Goal: Task Accomplishment & Management: Complete application form

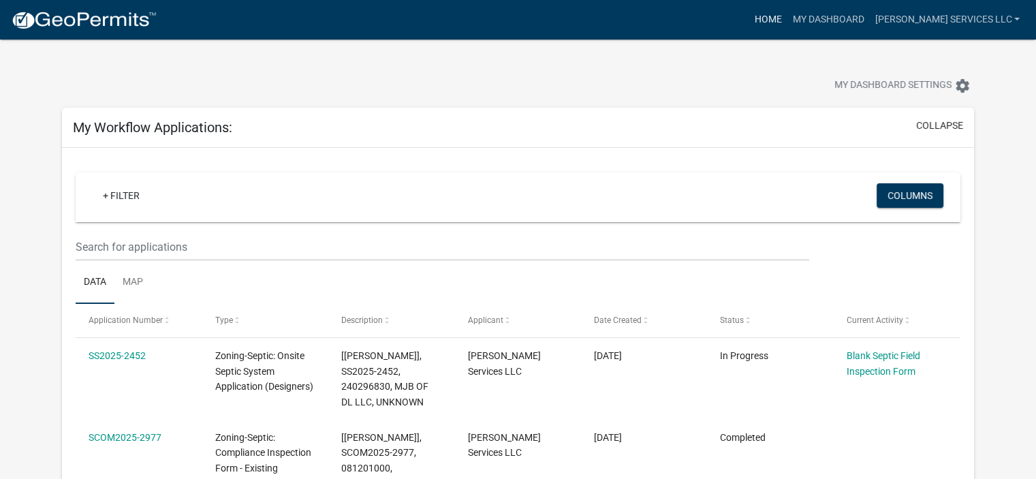
click at [787, 16] on link "Home" at bounding box center [768, 20] width 38 height 26
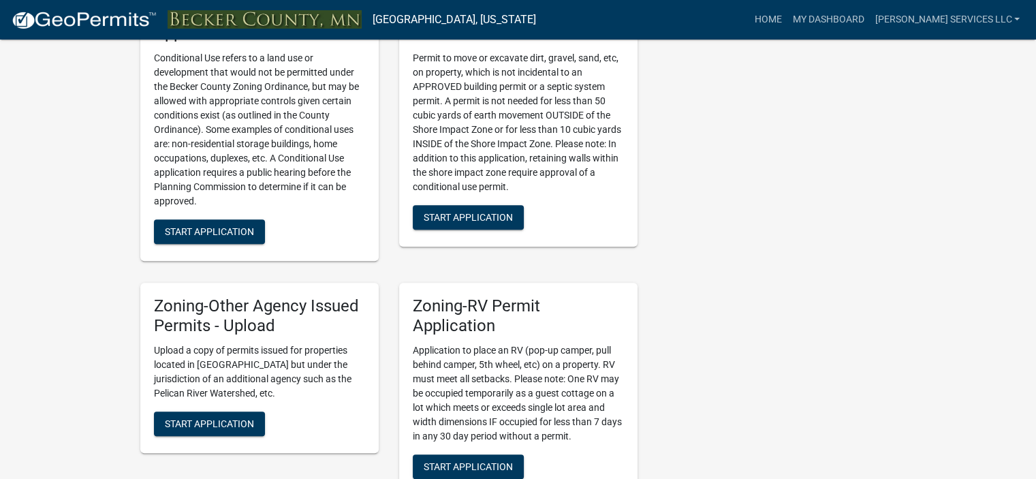
scroll to position [1257, 0]
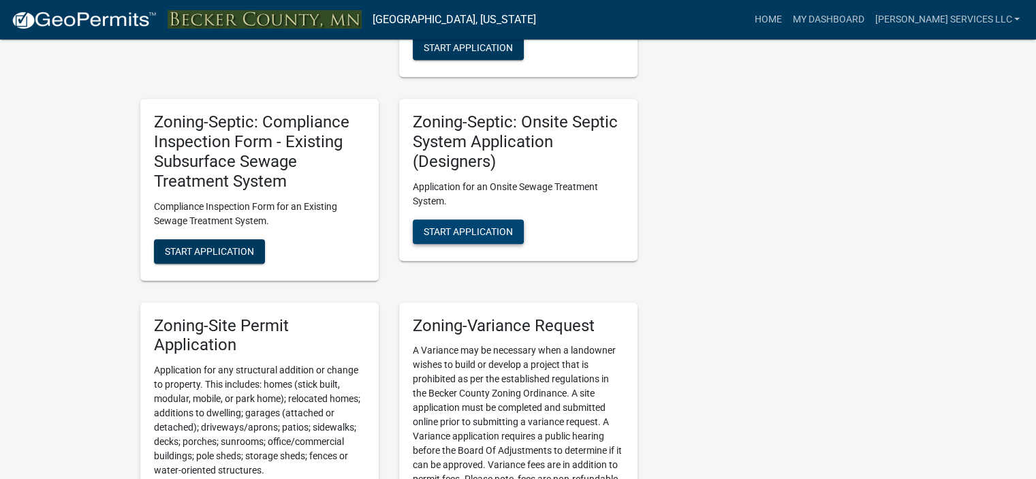
click at [494, 233] on span "Start Application" at bounding box center [468, 230] width 89 height 11
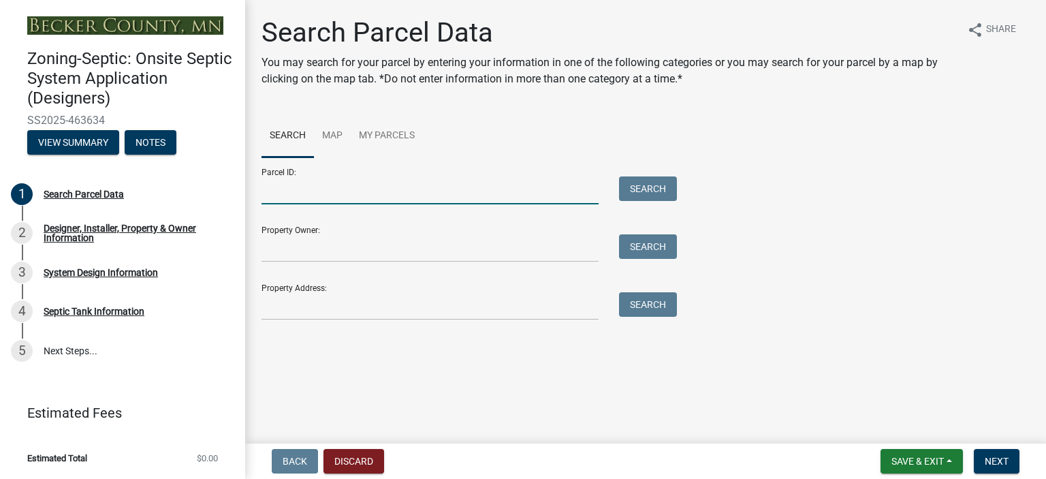
click at [313, 188] on input "Parcel ID:" at bounding box center [430, 190] width 337 height 28
type input "200491000"
click at [656, 185] on button "Search" at bounding box center [648, 188] width 58 height 25
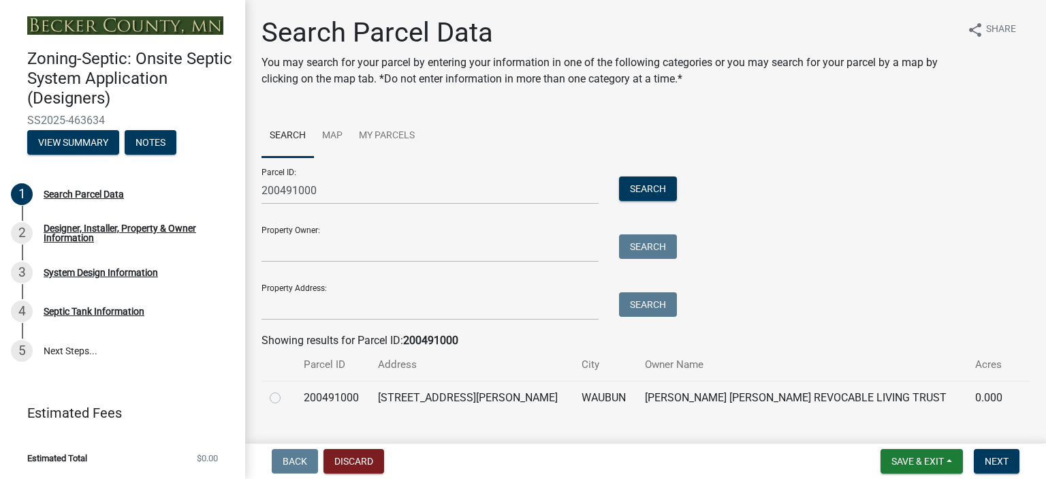
click at [286, 390] on label at bounding box center [286, 390] width 0 height 0
click at [286, 394] on input "radio" at bounding box center [290, 394] width 9 height 9
radio input "true"
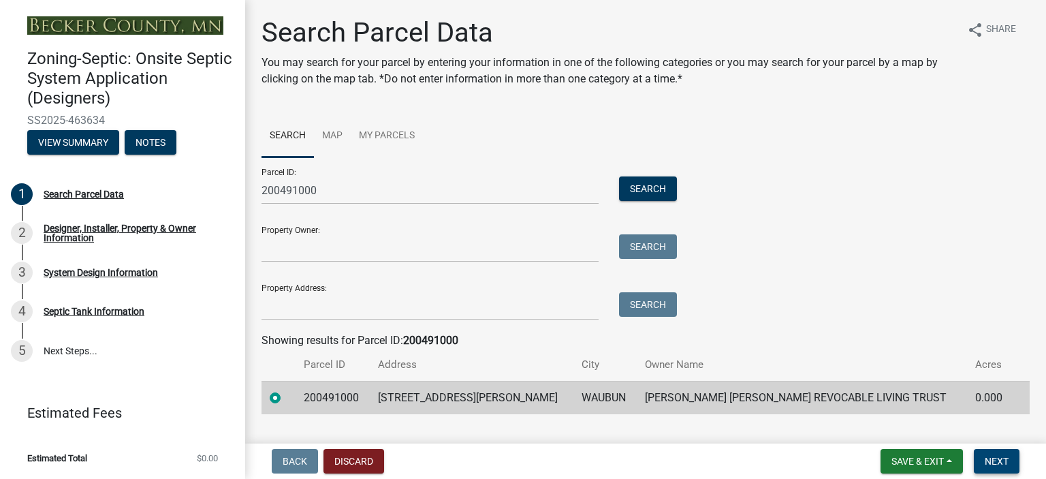
click at [999, 462] on span "Next" at bounding box center [997, 461] width 24 height 11
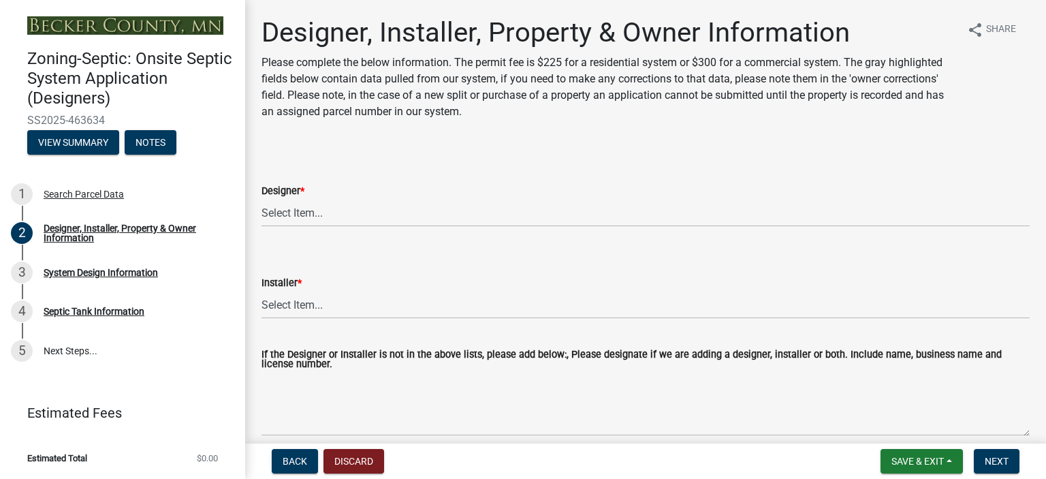
click at [404, 181] on form "Designer * Select Item... OTHER – Not listed (please add in next field and we w…" at bounding box center [646, 196] width 768 height 61
drag, startPoint x: 386, startPoint y: 185, endPoint x: 329, endPoint y: 201, distance: 58.9
click at [369, 189] on div "Designer *" at bounding box center [646, 191] width 768 height 16
click at [278, 215] on select "Select Item... OTHER – Not listed (please add in next field and we will add to …" at bounding box center [646, 213] width 768 height 28
click at [262, 199] on select "Select Item... OTHER – Not listed (please add in next field and we will add to …" at bounding box center [646, 213] width 768 height 28
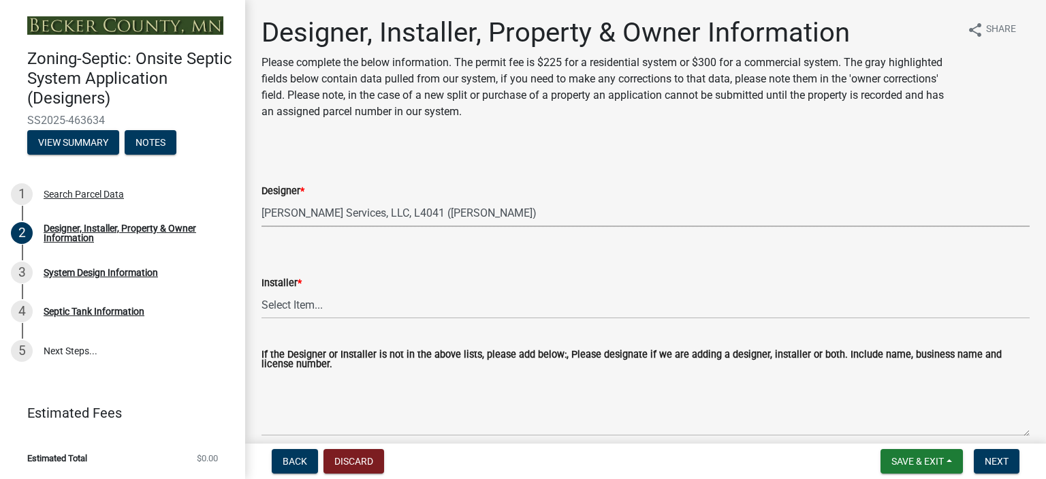
select select "60138064-8806-4d9b-bedf-9669809b6879"
click at [618, 296] on select "Select Item... OTHER – Not listed (please add in next field and we will add to …" at bounding box center [646, 305] width 768 height 28
click at [262, 291] on select "Select Item... OTHER – Not listed (please add in next field and we will add to …" at bounding box center [646, 305] width 768 height 28
select select "f8be8ebe-2acd-4481-b862-eb2d55d24356"
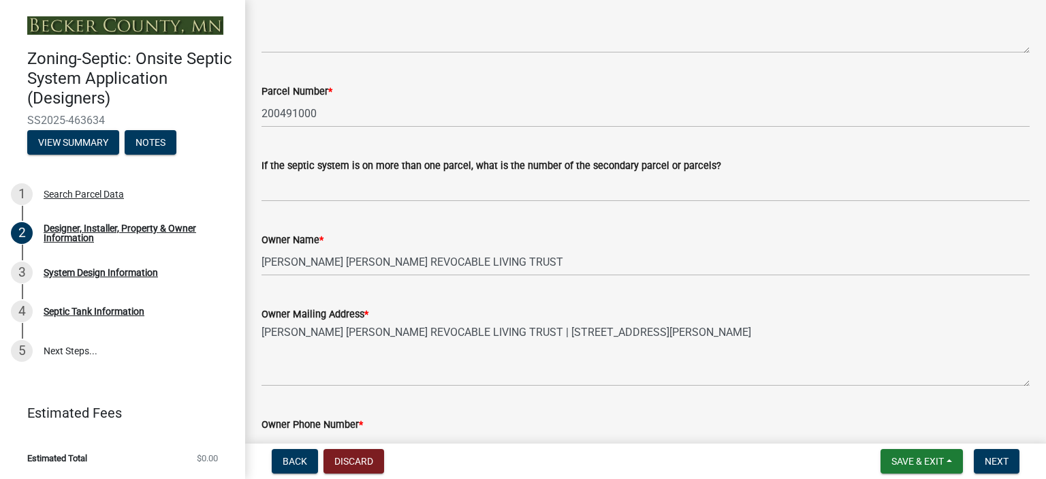
scroll to position [766, 0]
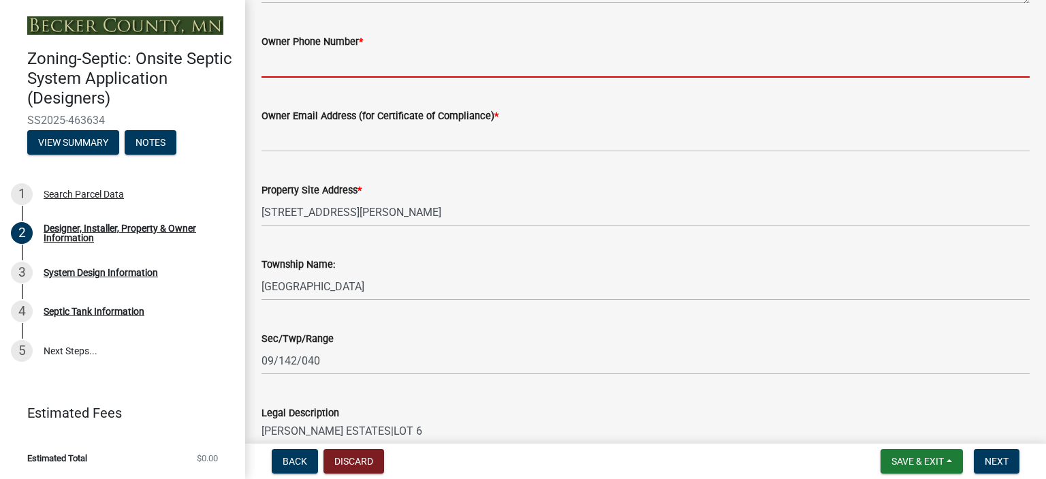
click at [280, 70] on input "Owner Phone Number *" at bounding box center [646, 64] width 768 height 28
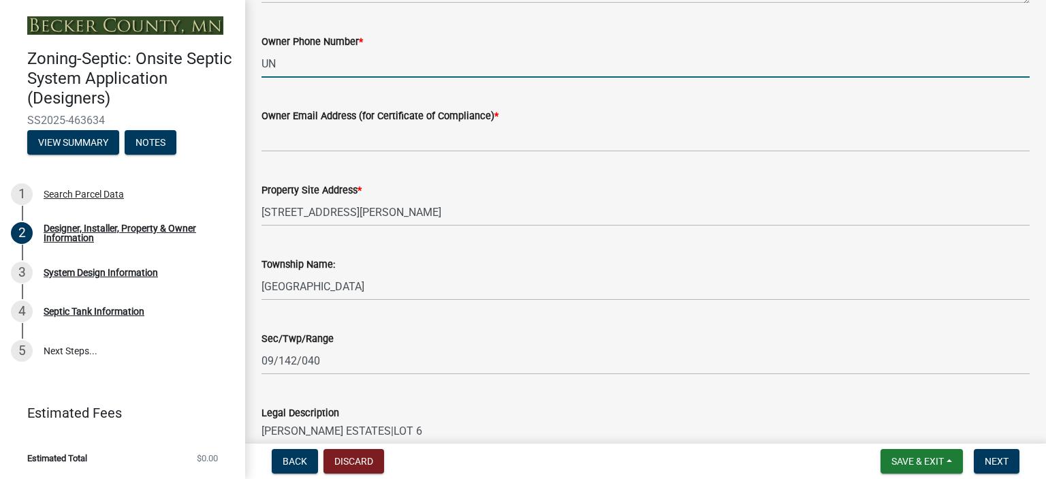
type input "UNKNOWN"
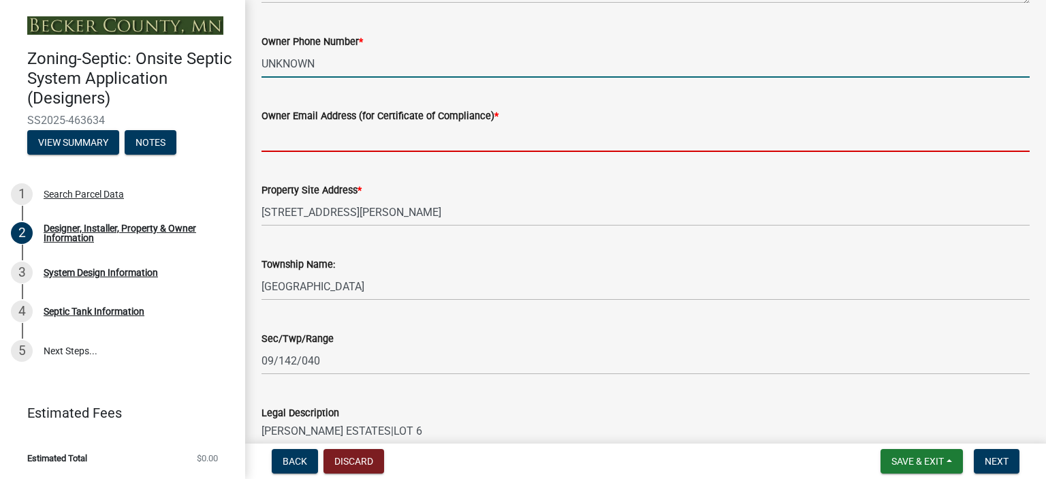
click at [294, 134] on input "Owner Email Address (for Certificate of Compliance) *" at bounding box center [646, 138] width 768 height 28
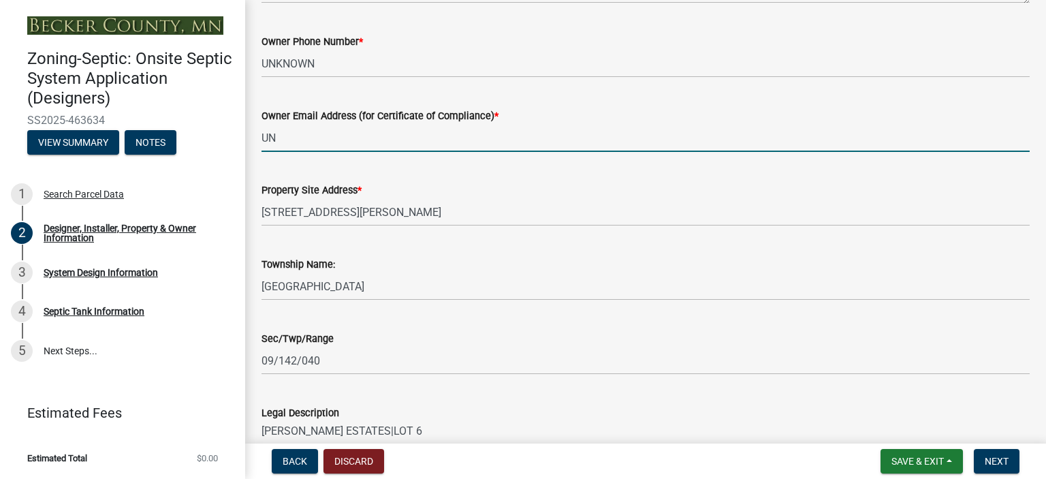
type input "UNKNOWN"
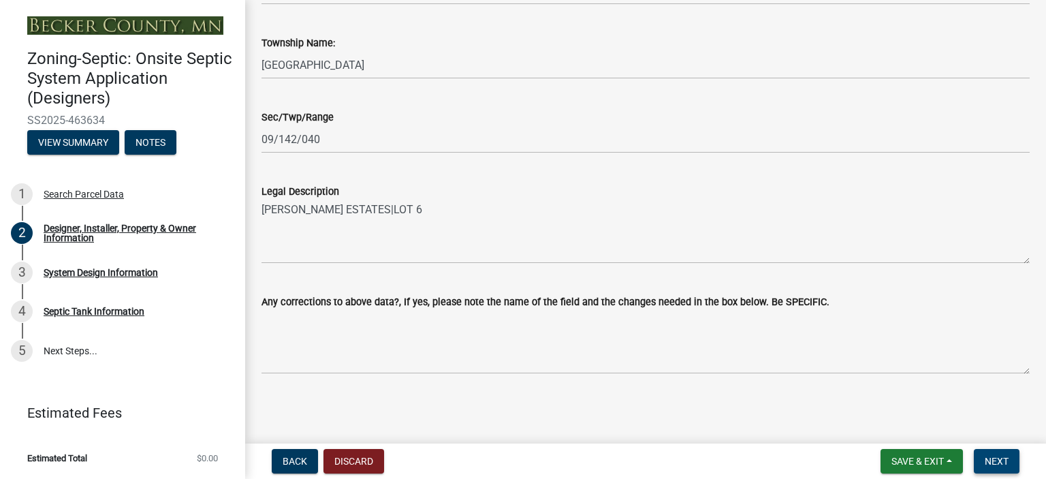
click at [997, 465] on span "Next" at bounding box center [997, 461] width 24 height 11
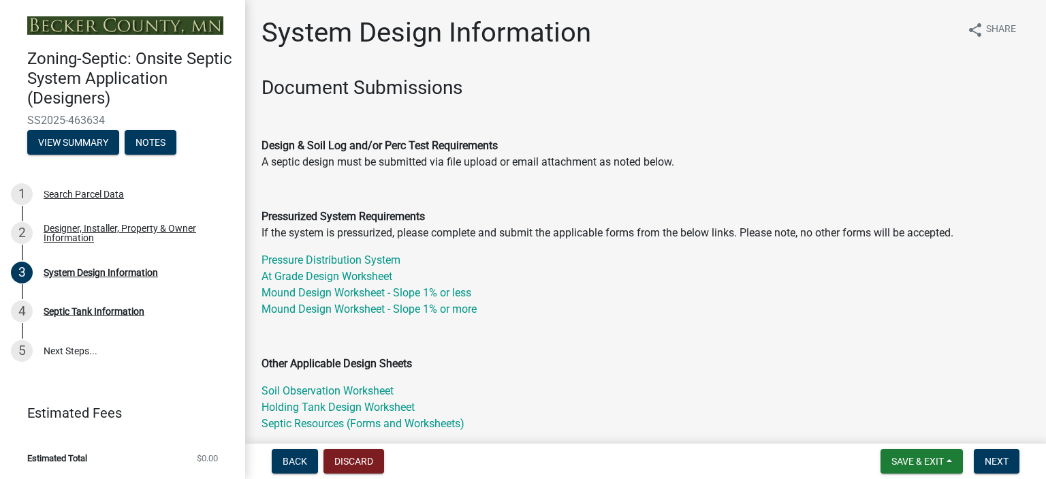
scroll to position [383, 0]
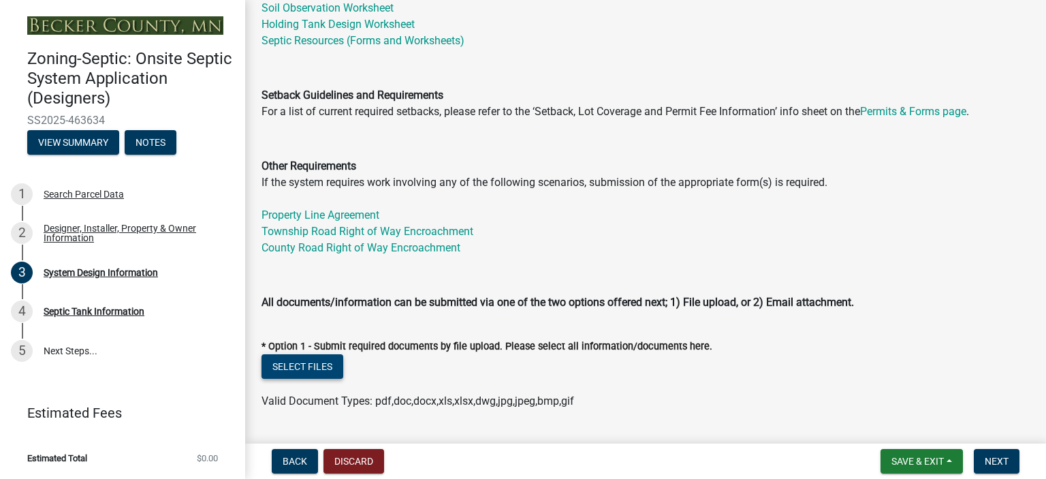
click at [311, 370] on button "Select files" at bounding box center [303, 366] width 82 height 25
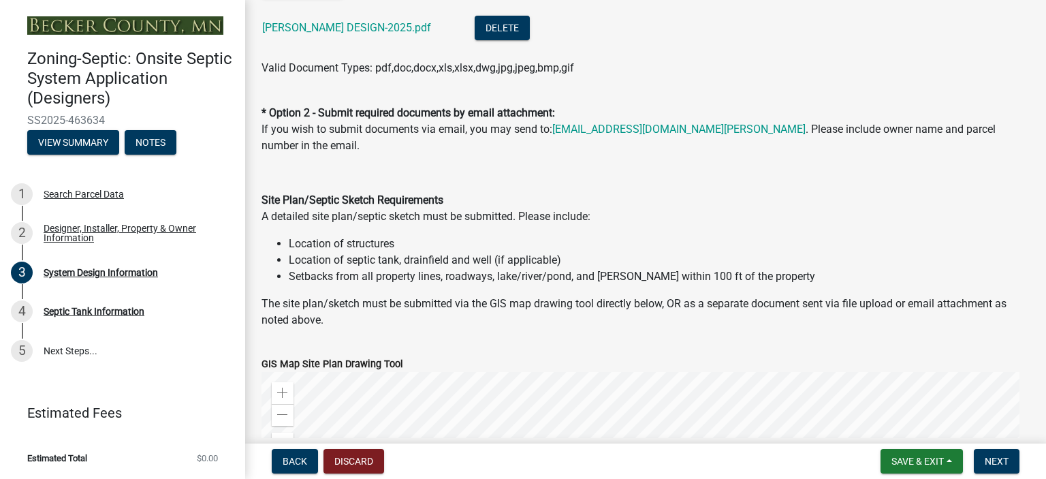
scroll to position [1149, 0]
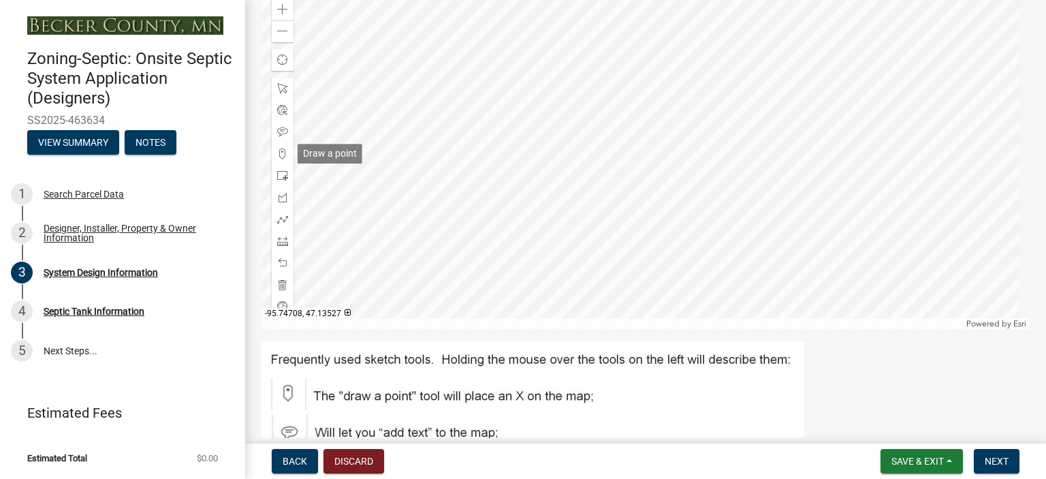
click at [279, 155] on span at bounding box center [282, 153] width 11 height 11
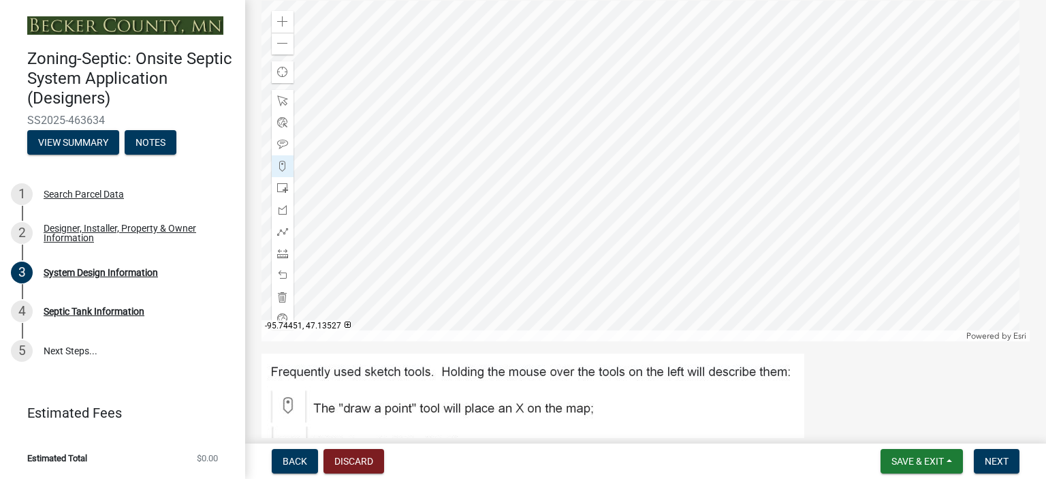
click at [712, 194] on div at bounding box center [646, 171] width 768 height 341
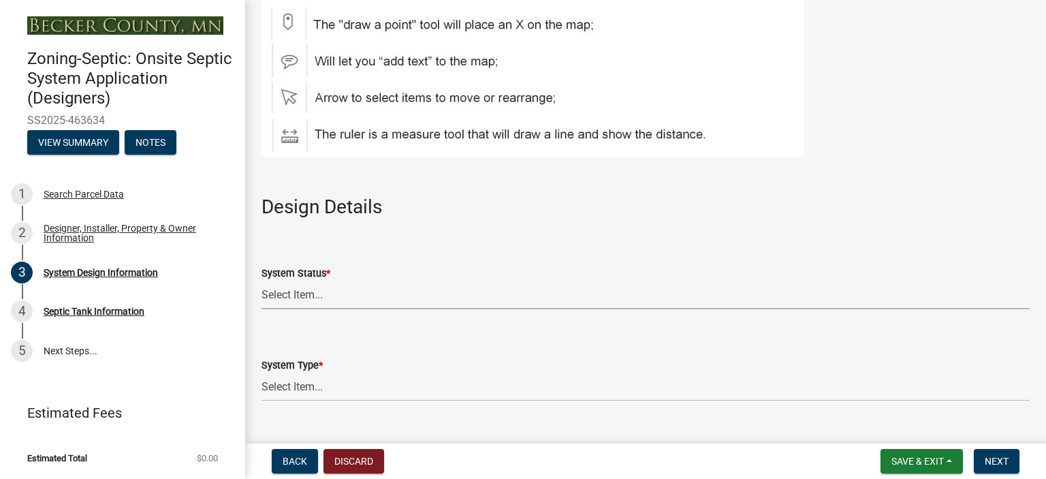
click at [492, 287] on select "Select Item... No Existing System Replacement System Failing System (Cesspool, …" at bounding box center [646, 295] width 768 height 28
click at [262, 281] on select "Select Item... No Existing System Replacement System Failing System (Cesspool, …" at bounding box center [646, 295] width 768 height 28
select select "8ba21533-2acf-4cc6-95e5-280e4aabd5a3"
click at [332, 390] on select "Select Item... Type I Type II Type III Type IV Type V" at bounding box center [646, 387] width 768 height 28
click at [262, 373] on select "Select Item... Type I Type II Type III Type IV Type V" at bounding box center [646, 387] width 768 height 28
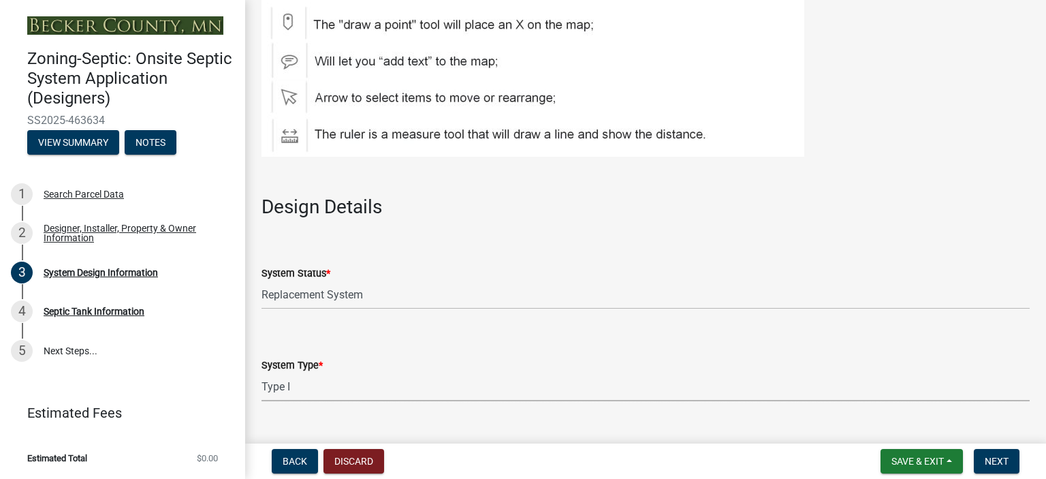
select select "25258e87-3ef9-4f1c-a5f1-75a1d463abfb"
drag, startPoint x: 704, startPoint y: 310, endPoint x: 918, endPoint y: 343, distance: 215.8
click at [918, 343] on wm-data-entity-input-list "Document Submissions Design & Soil Log and/or Perc Test Requirements A septic d…" at bounding box center [646, 86] width 768 height 3061
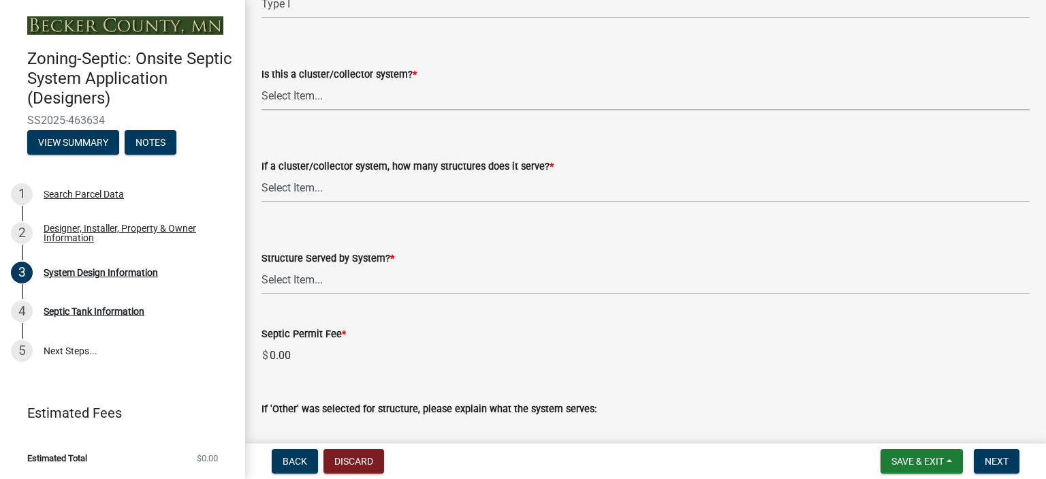
click at [441, 98] on select "Select Item... Yes No" at bounding box center [646, 96] width 768 height 28
click at [262, 82] on select "Select Item... Yes No" at bounding box center [646, 96] width 768 height 28
select select "011fbff4-a41d-4a75-9bd8-71c7e6c69e0d"
click at [368, 179] on select "Select Item... Not a cluster/collector system 1 2 3 4 5 6 7 8 9 10" at bounding box center [646, 188] width 768 height 28
click at [262, 174] on select "Select Item... Not a cluster/collector system 1 2 3 4 5 6 7 8 9 10" at bounding box center [646, 188] width 768 height 28
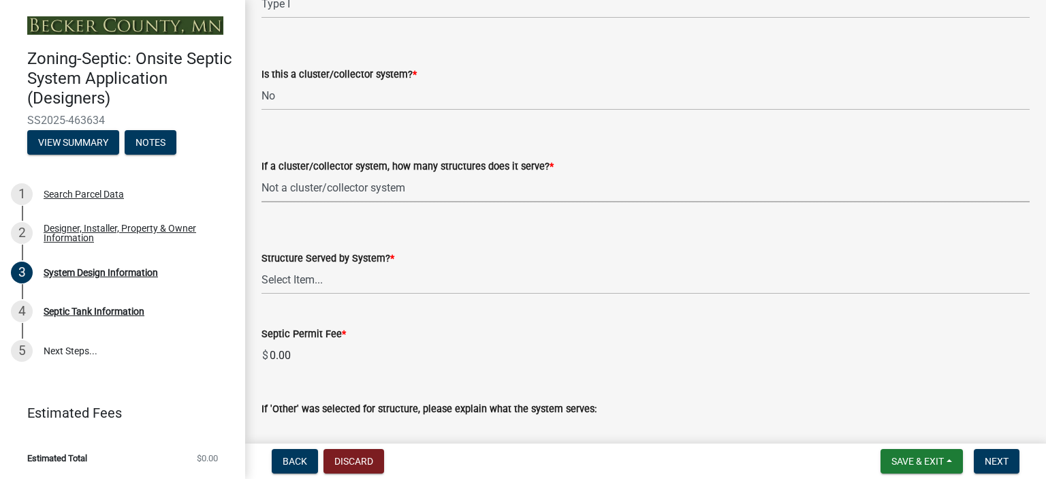
select select "85fdfef2-2683-4311-b5d5-5505f6411127"
click at [341, 277] on select "Select Item... Commercial Resort Commercial - Non Resort Other Full-Time Dwelli…" at bounding box center [646, 280] width 768 height 28
click at [262, 266] on select "Select Item... Commercial Resort Commercial - Non Resort Other Full-Time Dwelli…" at bounding box center [646, 280] width 768 height 28
select select "d95a9312-c8a1-4ec7-8581-25dbcf440a1f"
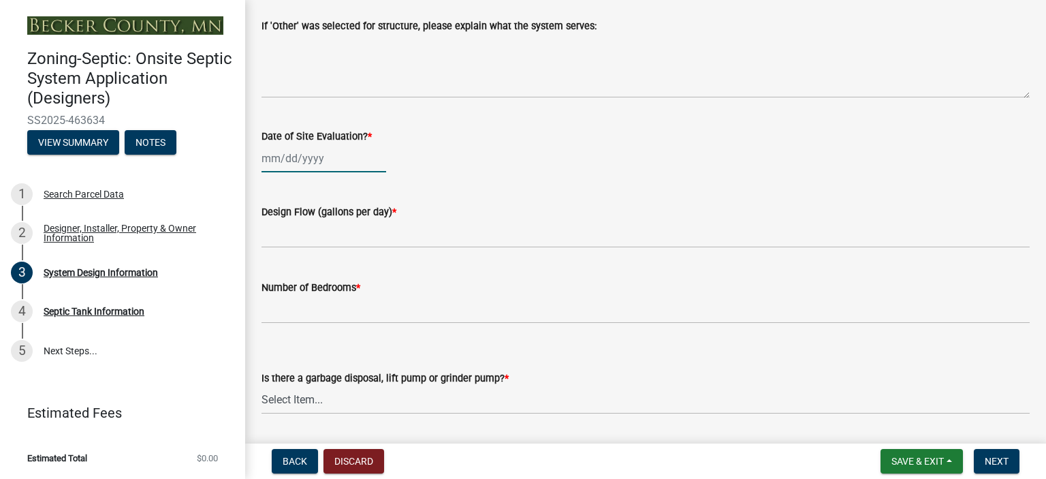
click at [279, 158] on div at bounding box center [324, 158] width 125 height 28
select select "8"
select select "2025"
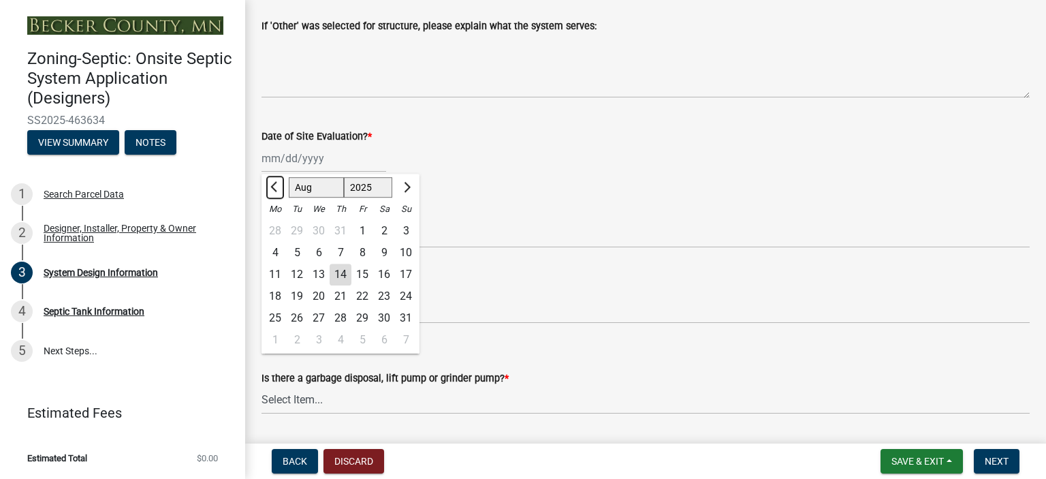
click at [272, 183] on span "Previous month" at bounding box center [275, 187] width 10 height 10
click at [276, 184] on span "Previous month" at bounding box center [275, 187] width 10 height 10
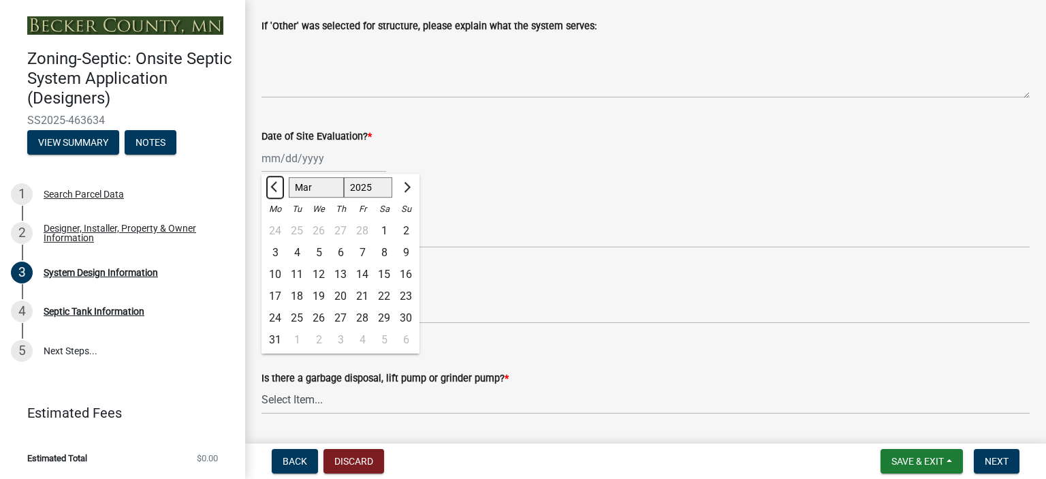
click at [279, 187] on span "Previous month" at bounding box center [275, 187] width 10 height 10
click at [279, 189] on button "Previous month" at bounding box center [275, 187] width 16 height 22
select select "12"
select select "2024"
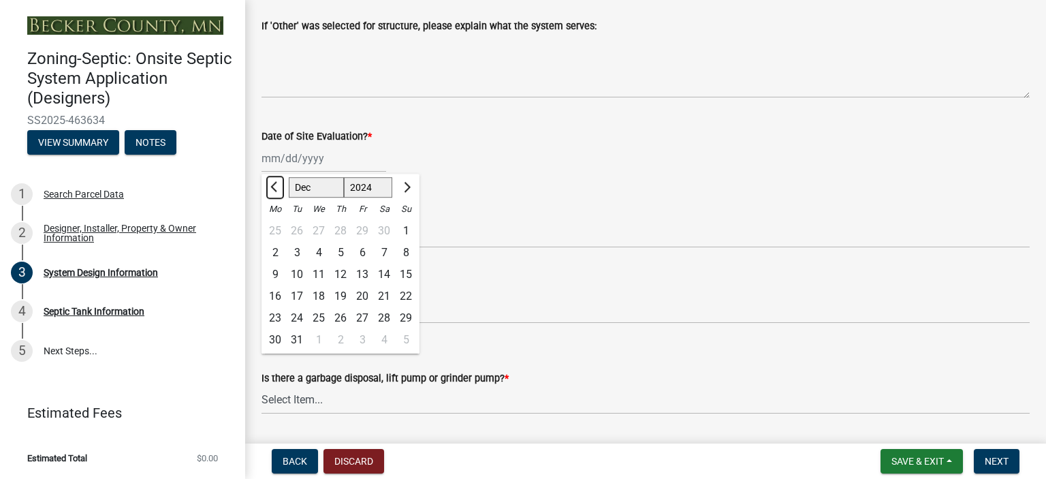
click at [279, 189] on button "Previous month" at bounding box center [275, 187] width 16 height 22
click at [406, 188] on span "Next month" at bounding box center [406, 187] width 10 height 10
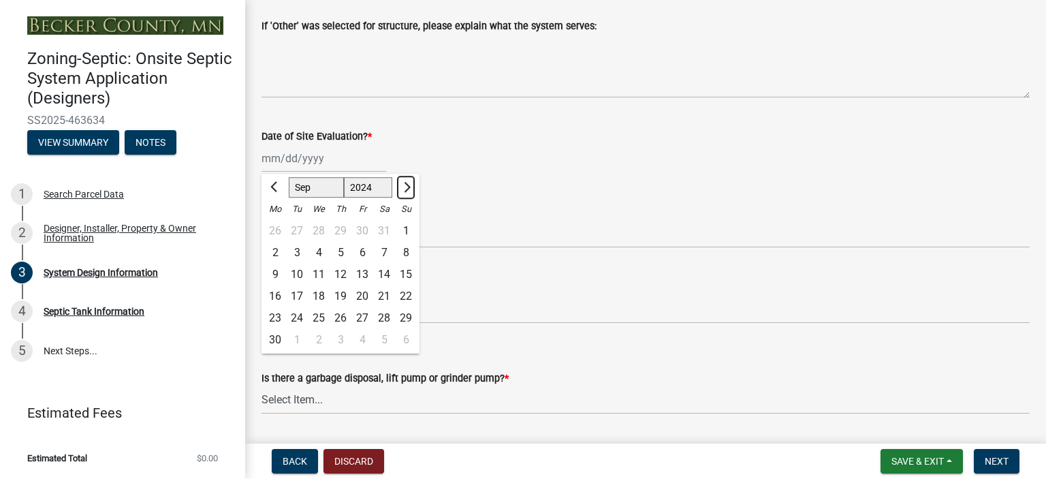
click at [406, 188] on span "Next month" at bounding box center [406, 187] width 10 height 10
click at [275, 184] on span "Previous month" at bounding box center [275, 187] width 10 height 10
select select "9"
click at [405, 228] on div "1" at bounding box center [406, 231] width 22 height 22
type input "[DATE]"
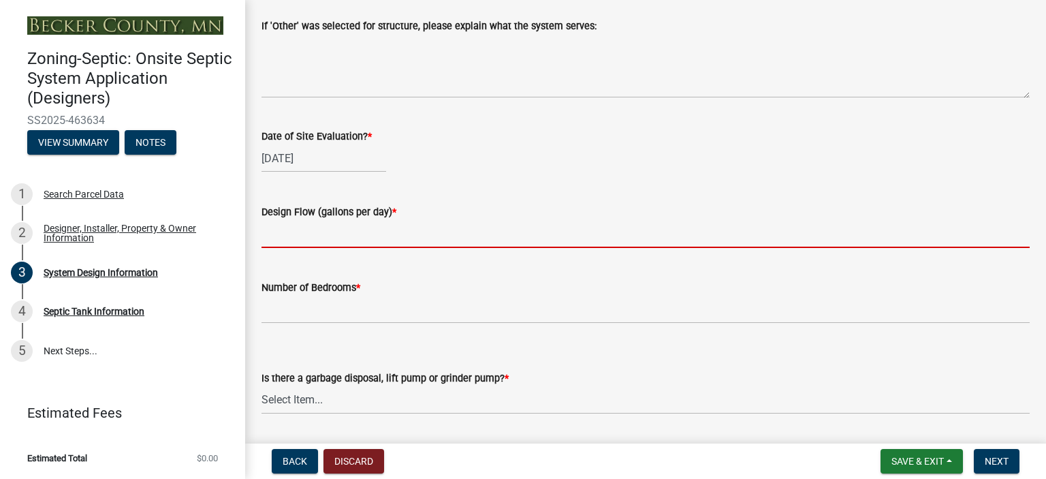
click at [286, 234] on input "text" at bounding box center [646, 234] width 768 height 28
type input "450"
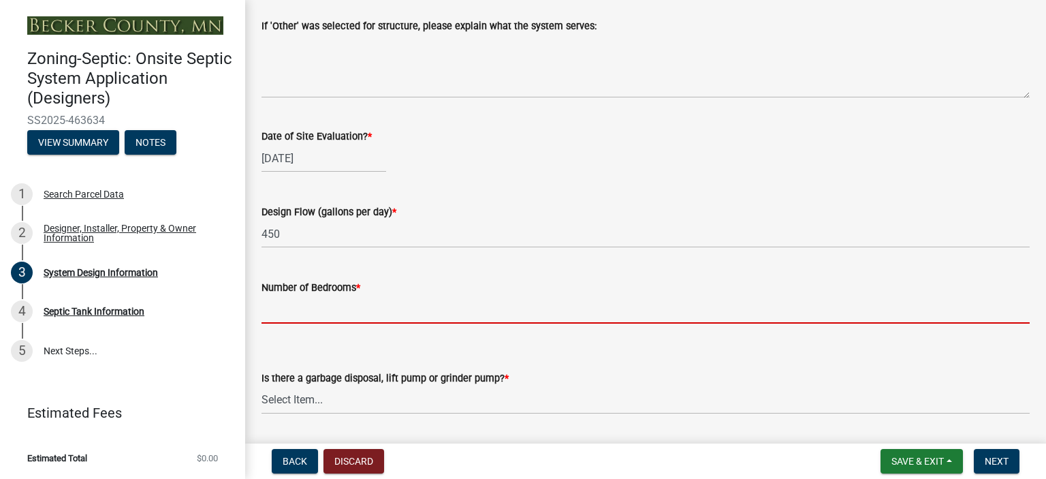
click at [278, 302] on input "Number of Bedrooms *" at bounding box center [646, 310] width 768 height 28
type input "3"
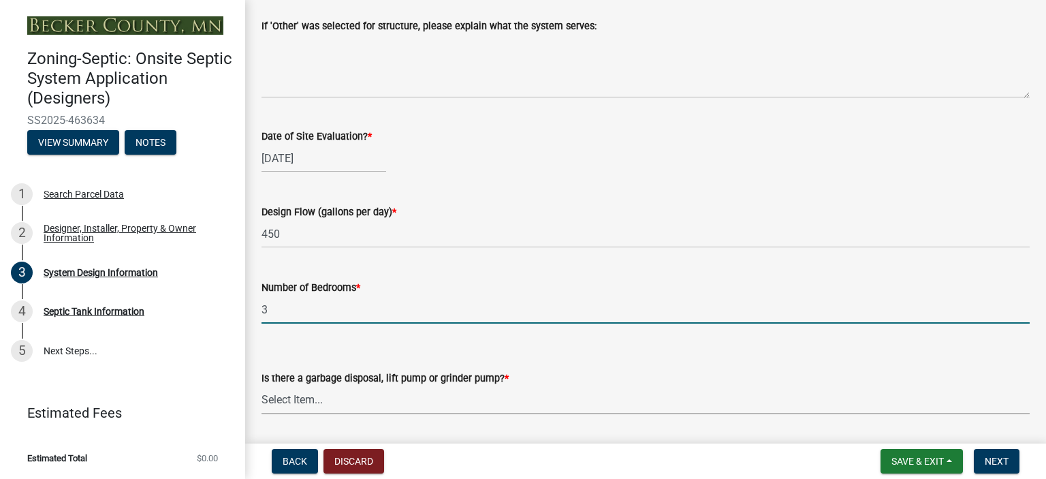
click at [315, 396] on select "Select Item... Yes No" at bounding box center [646, 400] width 768 height 28
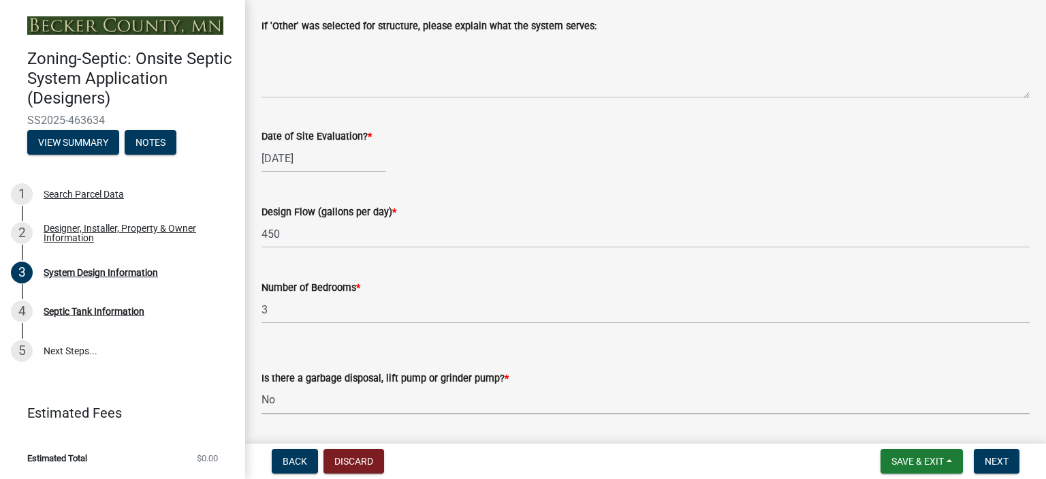
click at [262, 386] on select "Select Item... Yes No" at bounding box center [646, 400] width 768 height 28
select select "ba735beb-519e-40f0-ae20-62d65fc4c46b"
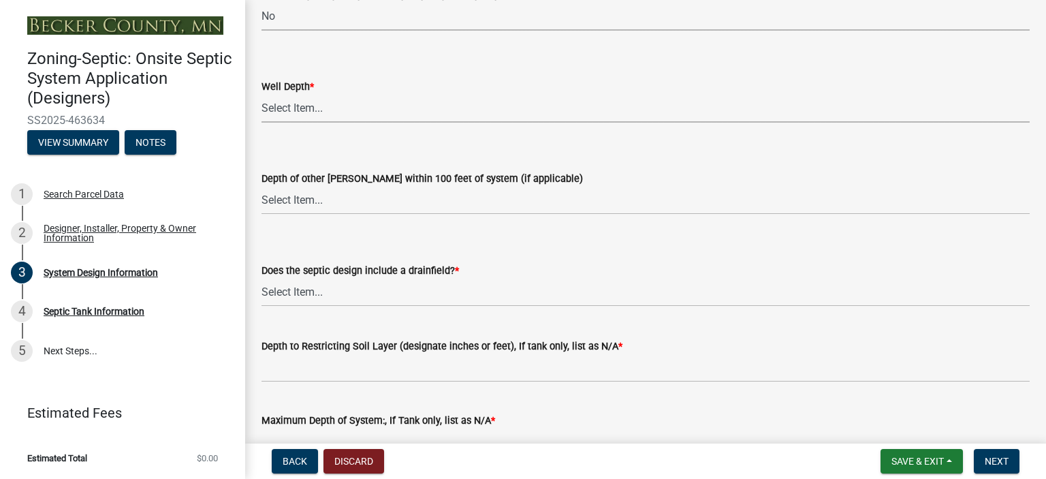
click at [277, 104] on select "Select Item... Deep Well Shallow Well Well not yet installed - To be drilled No…" at bounding box center [646, 109] width 768 height 28
click at [262, 95] on select "Select Item... Deep Well Shallow Well Well not yet installed - To be drilled No…" at bounding box center [646, 109] width 768 height 28
select select "ef698bf5-6172-44c1-9ffb-522c07469aed"
click at [297, 193] on select "Select Item... Deep Well Shallow Well No other [PERSON_NAME]" at bounding box center [646, 201] width 768 height 28
click at [262, 187] on select "Select Item... Deep Well Shallow Well No other [PERSON_NAME]" at bounding box center [646, 201] width 768 height 28
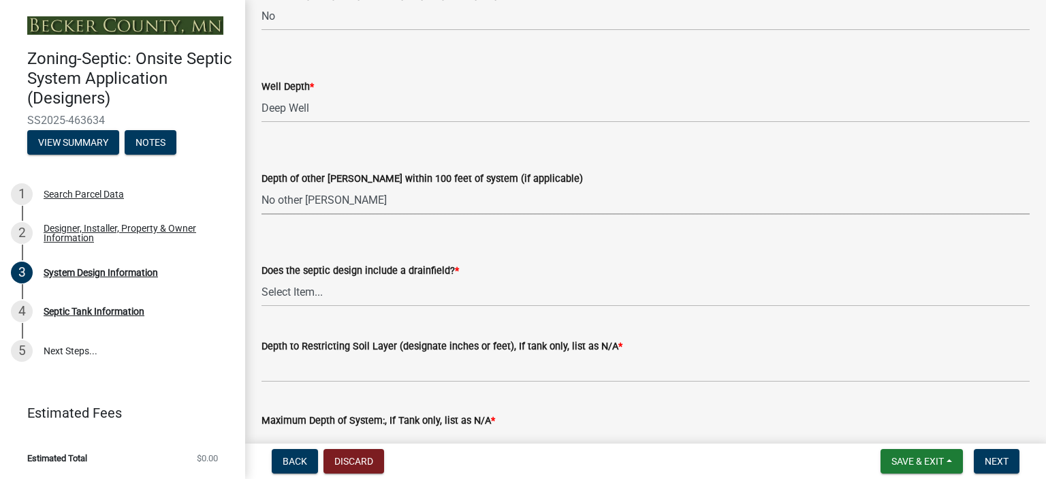
select select "384fc250-a67e-4e5e-a6e0-19116deb63e7"
click at [302, 290] on select "Select Item... Yes No Existing - COC must by submitted" at bounding box center [646, 293] width 768 height 28
click at [262, 279] on select "Select Item... Yes No Existing - COC must by submitted" at bounding box center [646, 293] width 768 height 28
select select "a0c59fcd-b61c-4c3a-90a8-e70849750c47"
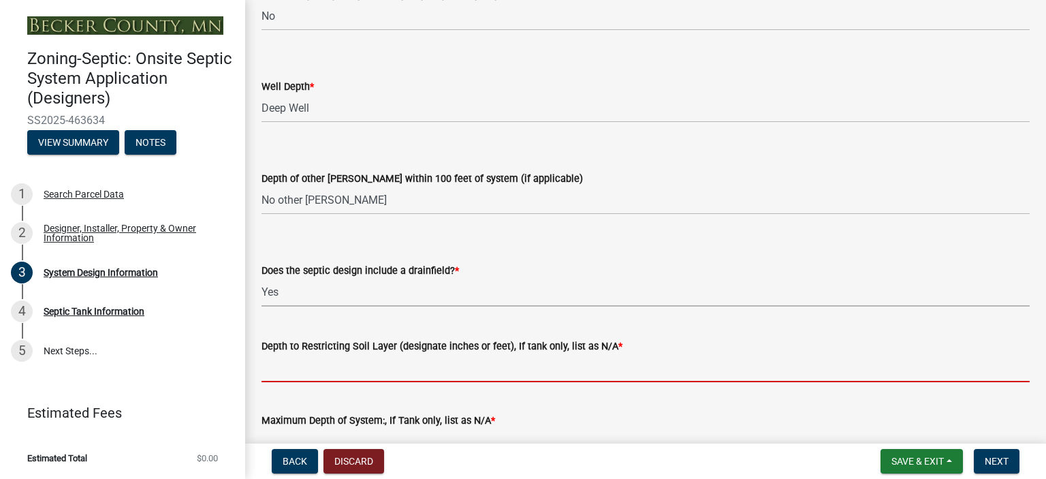
click at [288, 371] on input "Depth to Restricting Soil Layer (designate inches or feet), If tank only, list …" at bounding box center [646, 368] width 768 height 28
type input "18""
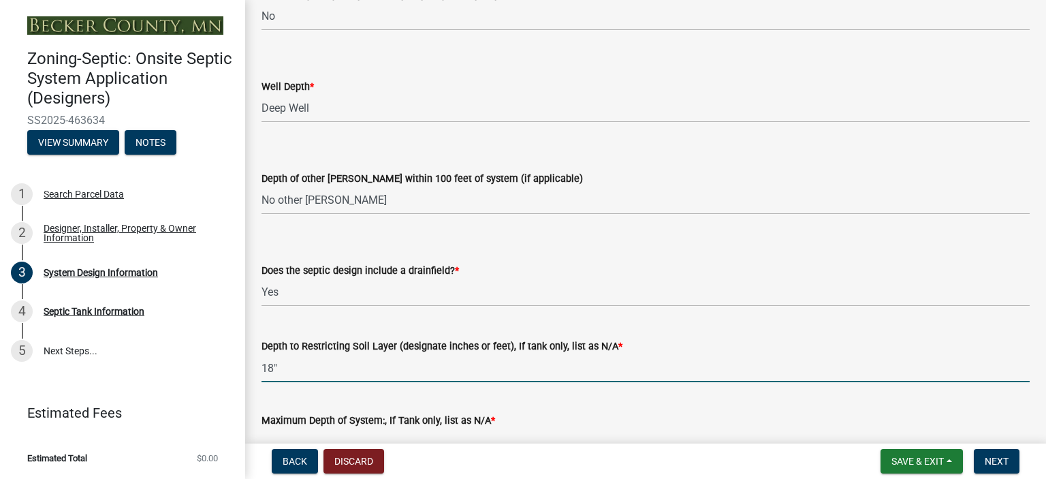
scroll to position [2751, 0]
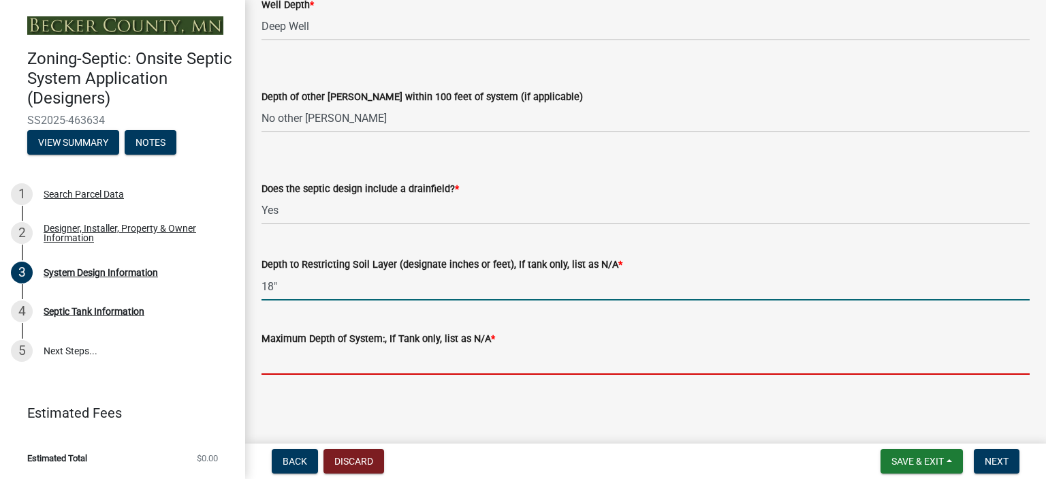
click at [471, 357] on input "Maximum Depth of System:, If Tank only, list as N/A *" at bounding box center [646, 361] width 768 height 28
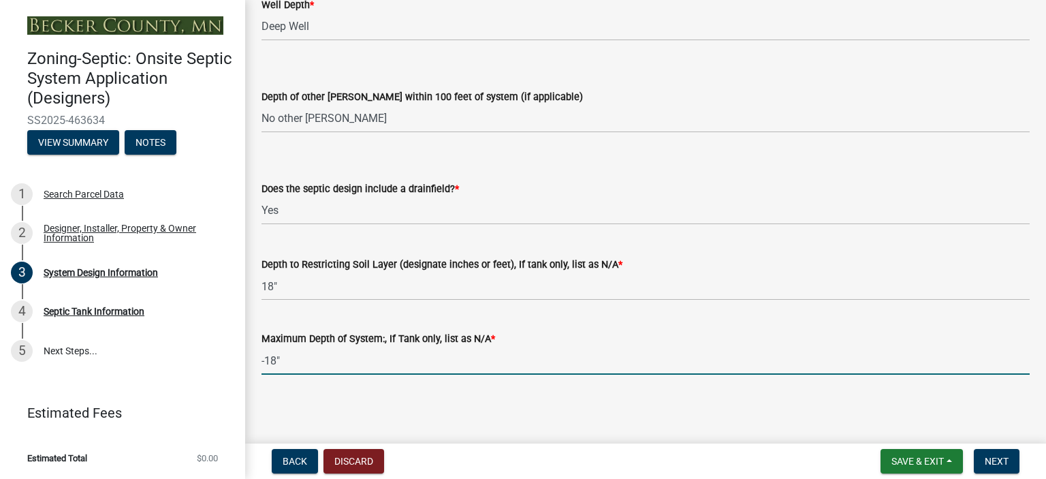
type input "-18""
click at [1003, 460] on span "Next" at bounding box center [997, 461] width 24 height 11
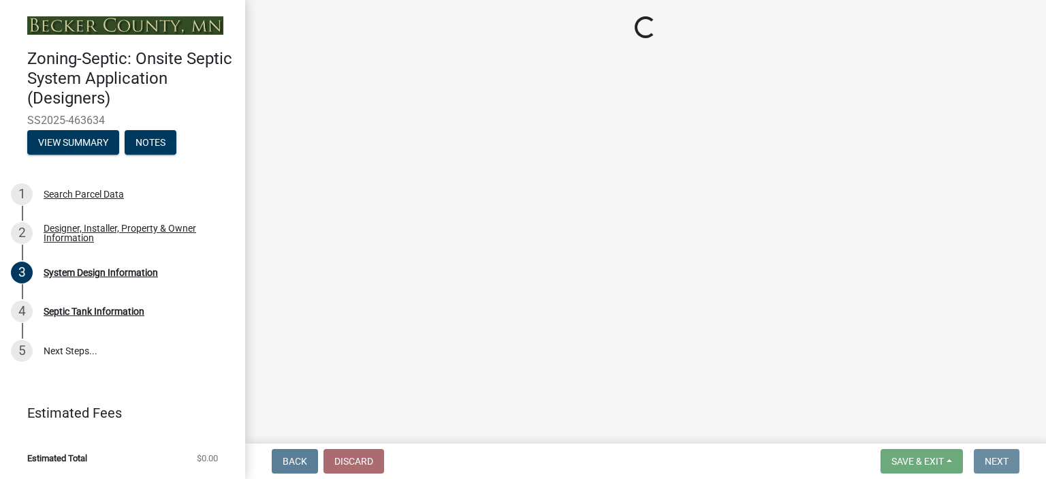
scroll to position [0, 0]
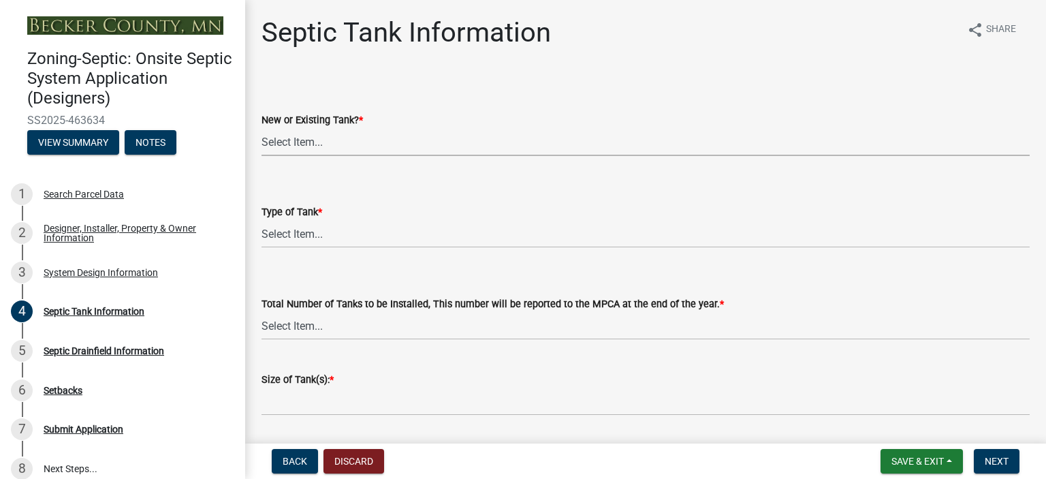
click at [296, 138] on select "Select Item... New Existing Both -New and Existing Tank" at bounding box center [646, 142] width 768 height 28
click at [262, 128] on select "Select Item... New Existing Both -New and Existing Tank" at bounding box center [646, 142] width 768 height 28
select select "b6276d4c-1088-425f-af8c-5b40f8c7306e"
click at [284, 231] on select "Select Item... Single Septic Tank Compartmented Tank Single Tank plus Compartme…" at bounding box center [646, 234] width 768 height 28
click at [262, 220] on select "Select Item... Single Septic Tank Compartmented Tank Single Tank plus Compartme…" at bounding box center [646, 234] width 768 height 28
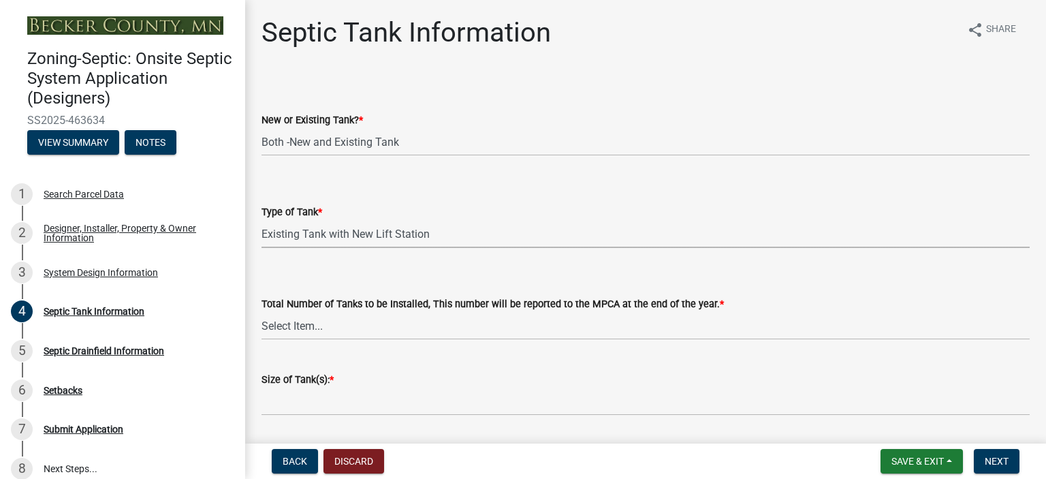
select select "0fbd8900-5f8b-4ce0-9d88-b4b513c13fbd"
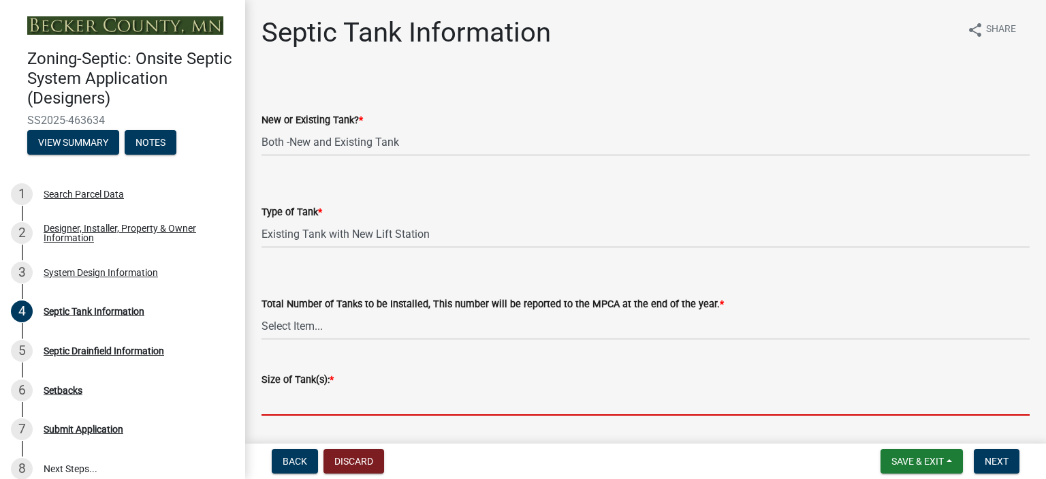
click at [296, 403] on input "Size of Tank(s): *" at bounding box center [646, 402] width 768 height 28
type input "625"
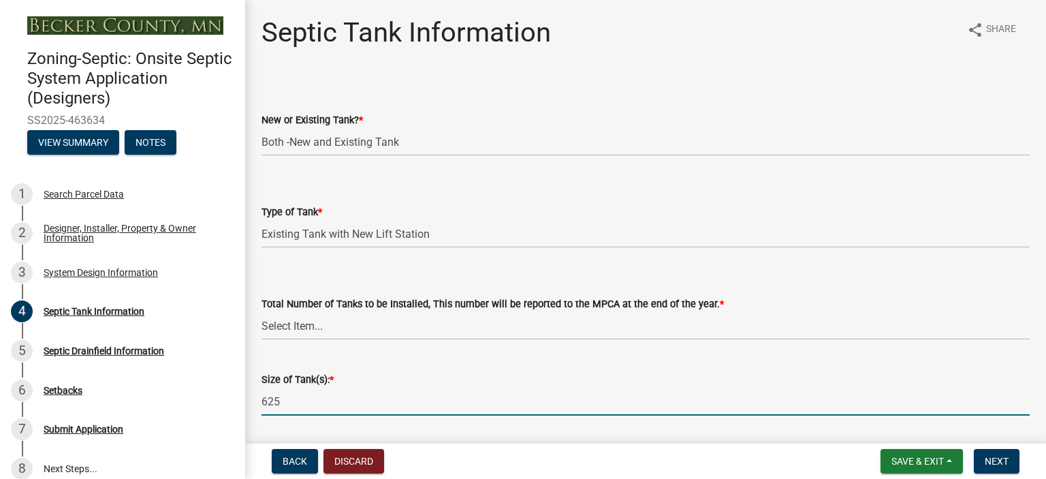
scroll to position [383, 0]
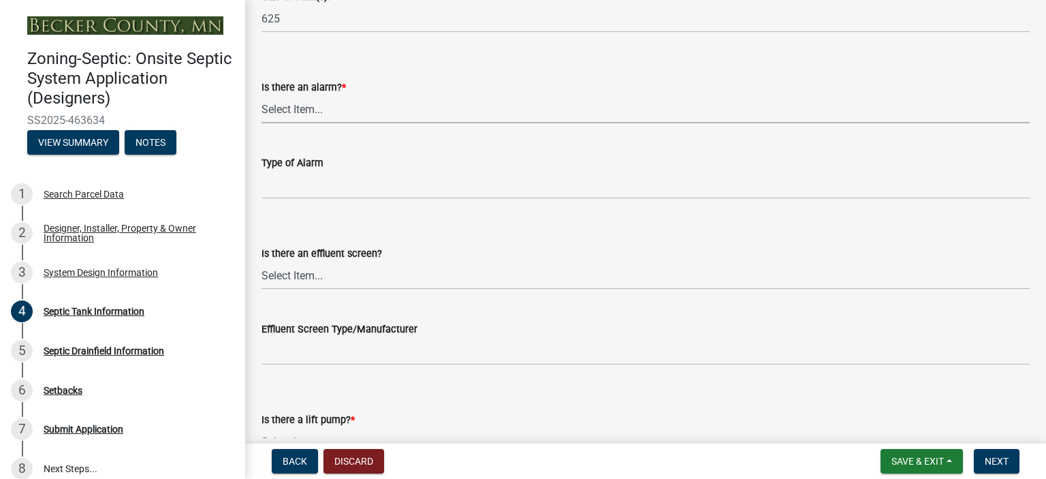
click at [305, 104] on select "Select Item... Yes No" at bounding box center [646, 109] width 768 height 28
click at [262, 95] on select "Select Item... Yes No" at bounding box center [646, 109] width 768 height 28
select select "c84d9e4c-2287-4d2e-9ef7-9874a7456ee3"
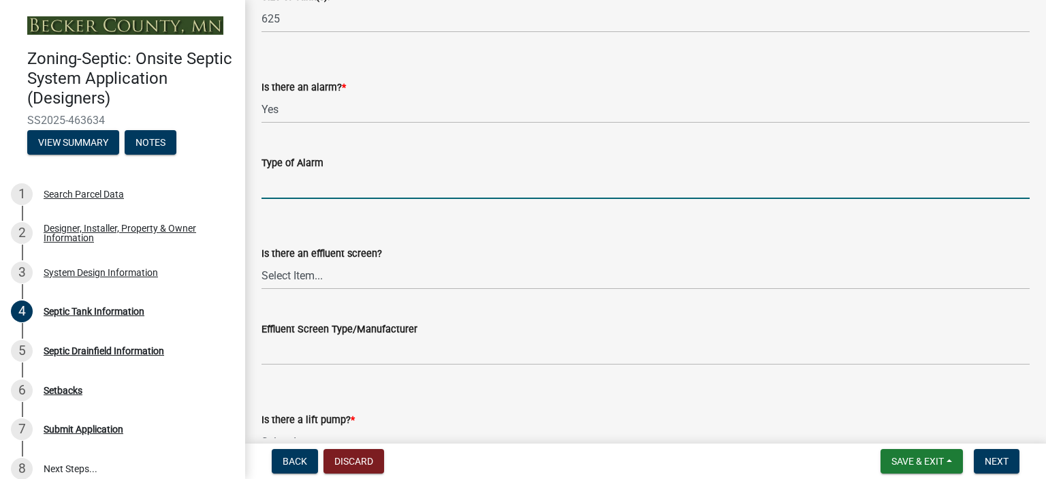
click at [299, 179] on input "Type of Alarm" at bounding box center [646, 185] width 768 height 28
type input "ELECTRIC"
click at [301, 274] on select "Select Item... Yes No" at bounding box center [646, 276] width 768 height 28
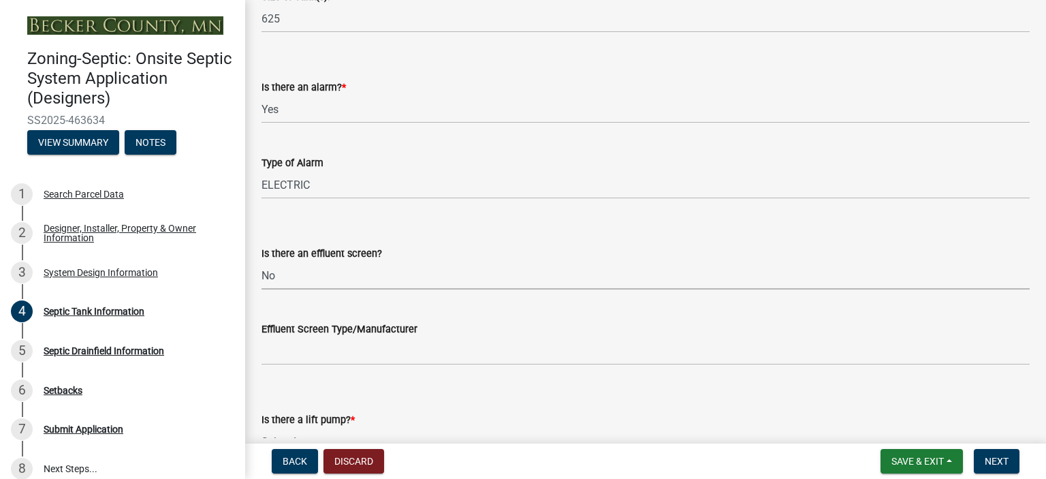
click at [262, 262] on select "Select Item... Yes No" at bounding box center [646, 276] width 768 height 28
select select "a956bcdf-8f12-4f61-bfc1-a6e229dc0595"
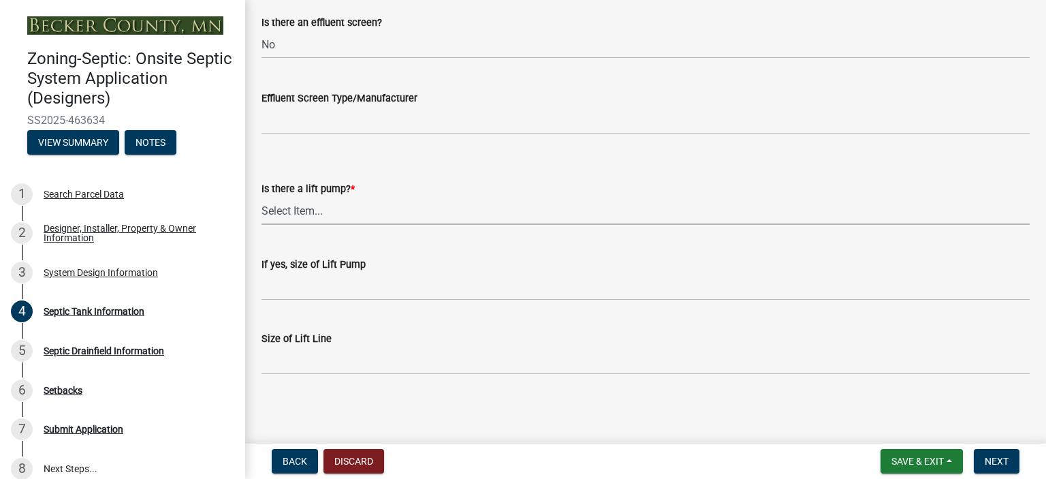
click at [287, 210] on select "Select Item... Yes No" at bounding box center [646, 211] width 768 height 28
click at [262, 197] on select "Select Item... Yes No" at bounding box center [646, 211] width 768 height 28
click at [277, 209] on select "Select Item... Yes No" at bounding box center [646, 211] width 768 height 28
click at [262, 197] on select "Select Item... Yes No" at bounding box center [646, 211] width 768 height 28
select select "7b57e397-6881-49c8-9b87-e40bdbeb8239"
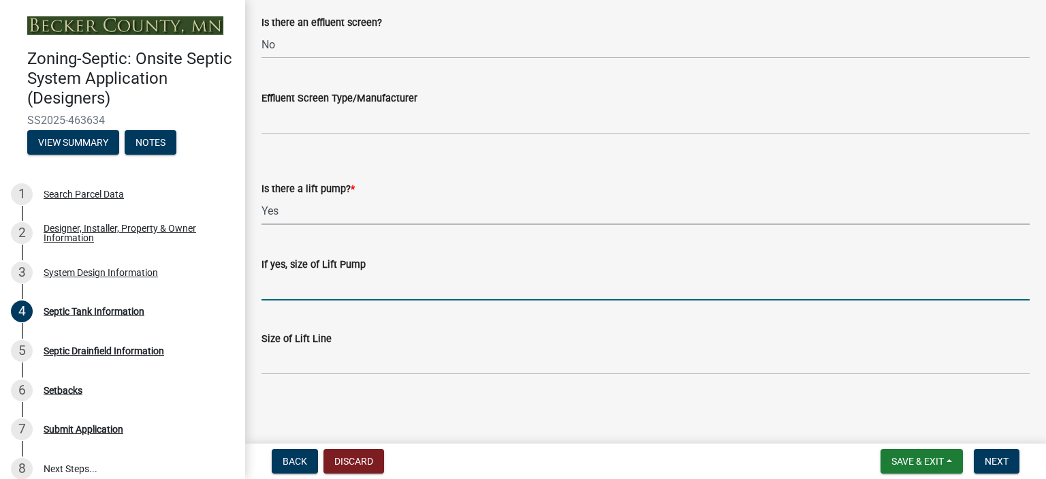
click at [286, 284] on input "If yes, size of Lift Pump" at bounding box center [646, 286] width 768 height 28
type input "34GPM"
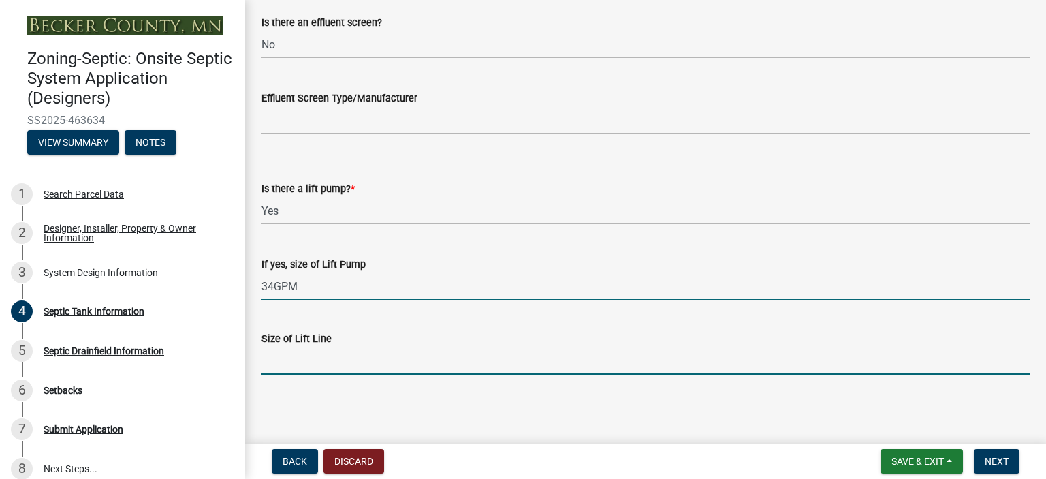
click at [281, 367] on input "Size of Lift Line" at bounding box center [646, 361] width 768 height 28
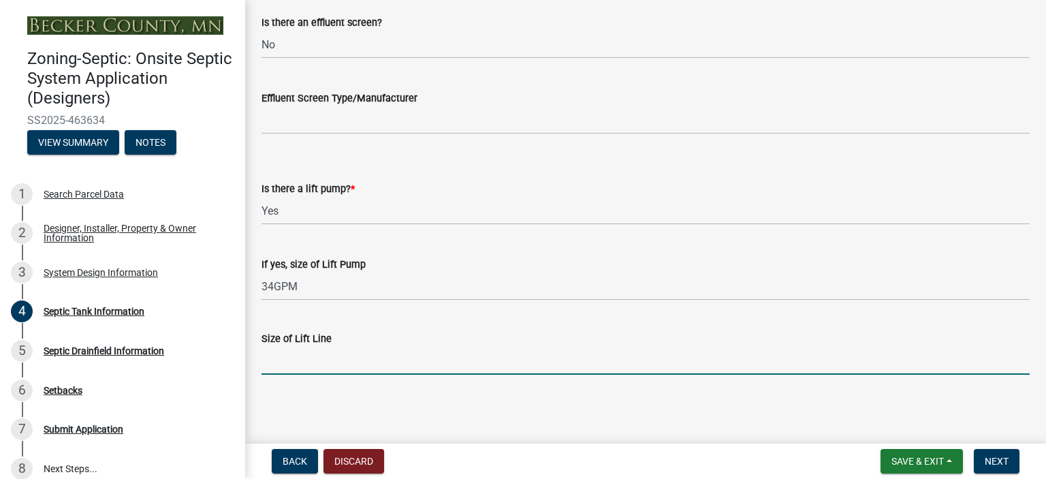
type input "2""
click at [1014, 460] on button "Next" at bounding box center [997, 461] width 46 height 25
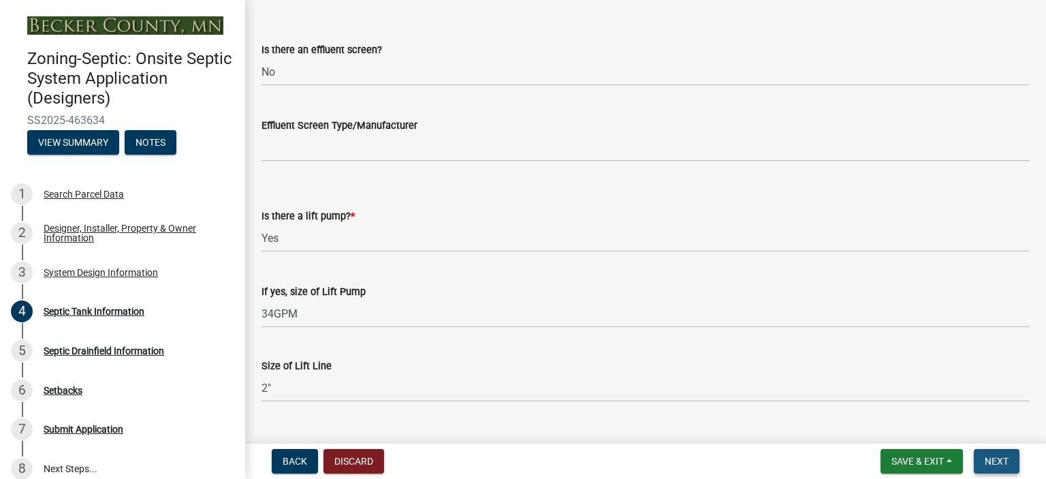
scroll to position [641, 0]
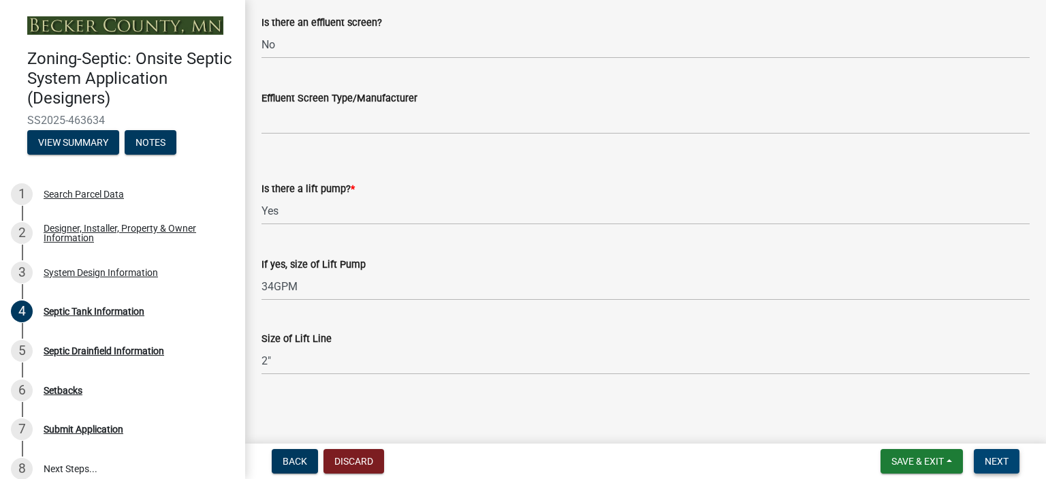
click at [1005, 460] on span "Next" at bounding box center [997, 461] width 24 height 11
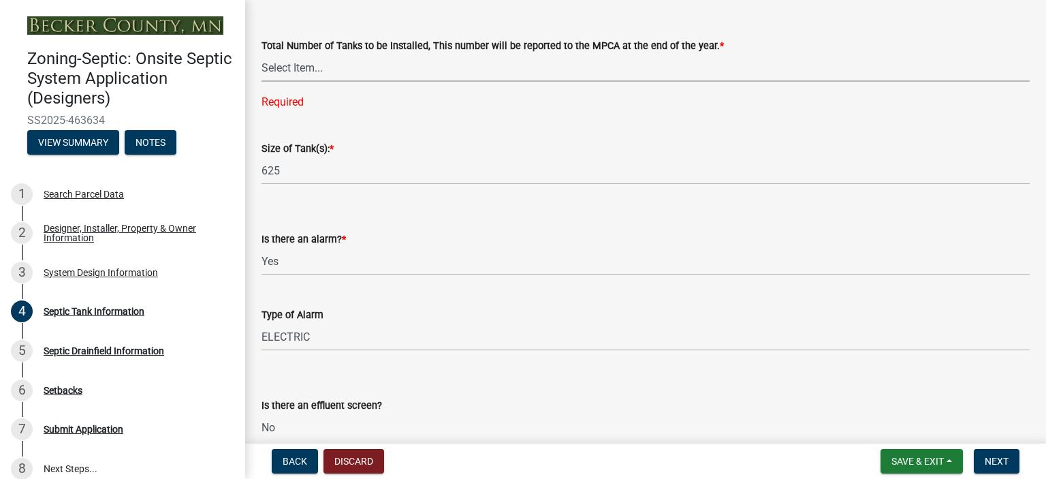
click at [285, 65] on select "Select Item... 0 1 2 3 4" at bounding box center [646, 68] width 768 height 28
click at [262, 54] on select "Select Item... 0 1 2 3 4" at bounding box center [646, 68] width 768 height 28
select select "52556460-45fa-4026-a6c2-c70bb0823cb5"
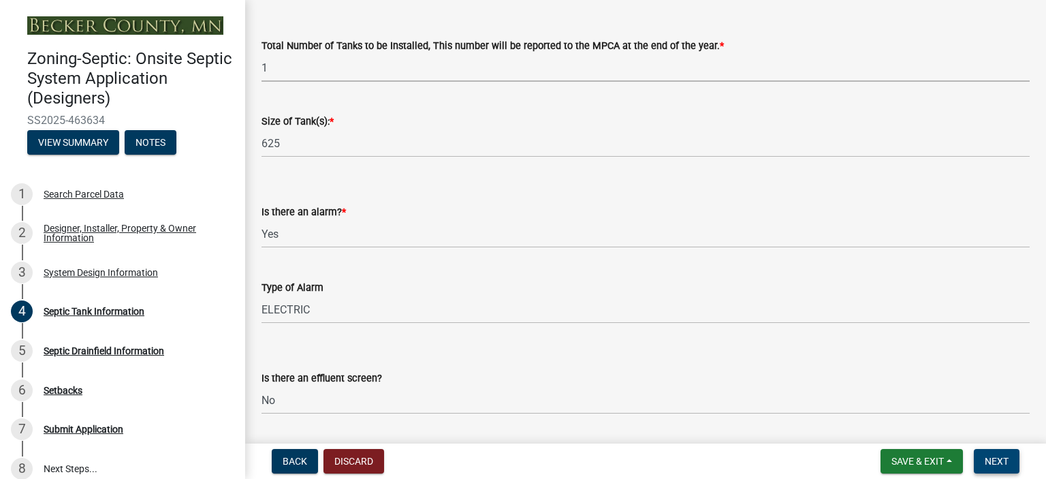
click at [1002, 462] on span "Next" at bounding box center [997, 461] width 24 height 11
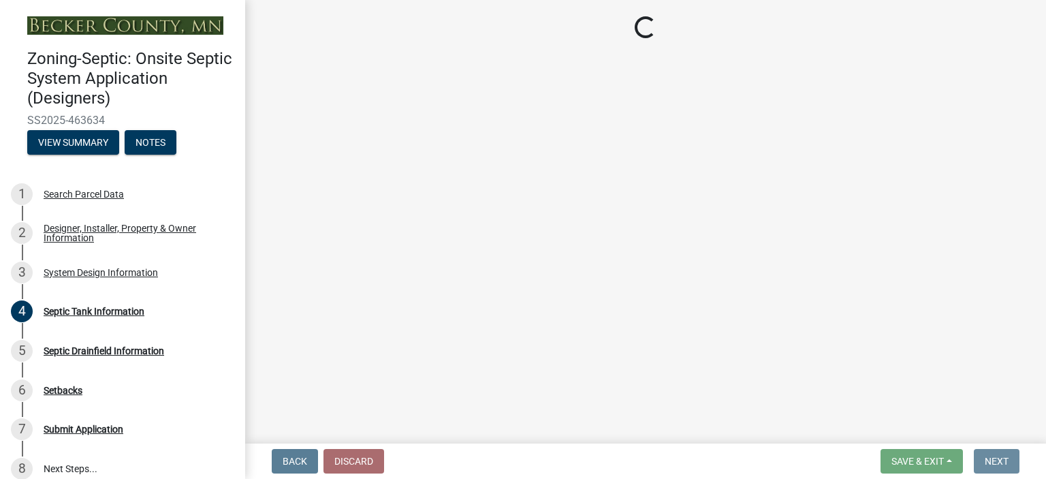
scroll to position [0, 0]
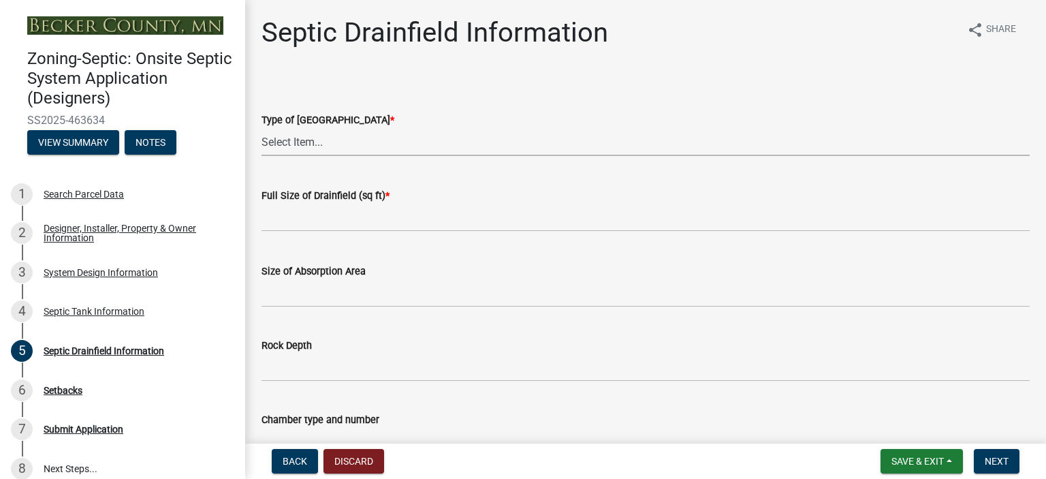
click at [319, 140] on select "Select Item... Chamber Trench Rock Trench Gravelless Mound Pressure Bed Seepage…" at bounding box center [646, 142] width 768 height 28
click at [262, 128] on select "Select Item... Chamber Trench Rock Trench Gravelless Mound Pressure Bed Seepage…" at bounding box center [646, 142] width 768 height 28
select select "757b77d3-357c-421c-8450-4fc78db4eecb"
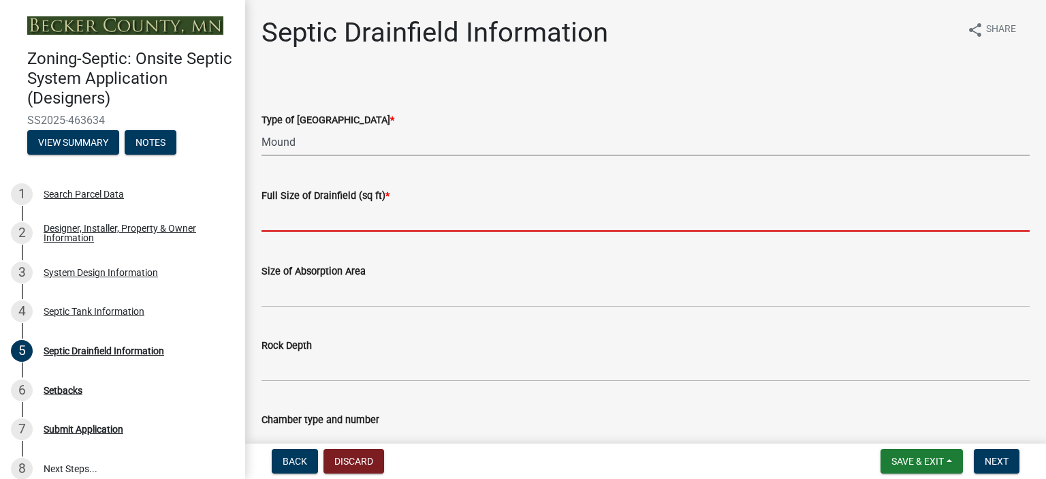
click at [301, 220] on input "text" at bounding box center [646, 218] width 768 height 28
type input "375"
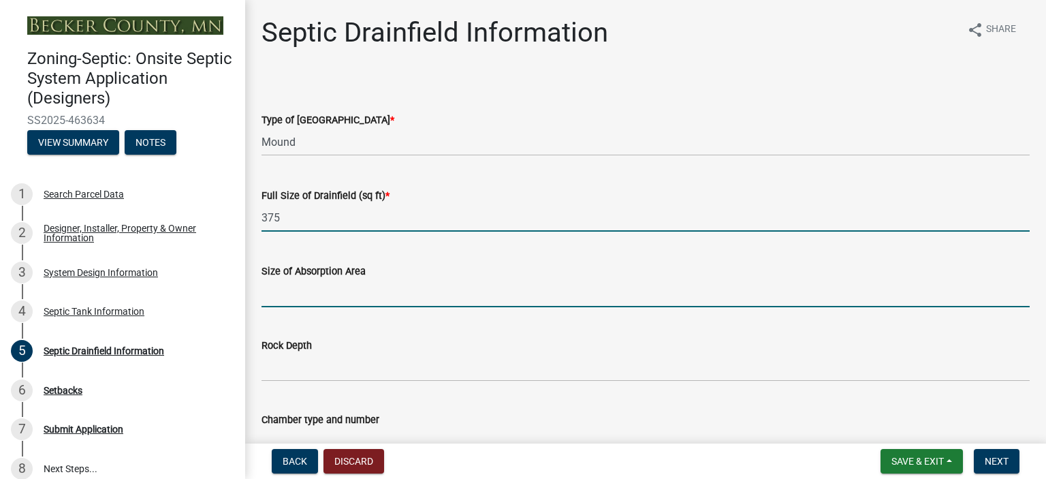
click at [292, 285] on input "Size of Absorption Area" at bounding box center [646, 293] width 768 height 28
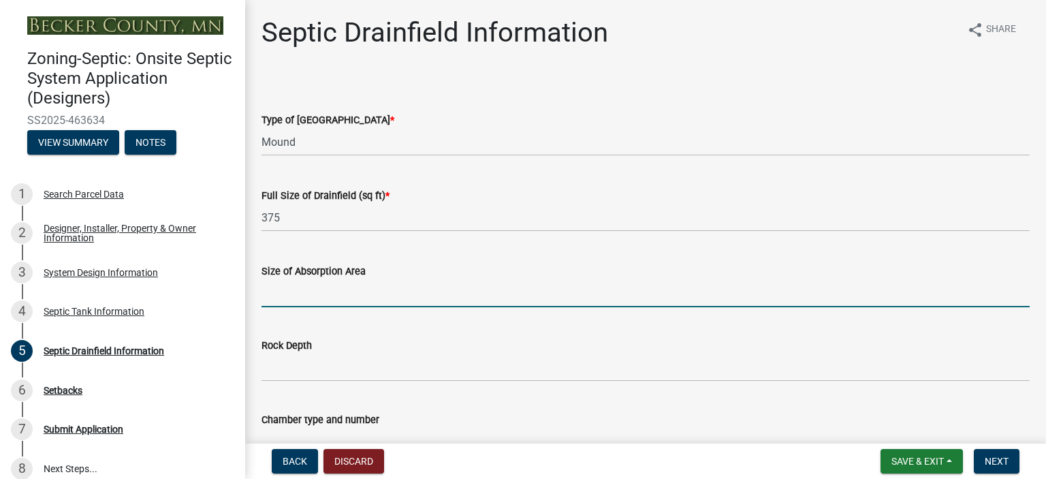
type input "375"
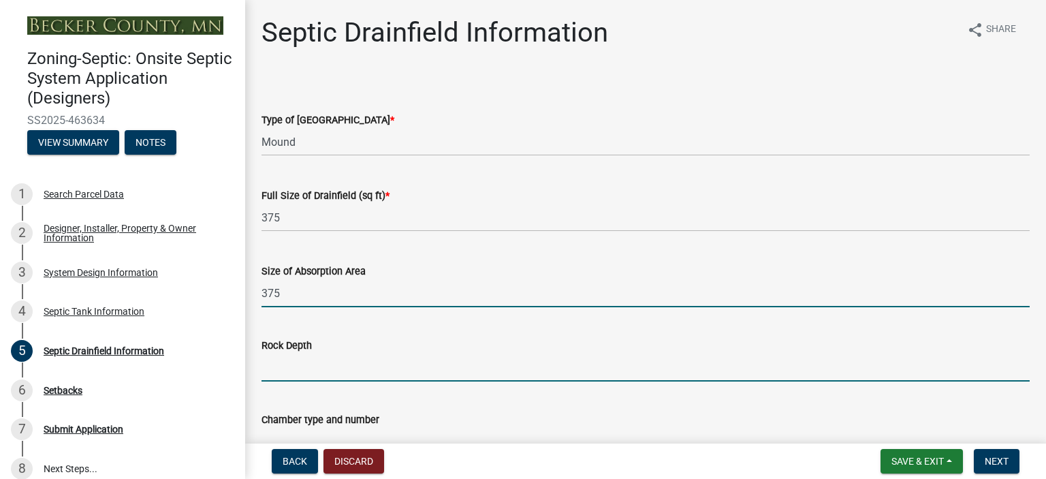
click at [281, 370] on input "Rock Depth" at bounding box center [646, 368] width 768 height 28
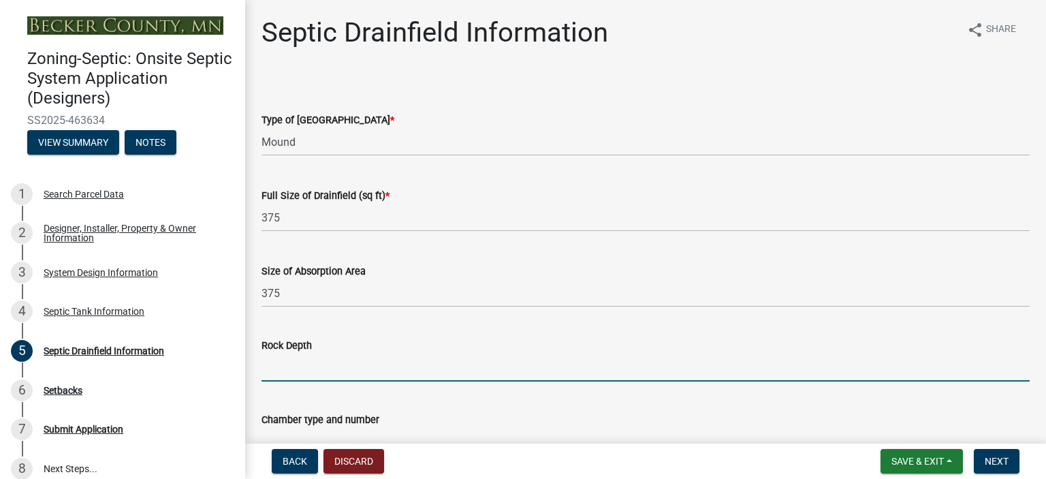
type input "6""
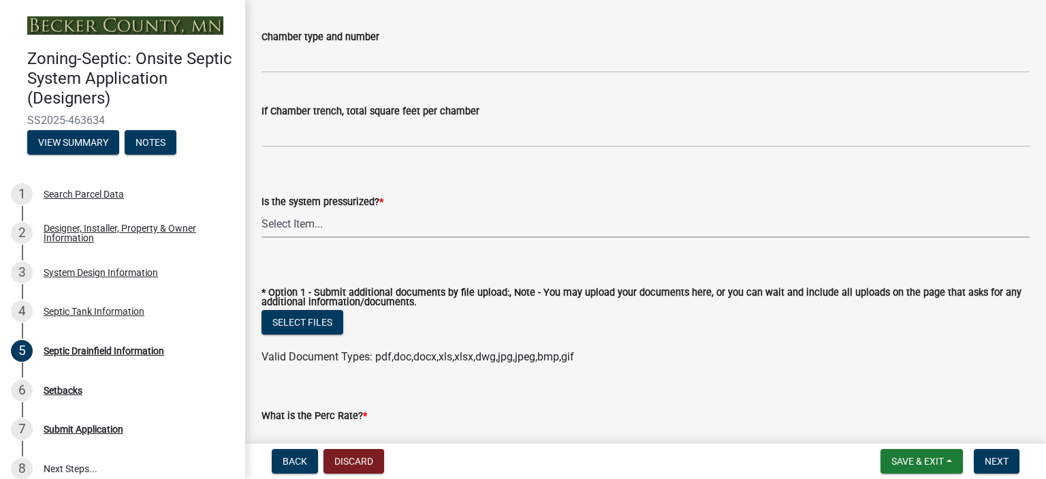
click at [275, 220] on select "Select Item... Yes No" at bounding box center [646, 224] width 768 height 28
click at [262, 210] on select "Select Item... Yes No" at bounding box center [646, 224] width 768 height 28
select select "366d546d-8bc3-42fb-bca7-8a9455861f61"
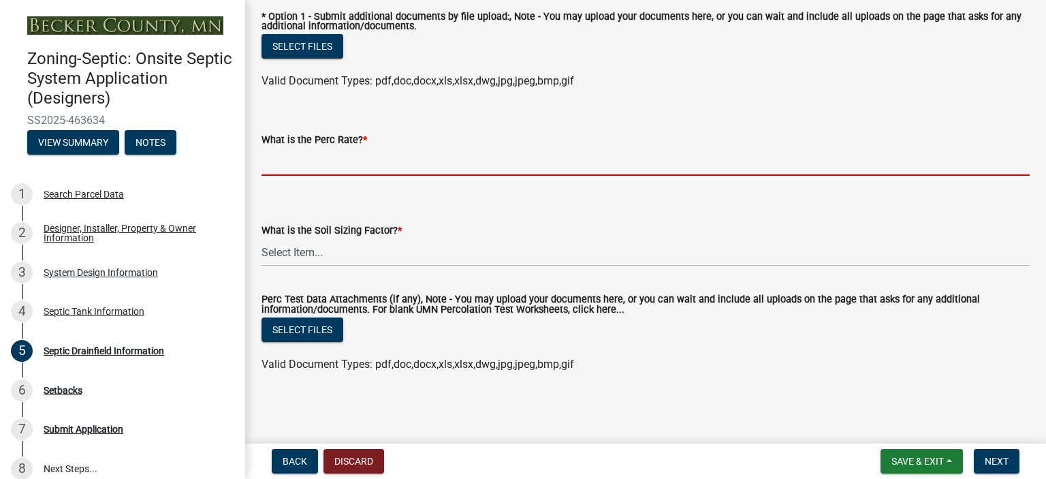
click at [302, 168] on input "What is the Perc Rate? *" at bounding box center [646, 162] width 768 height 28
type input ".1-5"
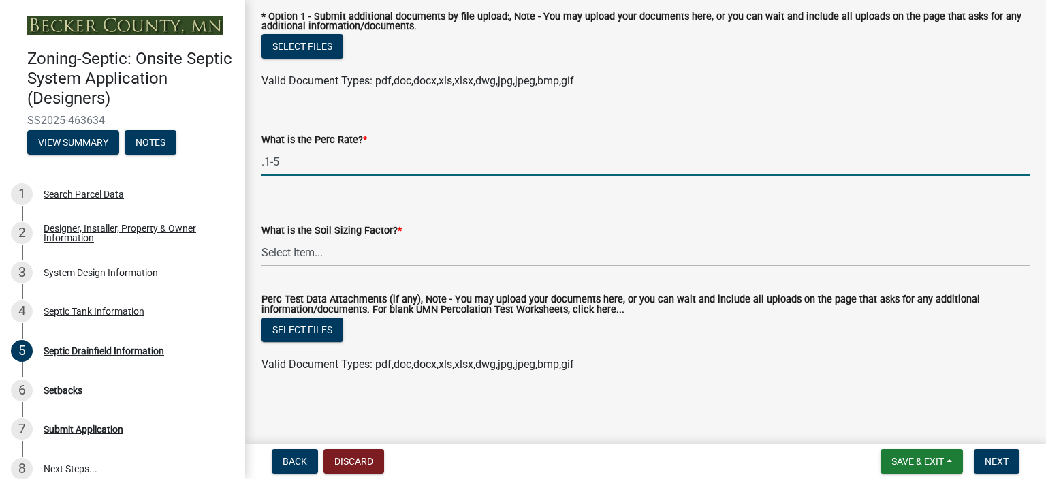
click at [301, 245] on select "Select Item... 0.00 0.24 0.45 0.50 0.60 0.78 .83 1.27 1.67" at bounding box center [646, 252] width 768 height 28
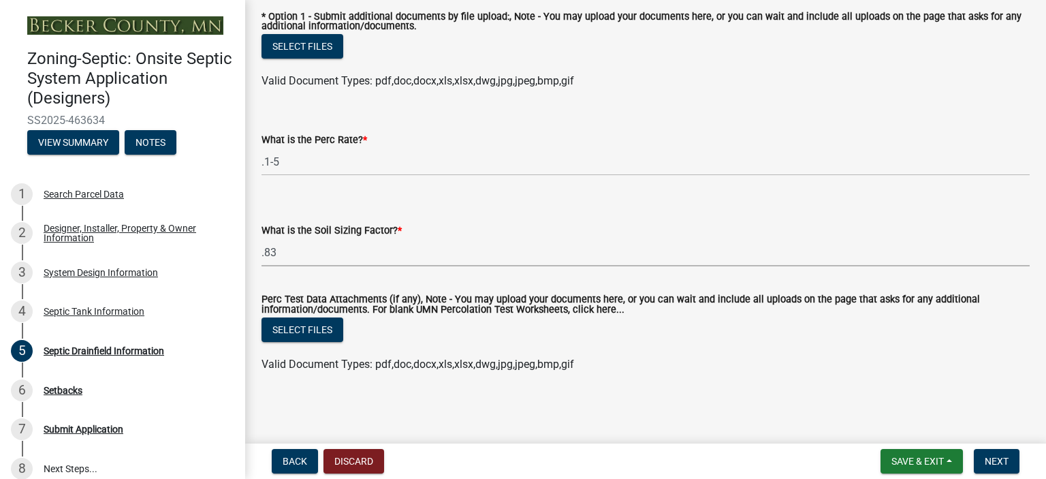
click at [262, 238] on select "Select Item... 0.00 0.24 0.45 0.50 0.60 0.78 .83 1.27 1.67" at bounding box center [646, 252] width 768 height 28
select select "dac4ac35-55b4-499a-b025-a1e3fbf96bb4"
click at [991, 450] on button "Next" at bounding box center [997, 461] width 46 height 25
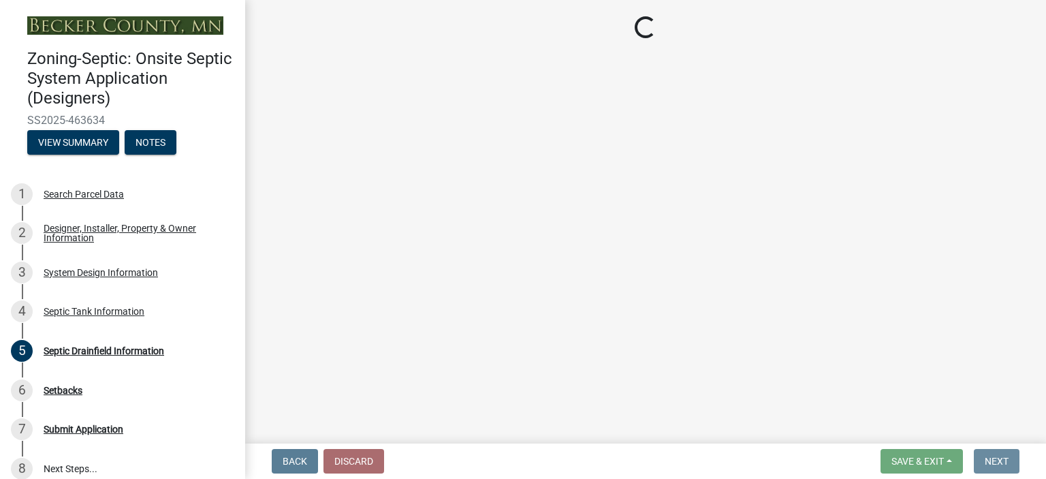
scroll to position [0, 0]
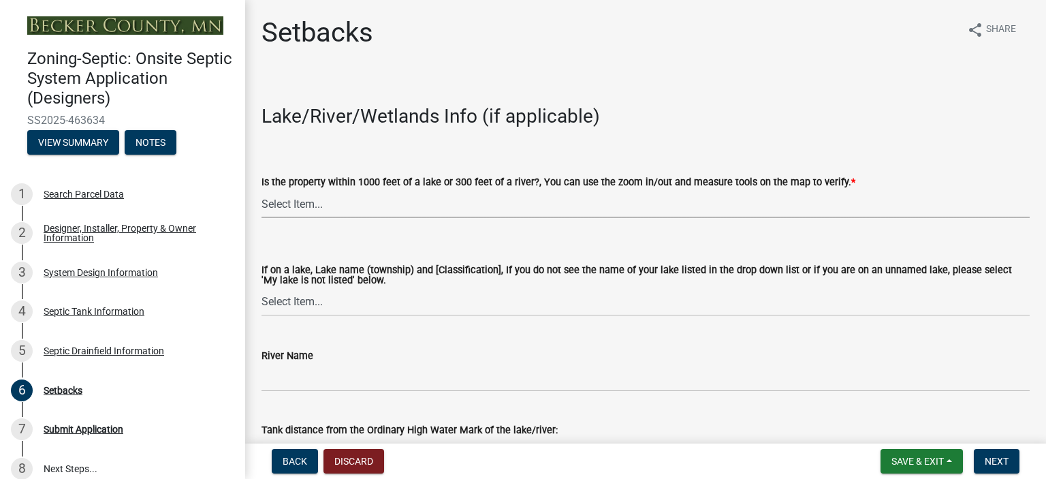
click at [334, 204] on select "Select Item... Yes No" at bounding box center [646, 204] width 768 height 28
click at [262, 190] on select "Select Item... Yes No" at bounding box center [646, 204] width 768 height 28
select select "c245ec0d-8d6f-4710-ab2b-b3aa70611708"
click at [315, 300] on select "Select Item... [GEOGRAPHIC_DATA] is not listed below [GEOGRAPHIC_DATA] ([GEOGRA…" at bounding box center [646, 302] width 768 height 28
click at [262, 288] on select "Select Item... [GEOGRAPHIC_DATA] is not listed below [GEOGRAPHIC_DATA] ([GEOGRA…" at bounding box center [646, 302] width 768 height 28
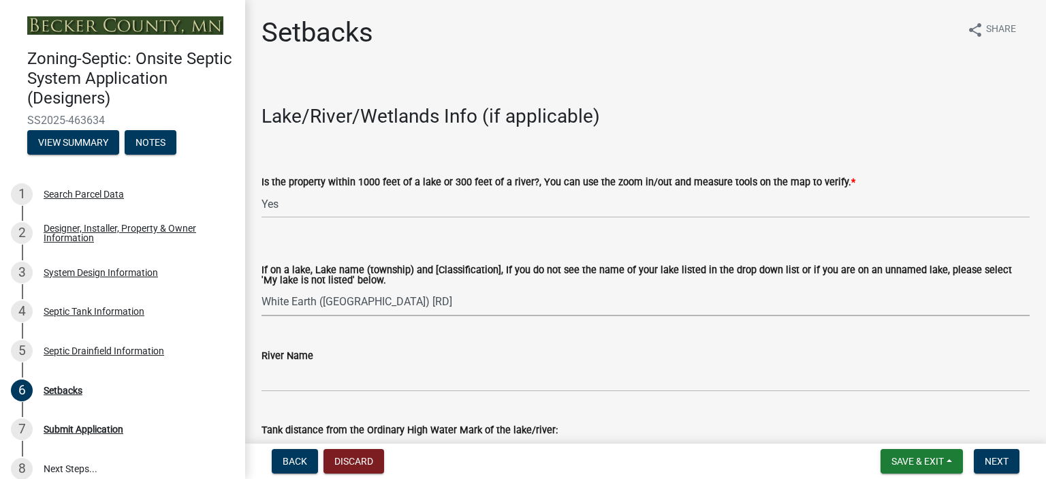
select select "4fd80b23-4f94-4801-992d-64449dc8e32e"
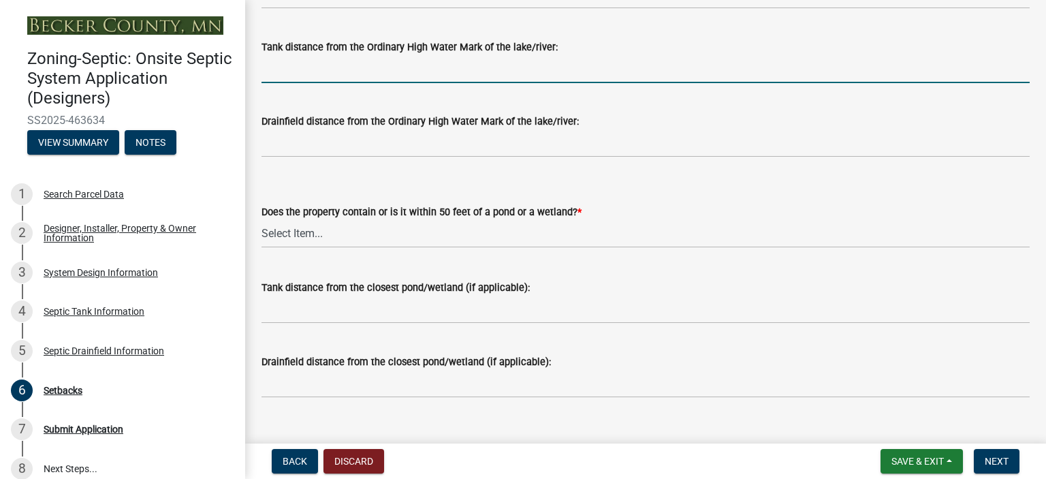
click at [362, 65] on input "Tank distance from the Ordinary High Water Mark of the lake/river:" at bounding box center [646, 69] width 768 height 28
type input "+100'"
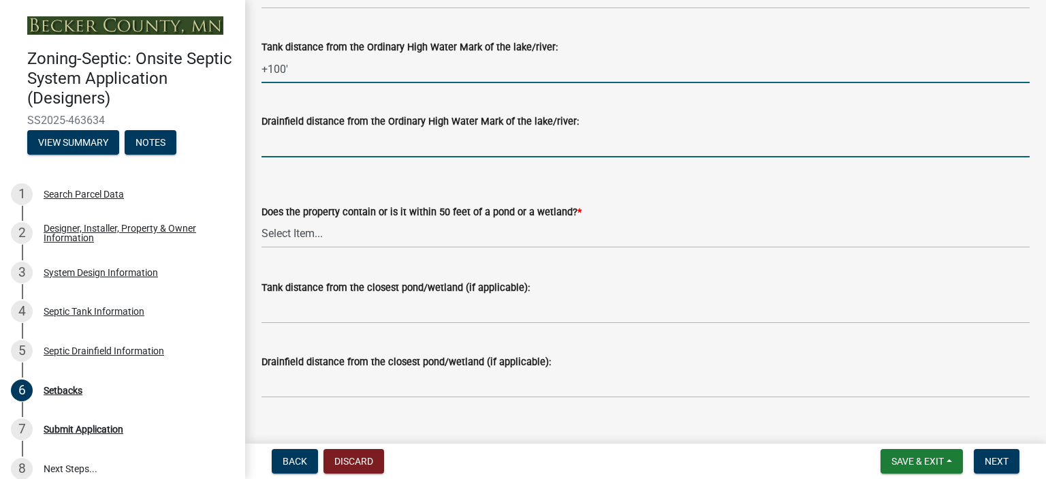
click at [349, 137] on input "Drainfield distance from the Ordinary High Water Mark of the lake/river:" at bounding box center [646, 143] width 768 height 28
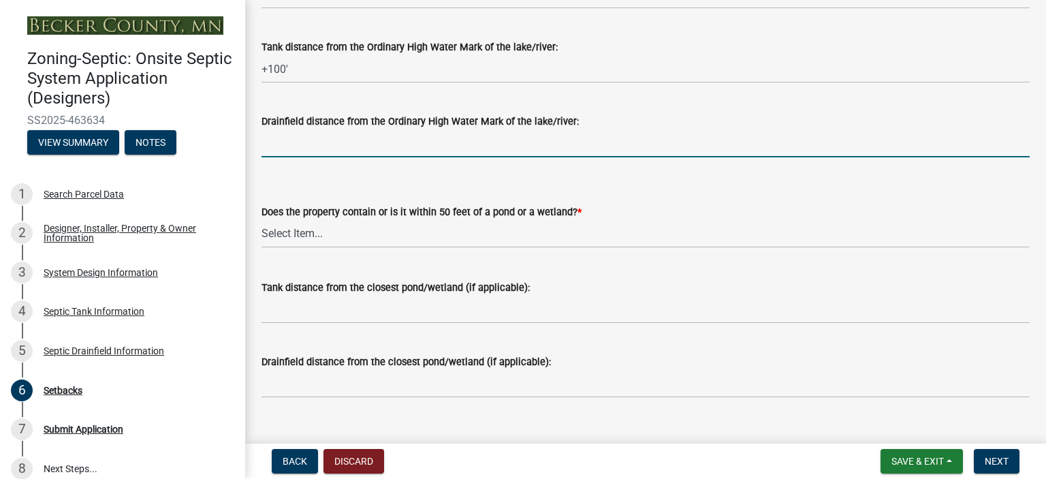
type input "+100'"
click at [346, 229] on select "Select Item... Yes No" at bounding box center [646, 234] width 768 height 28
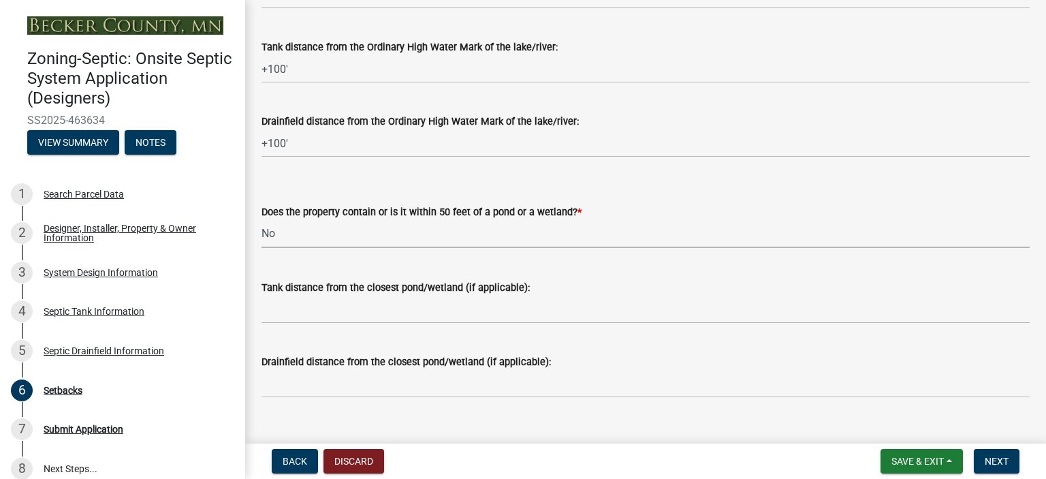
click at [262, 220] on select "Select Item... Yes No" at bounding box center [646, 234] width 768 height 28
select select "23044af5-43bb-4cf5-8aef-2716db2ce5fc"
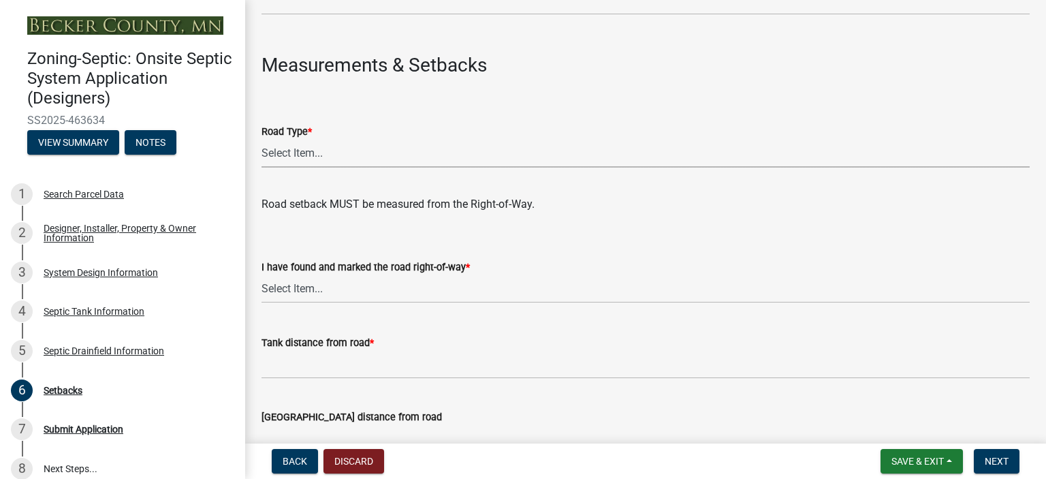
click at [483, 157] on select "Select Item... State County Public / Township Private Easement [GEOGRAPHIC_DATA]" at bounding box center [646, 154] width 768 height 28
click at [262, 140] on select "Select Item... State County Public / Township Private Easement [GEOGRAPHIC_DATA]" at bounding box center [646, 154] width 768 height 28
select select "21af9b93-f494-48c6-91ae-235d36c6c939"
click at [341, 294] on select "Select Item... Yes No" at bounding box center [646, 289] width 768 height 28
click at [262, 275] on select "Select Item... Yes No" at bounding box center [646, 289] width 768 height 28
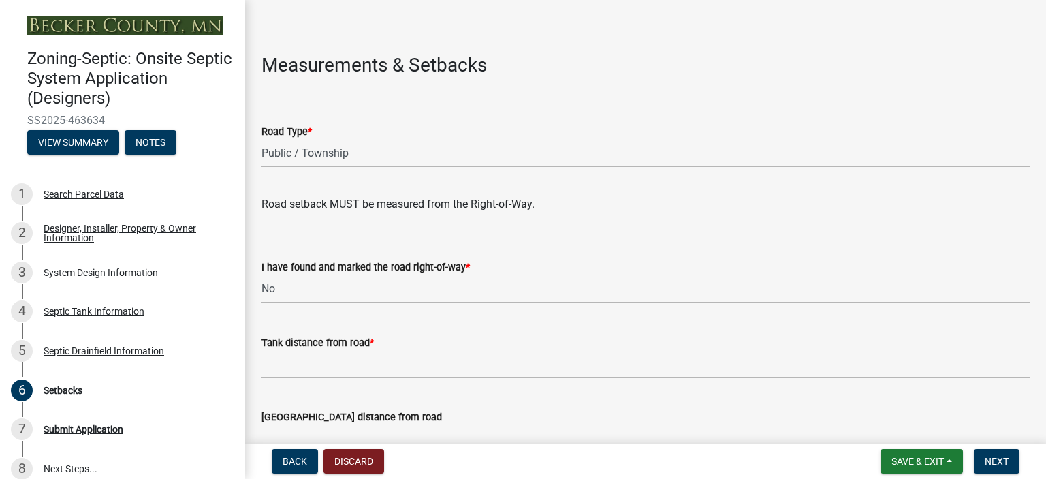
select select "2c0c9673-cfd8-4d5e-8ea6-73593e257713"
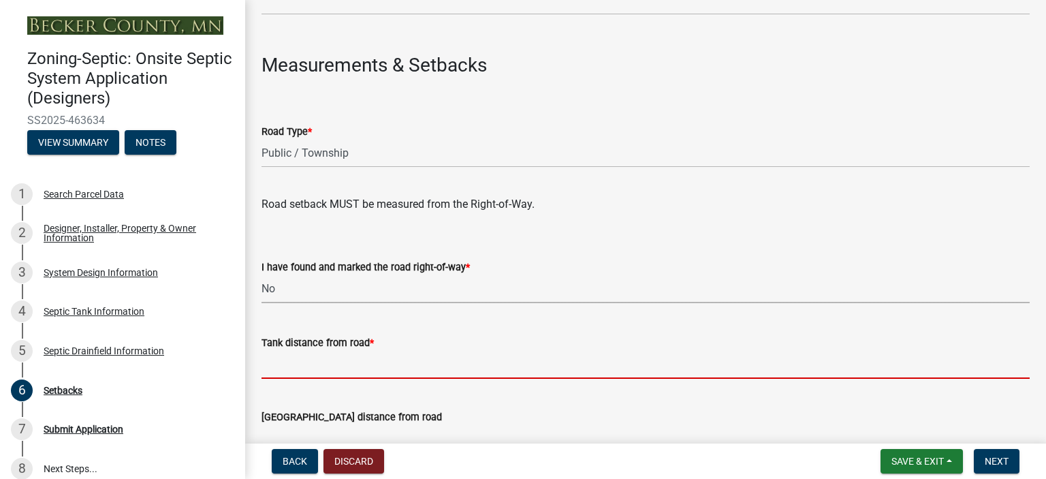
click at [322, 356] on input "Tank distance from road *" at bounding box center [646, 365] width 768 height 28
type input "+50'"
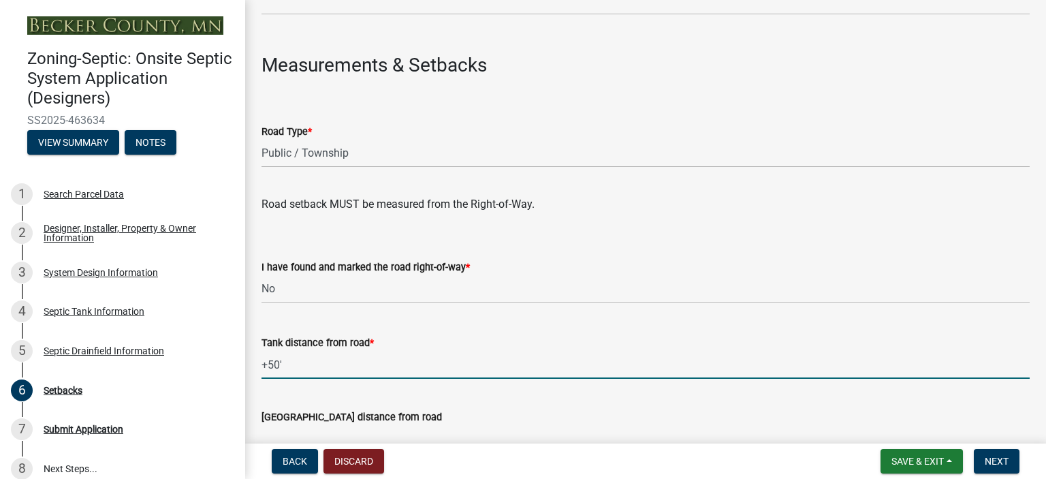
scroll to position [1149, 0]
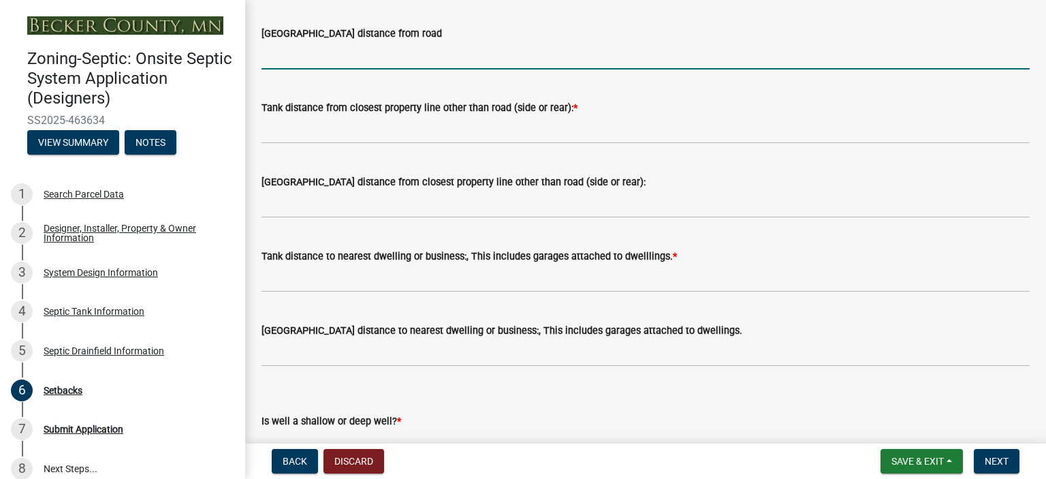
click at [531, 59] on input "[GEOGRAPHIC_DATA] distance from road" at bounding box center [646, 56] width 768 height 28
type input "+10'"
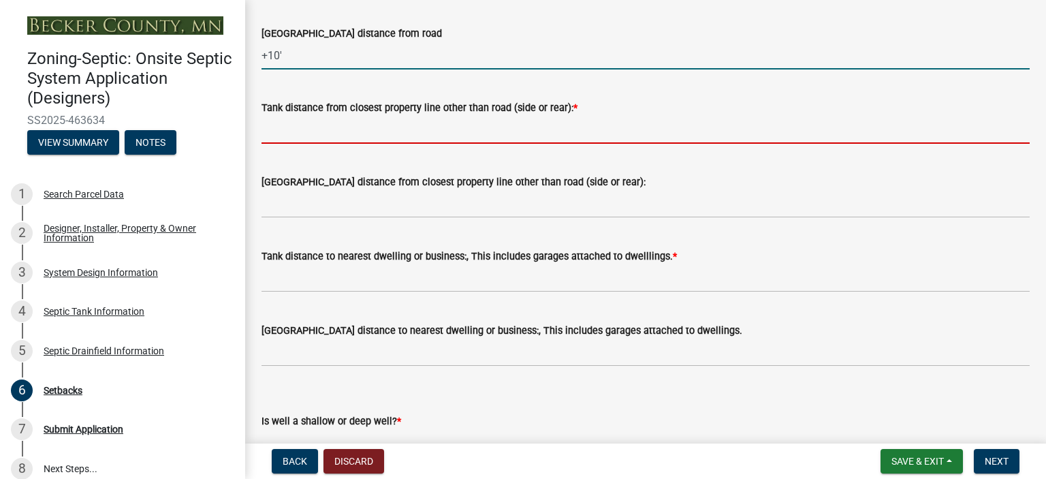
click at [313, 125] on input "Tank distance from closest property line other than road (side or rear): *" at bounding box center [646, 130] width 768 height 28
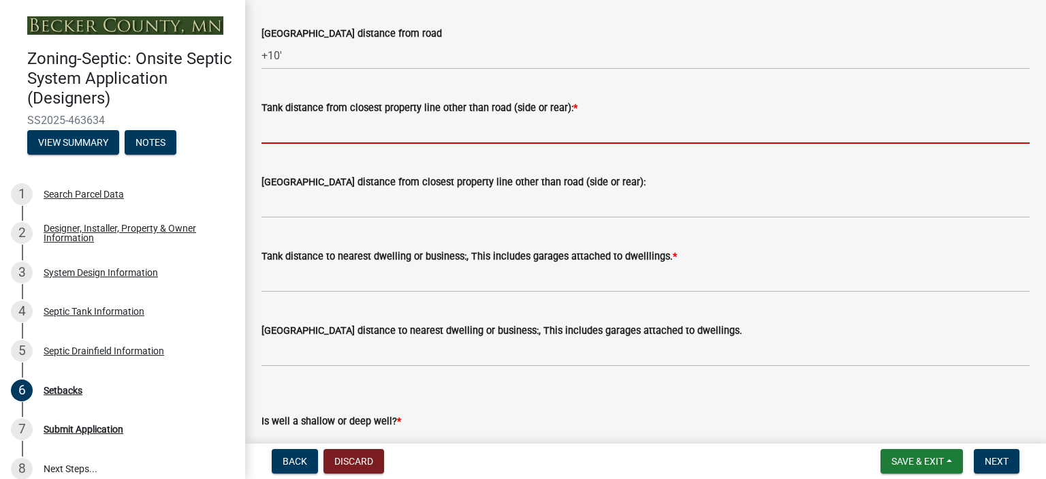
type input "+10'"
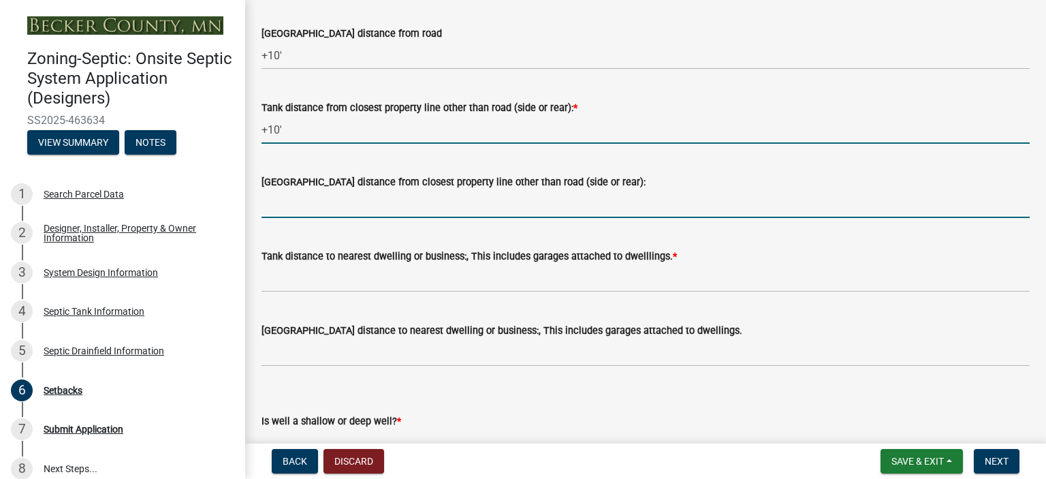
click at [289, 202] on input "[GEOGRAPHIC_DATA] distance from closest property line other than road (side or …" at bounding box center [646, 204] width 768 height 28
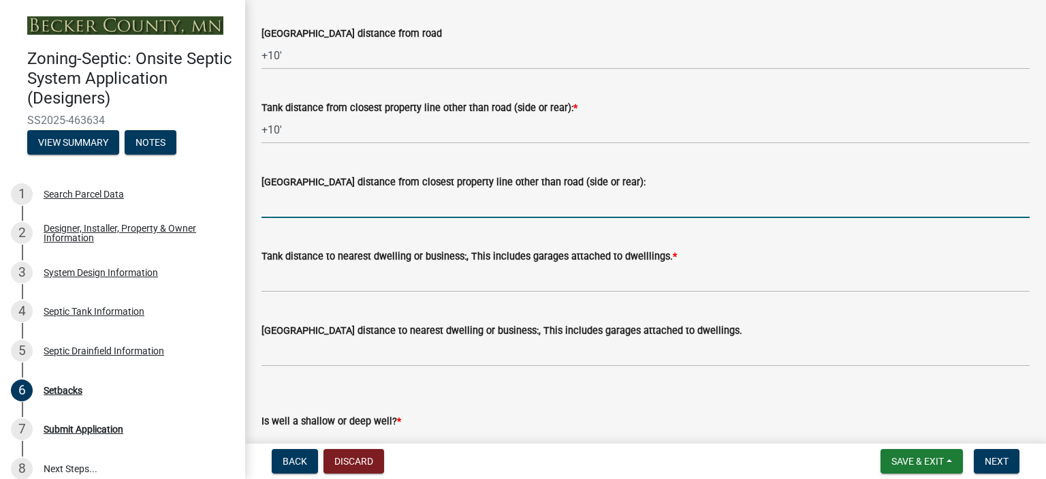
type input "+10'"
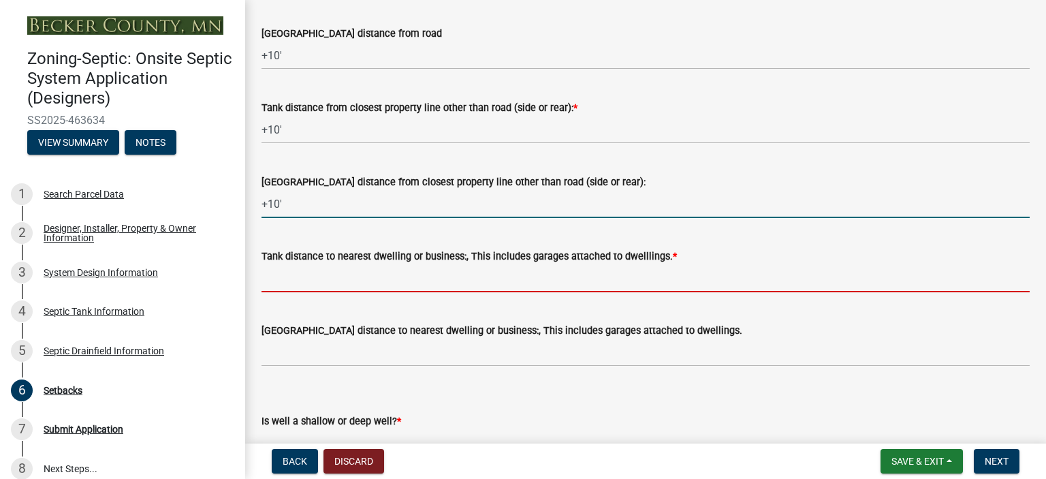
click at [302, 280] on input "Tank distance to nearest dwelling or business:, This includes garages attached …" at bounding box center [646, 278] width 768 height 28
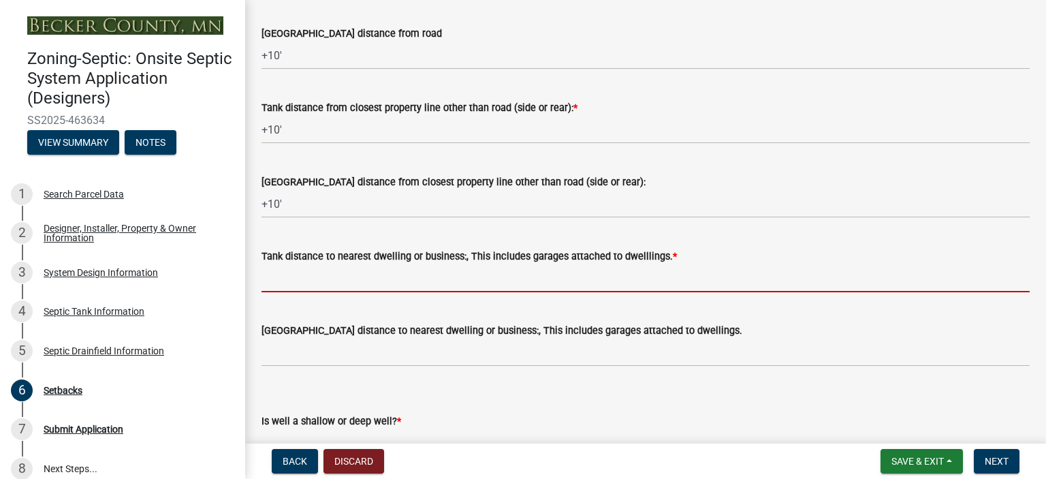
type input "+10'"
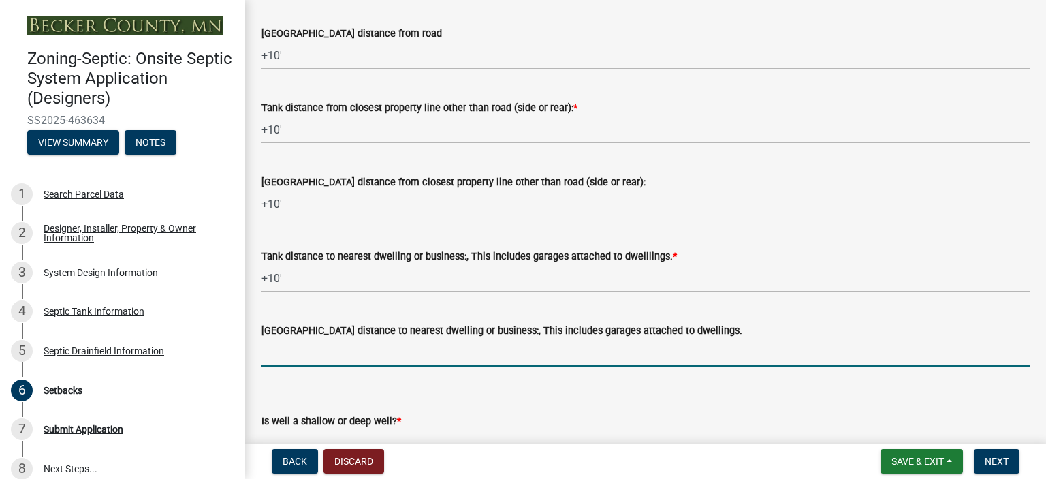
click at [337, 347] on input "[GEOGRAPHIC_DATA] distance to nearest dwelling or business:, This includes gara…" at bounding box center [646, 353] width 768 height 28
type input "+20'"
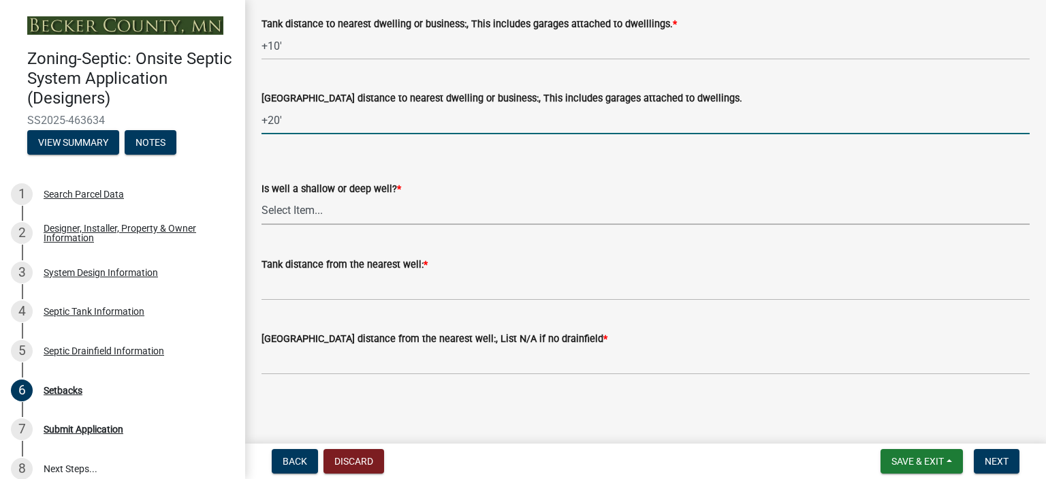
click at [296, 206] on select "Select Item... Deep Well Shallow Well No Well - Connected or to be connected to…" at bounding box center [646, 211] width 768 height 28
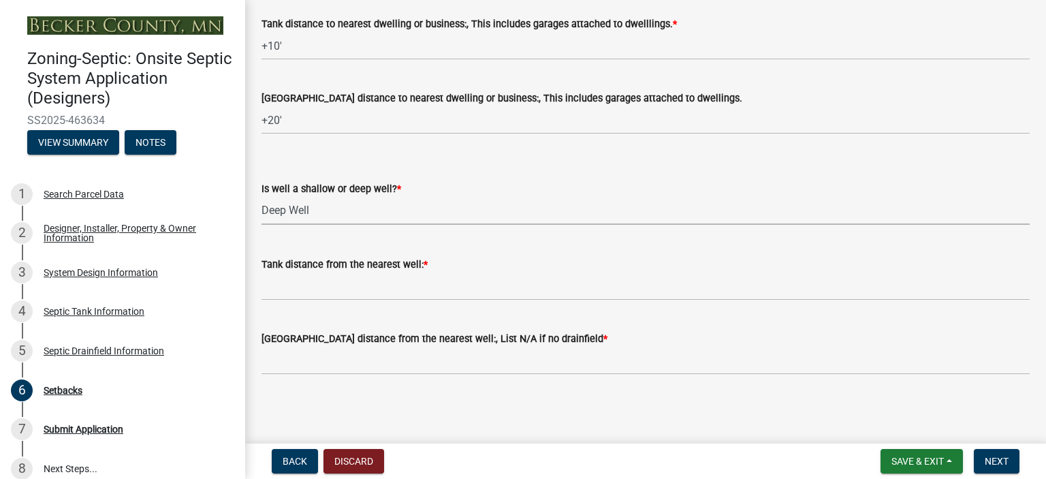
click at [262, 197] on select "Select Item... Deep Well Shallow Well No Well - Connected or to be connected to…" at bounding box center [646, 211] width 768 height 28
select select "cf78f1da-f066-4305-88a2-864abad1fa52"
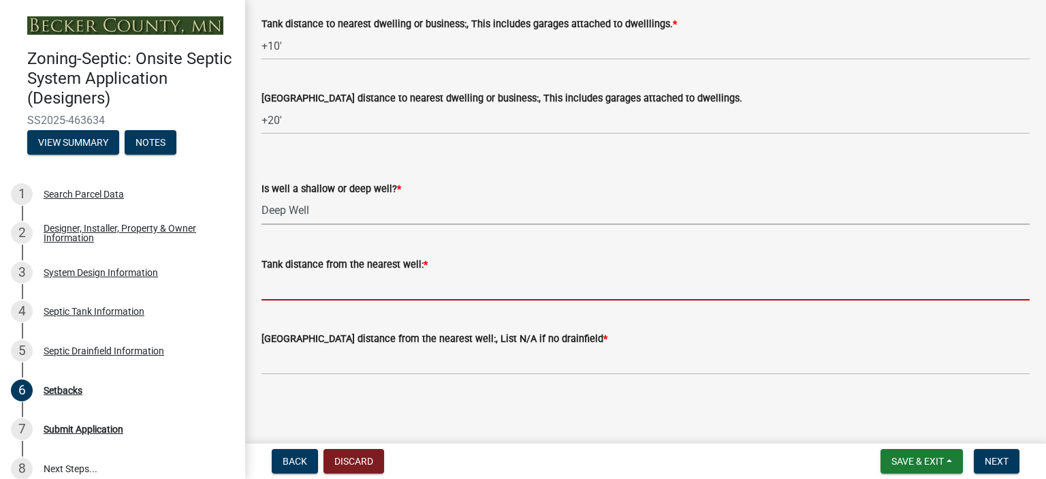
click at [315, 279] on input "Tank distance from the nearest well: *" at bounding box center [646, 286] width 768 height 28
type input "+50'"
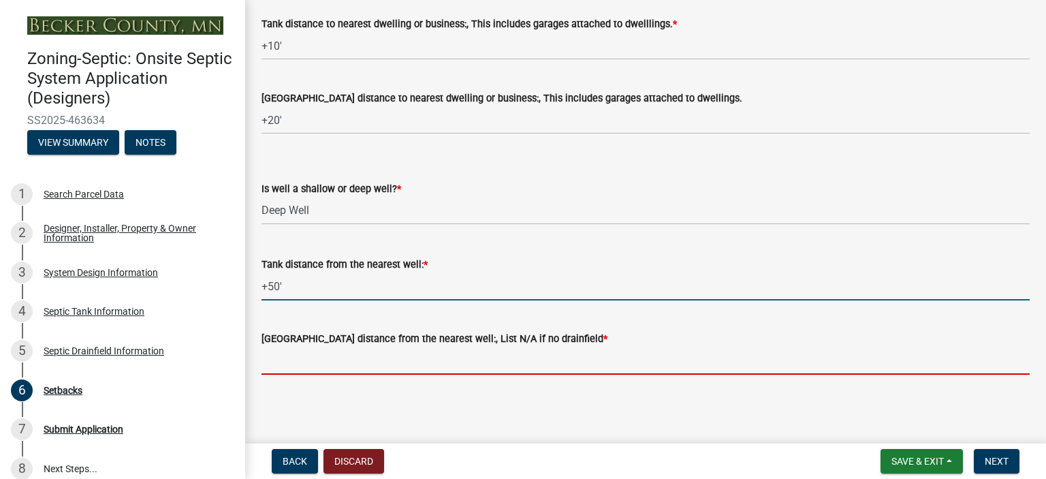
click at [322, 354] on input "[GEOGRAPHIC_DATA] distance from the nearest well:, List N/A if no drainfield *" at bounding box center [646, 361] width 768 height 28
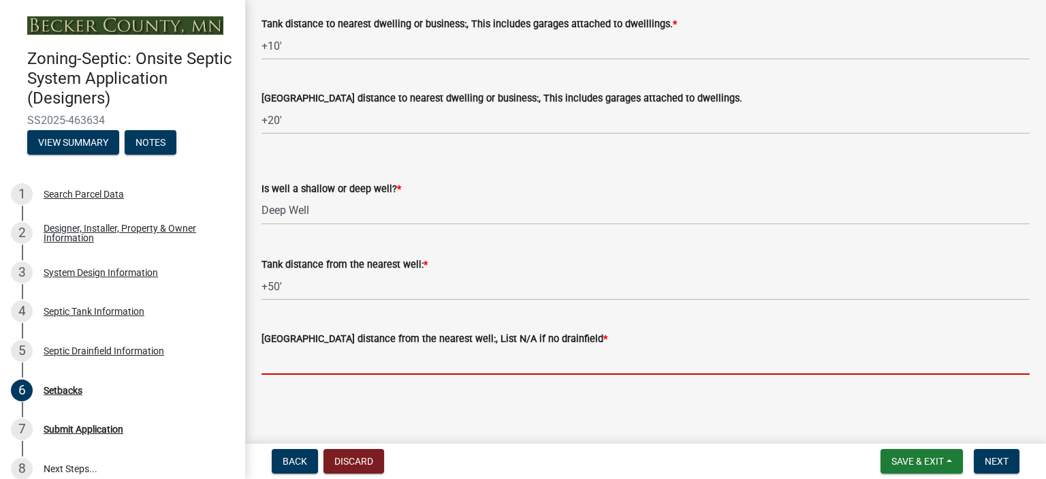
type input "+50'"
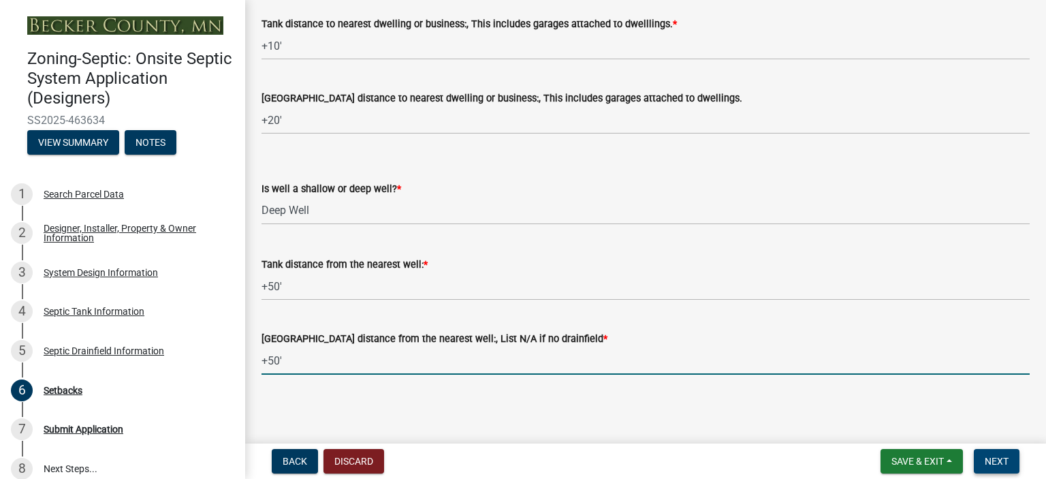
click at [997, 456] on span "Next" at bounding box center [997, 461] width 24 height 11
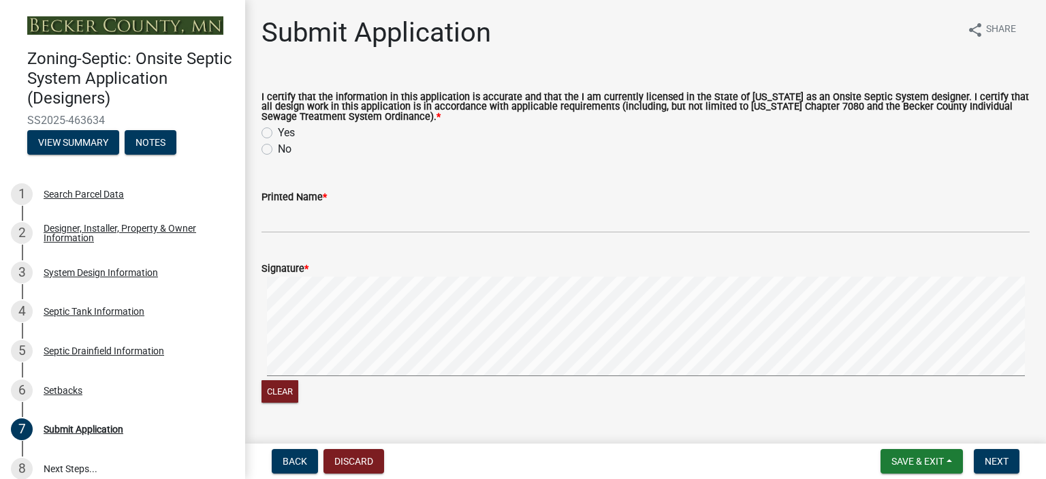
click at [278, 133] on label "Yes" at bounding box center [286, 133] width 17 height 16
click at [278, 133] on input "Yes" at bounding box center [282, 129] width 9 height 9
radio input "true"
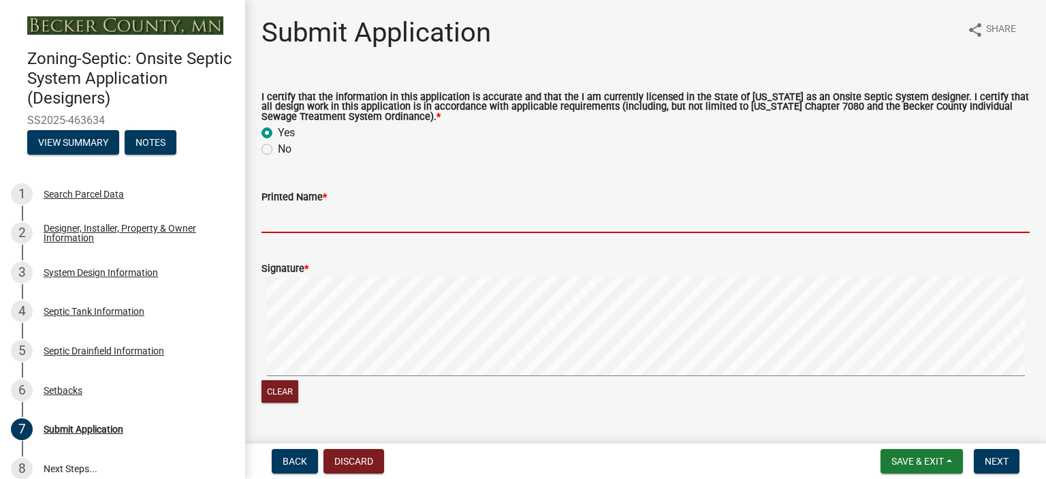
click at [352, 218] on input "Printed Name *" at bounding box center [646, 219] width 768 height 28
type input "[PERSON_NAME]"
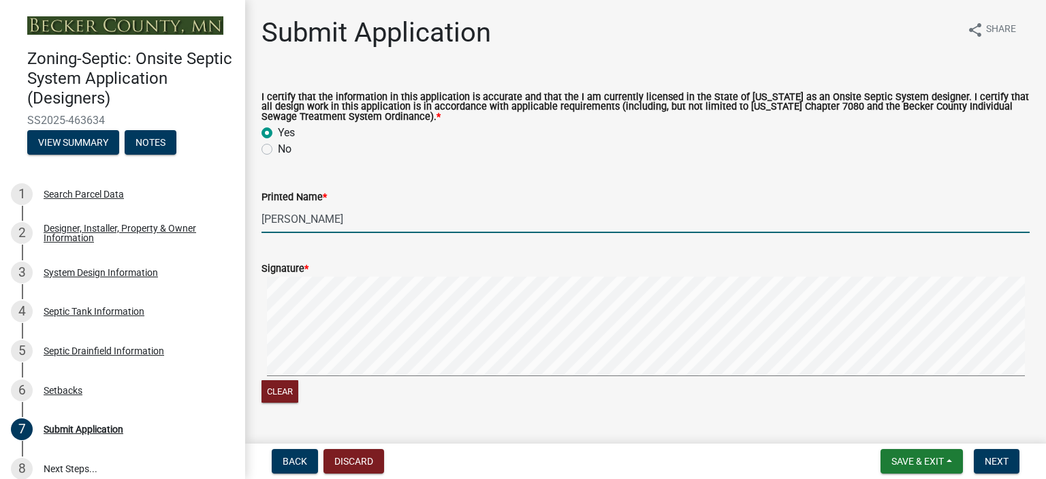
scroll to position [232, 0]
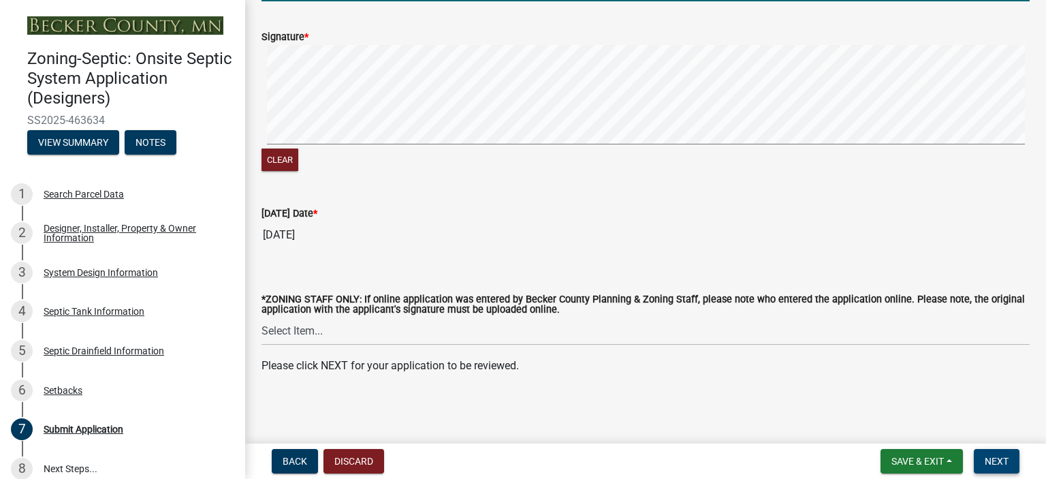
click at [1005, 463] on span "Next" at bounding box center [997, 461] width 24 height 11
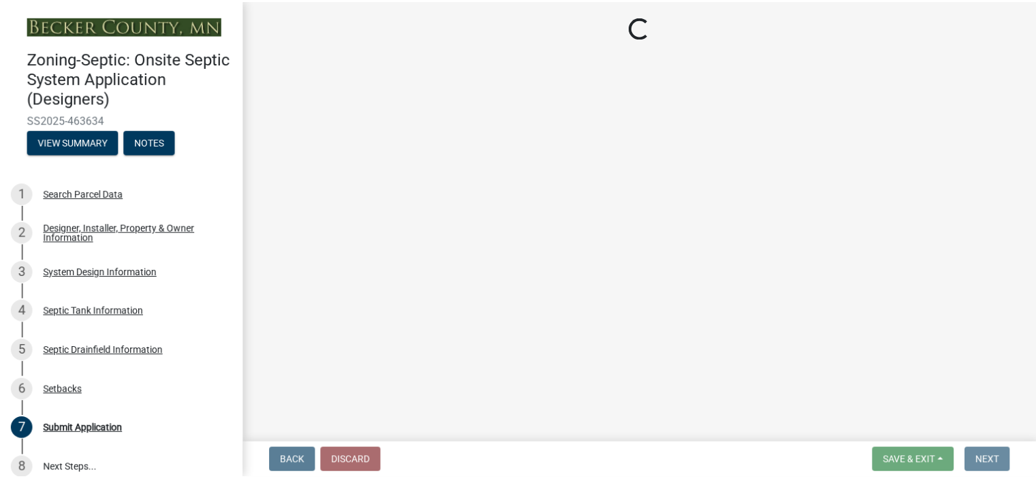
scroll to position [0, 0]
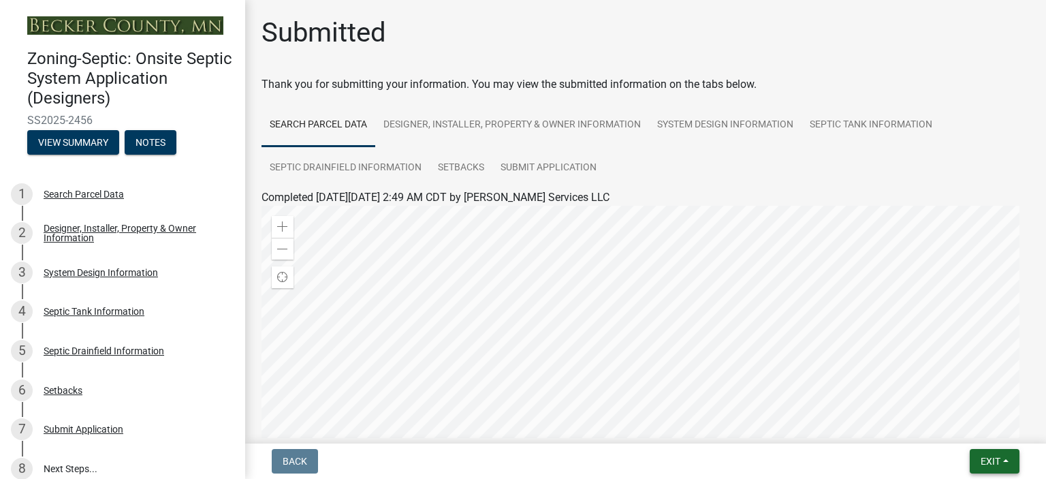
click at [1005, 458] on button "Exit" at bounding box center [995, 461] width 50 height 25
click at [967, 426] on button "Save & Exit" at bounding box center [965, 425] width 109 height 33
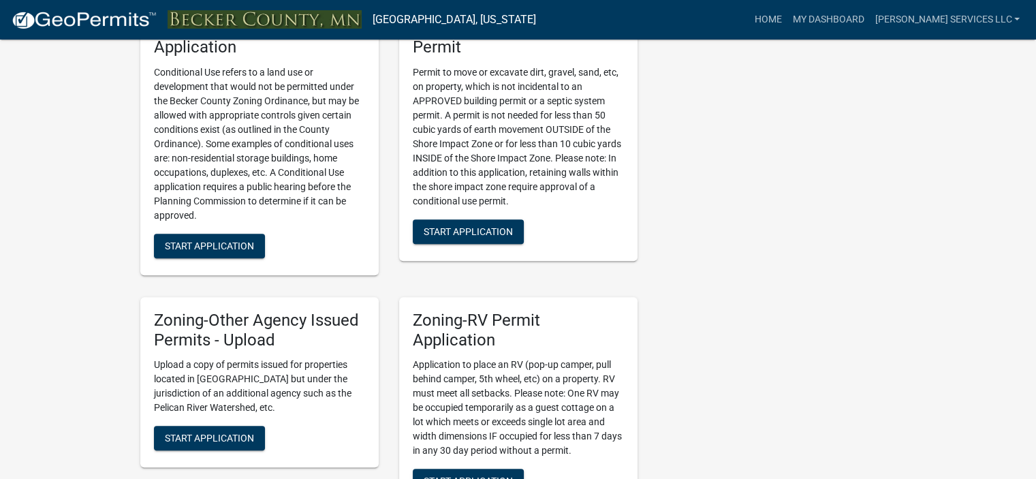
scroll to position [1257, 0]
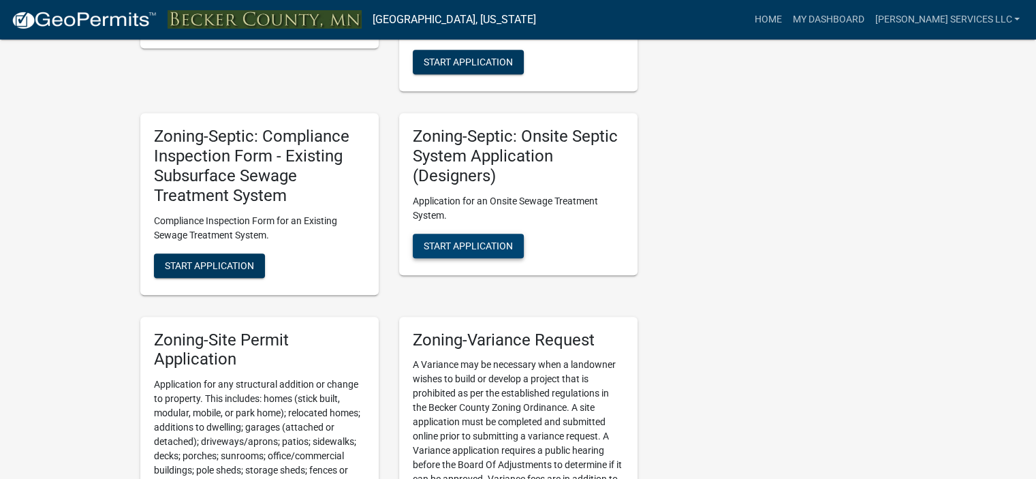
click at [463, 240] on span "Start Application" at bounding box center [468, 245] width 89 height 11
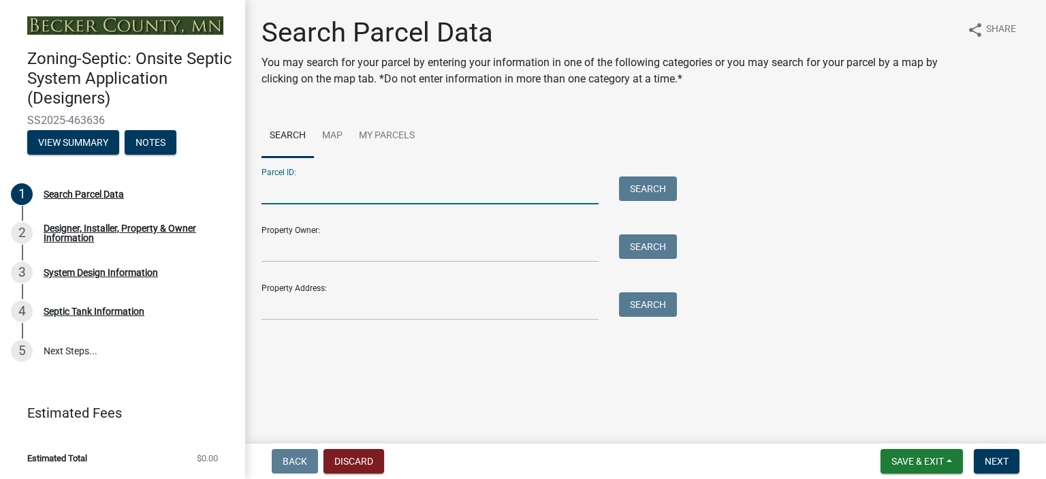
click at [280, 182] on input "Parcel ID:" at bounding box center [430, 190] width 337 height 28
type input "200492000"
click at [645, 190] on button "Search" at bounding box center [648, 188] width 58 height 25
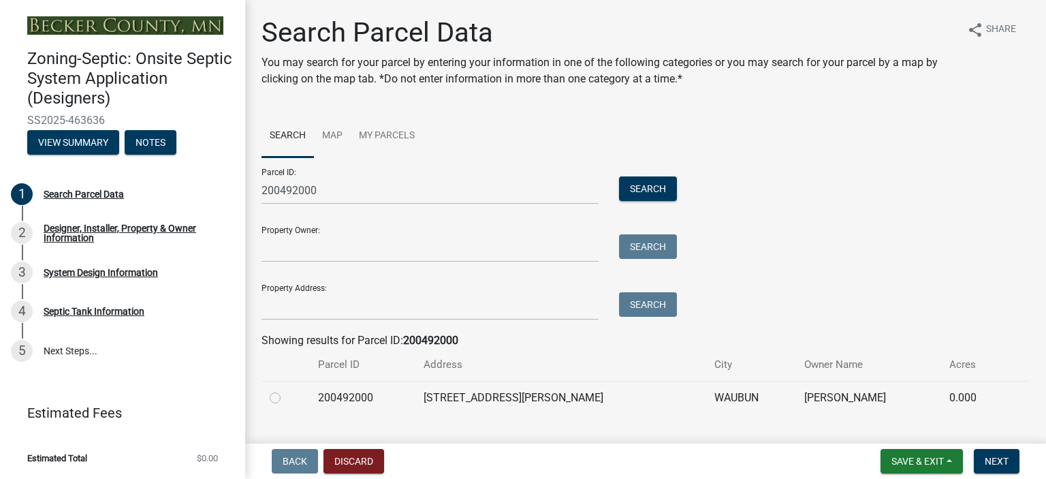
click at [286, 390] on label at bounding box center [286, 390] width 0 height 0
click at [286, 397] on input "radio" at bounding box center [290, 394] width 9 height 9
radio input "true"
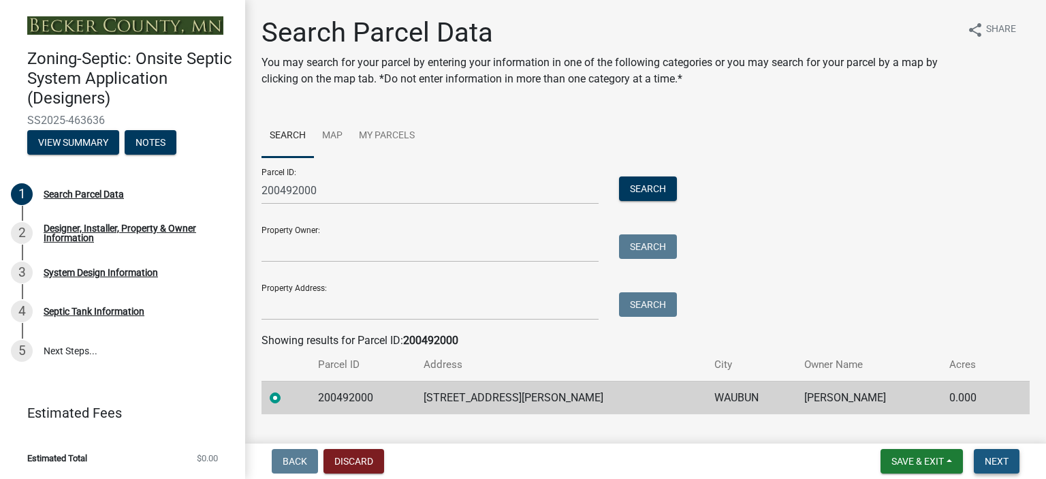
click at [997, 469] on button "Next" at bounding box center [997, 461] width 46 height 25
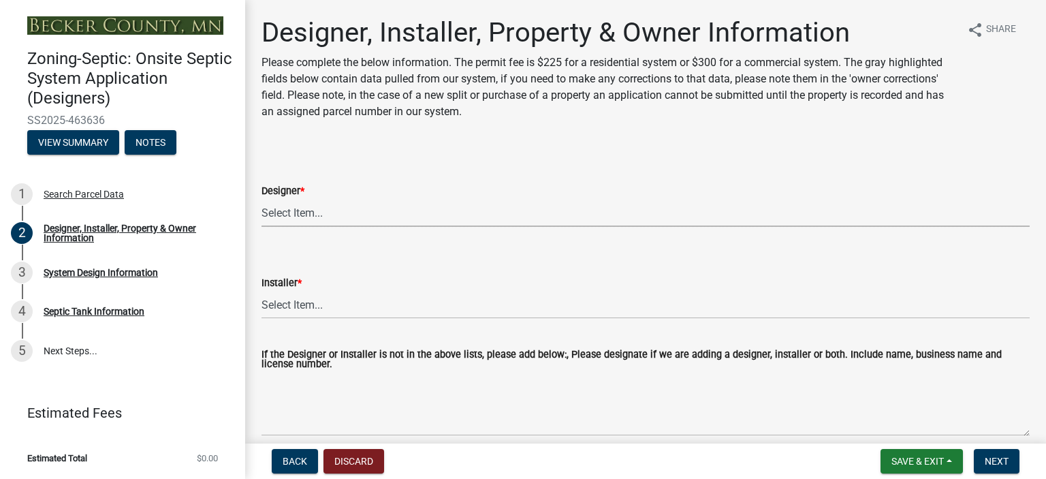
click at [289, 206] on select "Select Item... OTHER – Not listed (please add in next field and we will add to …" at bounding box center [646, 213] width 768 height 28
click at [262, 199] on select "Select Item... OTHER – Not listed (please add in next field and we will add to …" at bounding box center [646, 213] width 768 height 28
select select "60138064-8806-4d9b-bedf-9669809b6879"
click at [538, 311] on select "Select Item... OTHER – Not listed (please add in next field and we will add to …" at bounding box center [646, 305] width 768 height 28
click at [262, 291] on select "Select Item... OTHER – Not listed (please add in next field and we will add to …" at bounding box center [646, 305] width 768 height 28
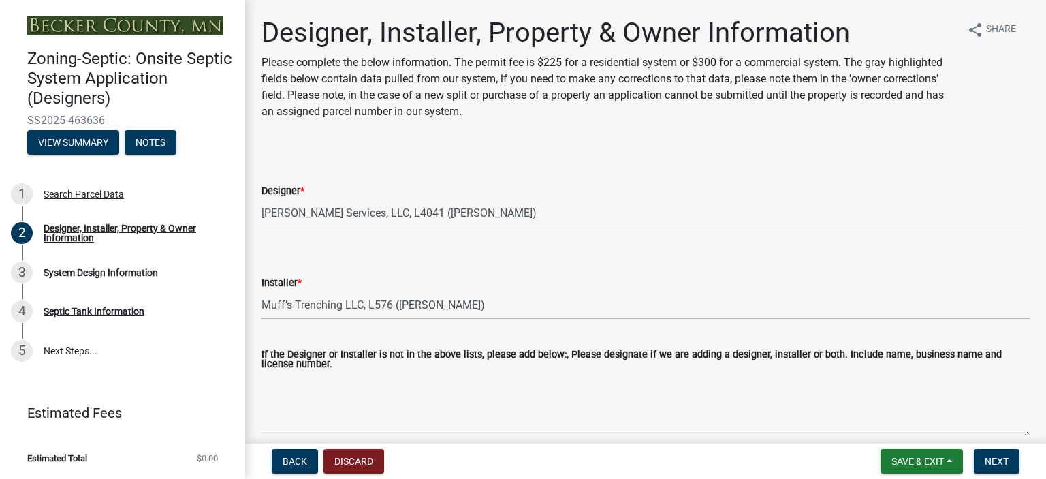
select select "f8be8ebe-2acd-4481-b862-eb2d55d24356"
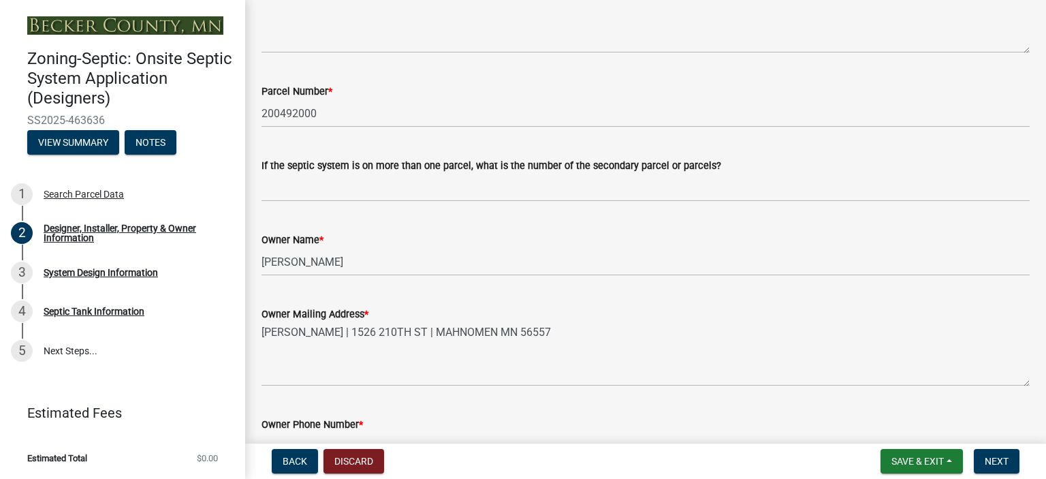
scroll to position [766, 0]
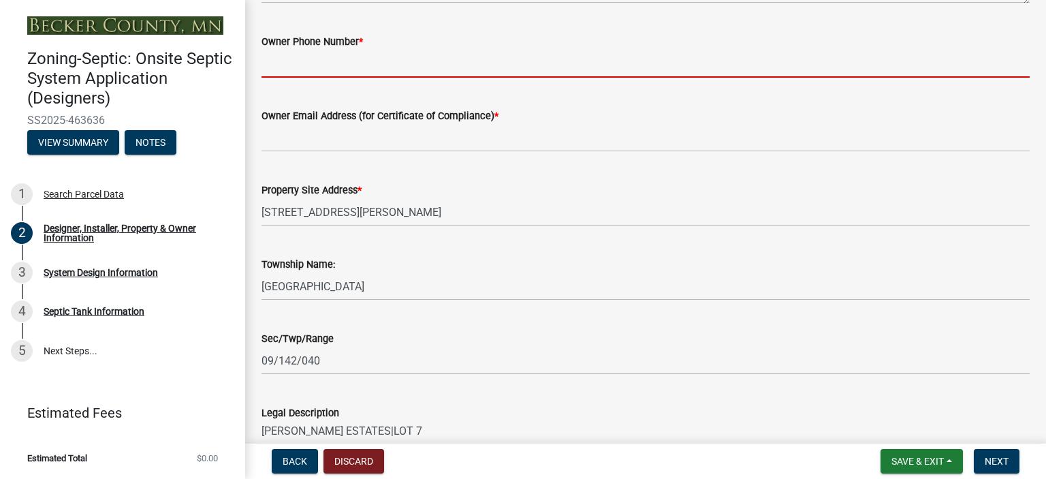
click at [435, 54] on input "Owner Phone Number *" at bounding box center [646, 64] width 768 height 28
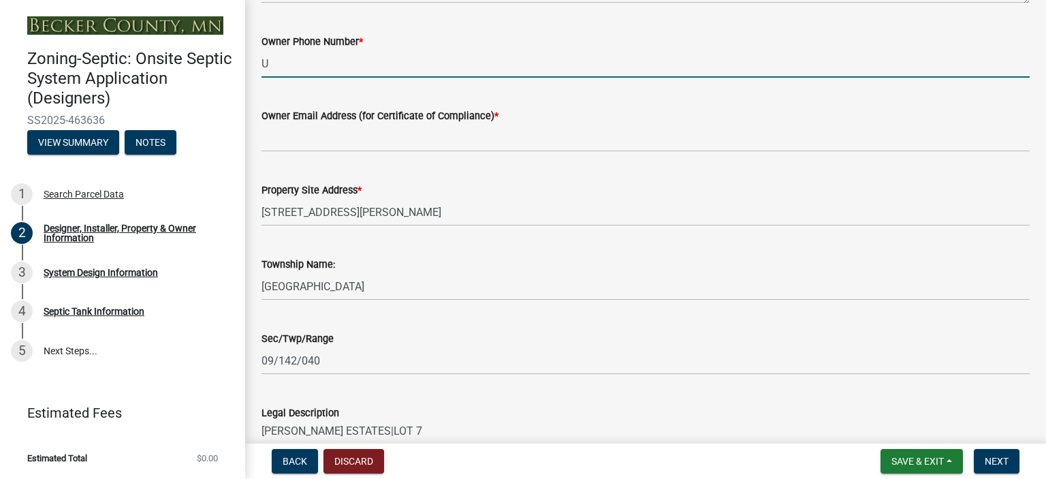
type input "UNKNOWN"
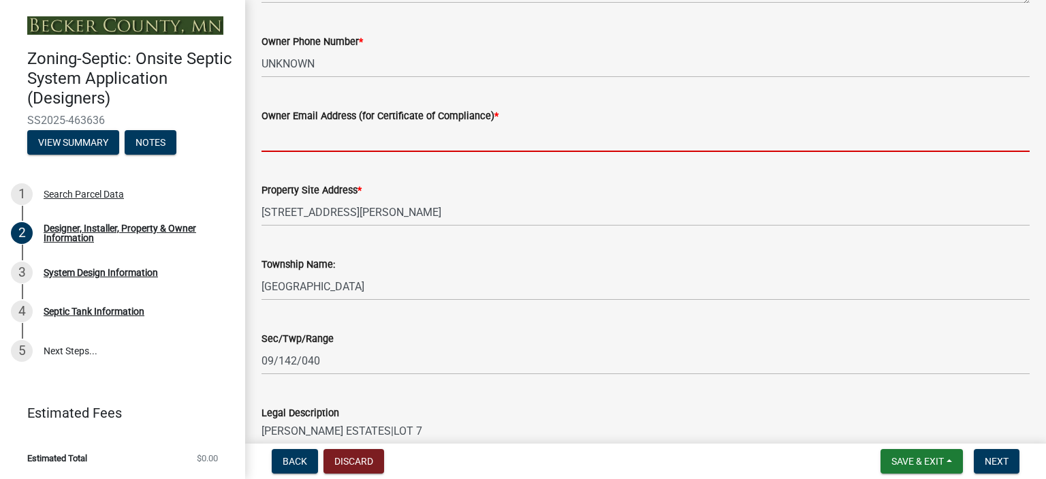
click at [338, 146] on input "Owner Email Address (for Certificate of Compliance) *" at bounding box center [646, 138] width 768 height 28
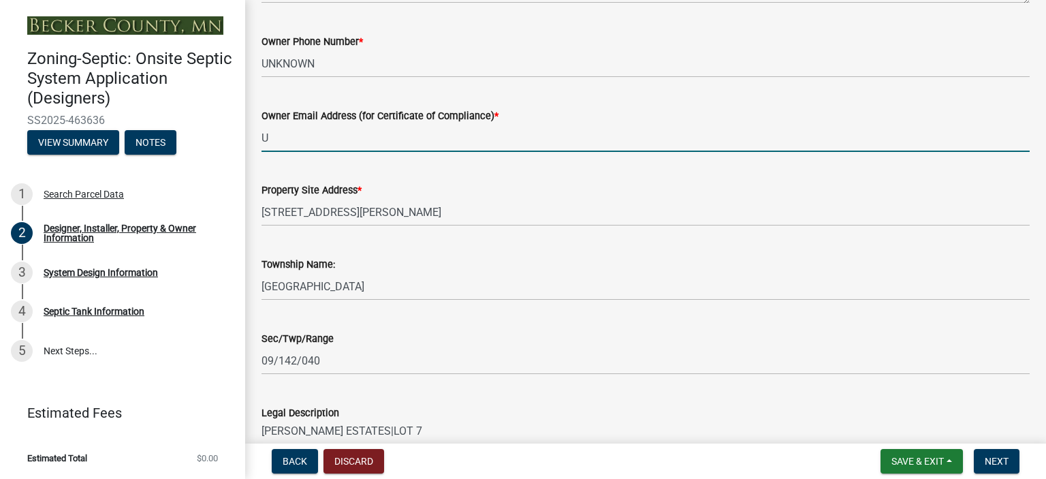
type input "UNKNOWN"
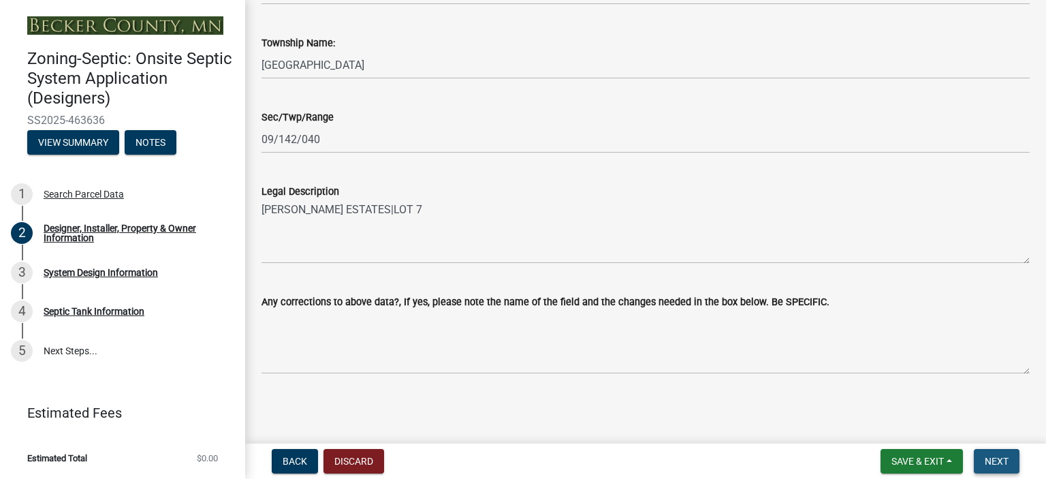
click at [1005, 456] on span "Next" at bounding box center [997, 461] width 24 height 11
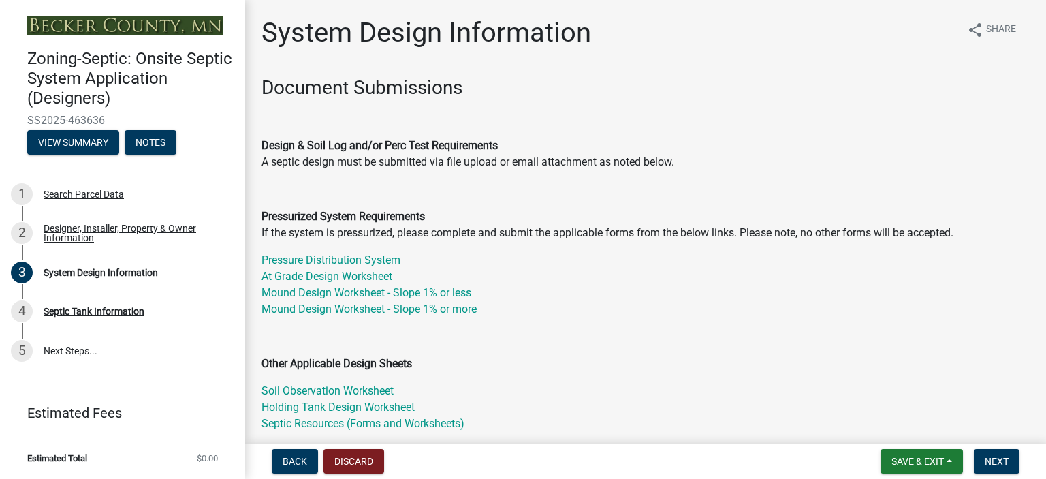
scroll to position [383, 0]
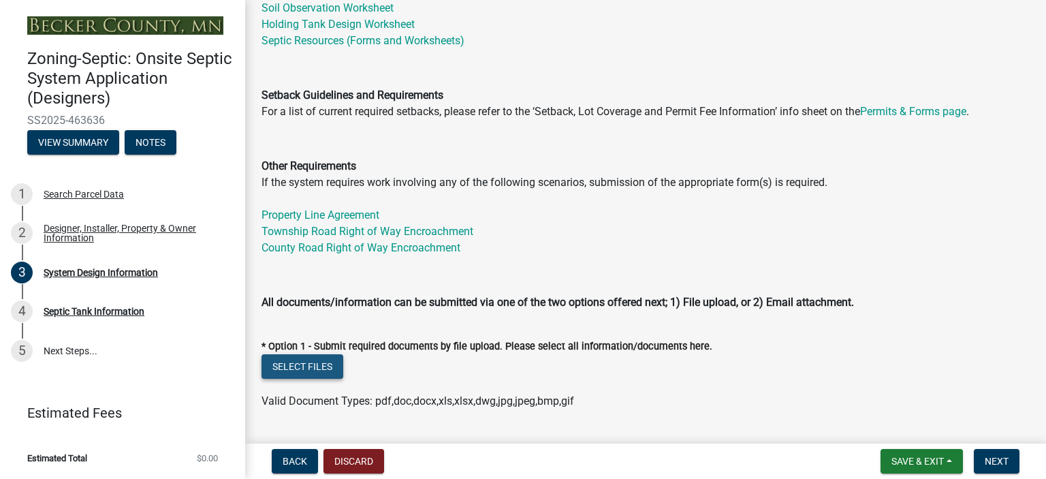
click at [320, 364] on button "Select files" at bounding box center [303, 366] width 82 height 25
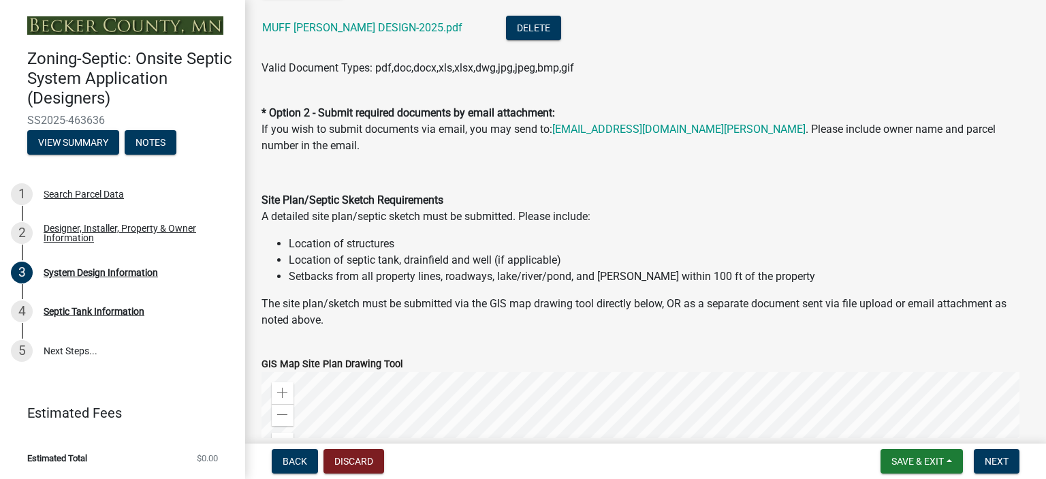
scroll to position [1149, 0]
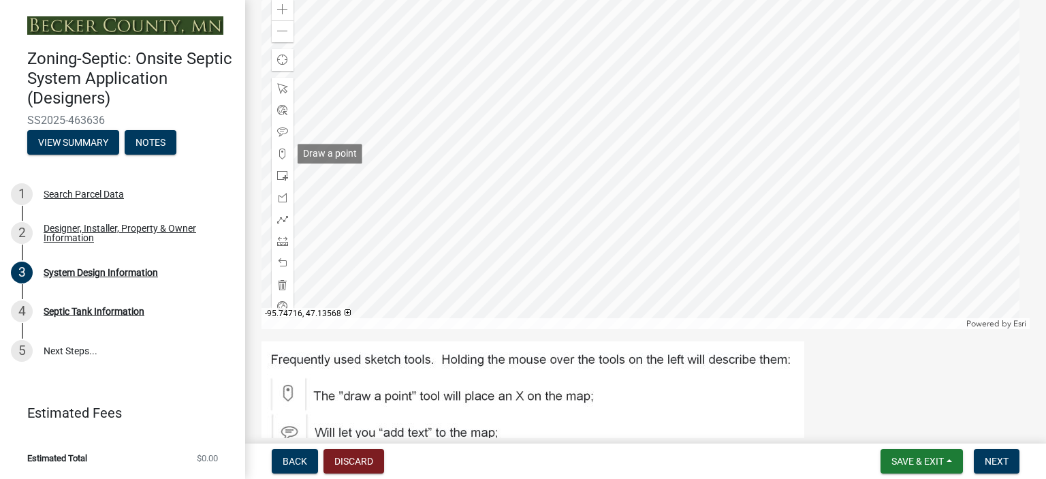
click at [283, 152] on span at bounding box center [282, 153] width 11 height 11
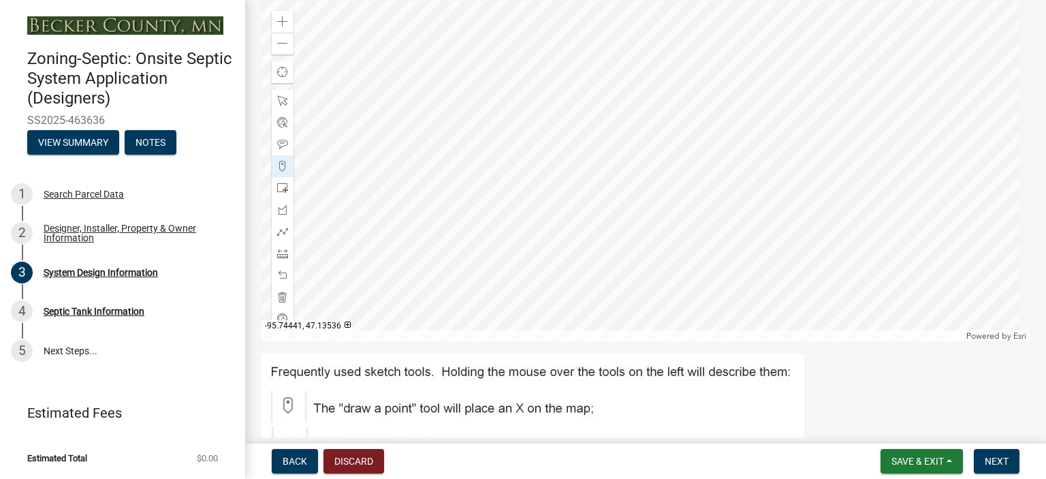
click at [673, 230] on div at bounding box center [646, 171] width 768 height 341
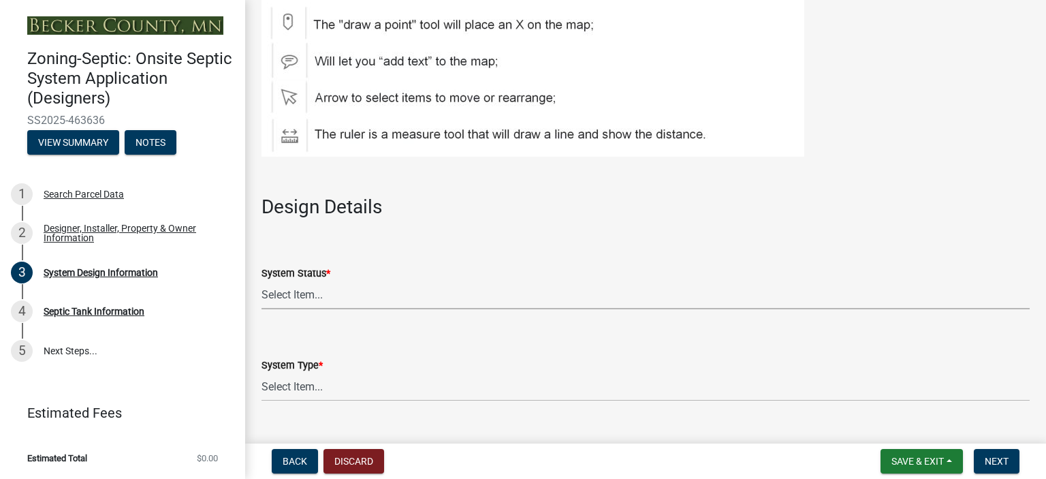
click at [523, 294] on select "Select Item... No Existing System Replacement System Failing System (Cesspool, …" at bounding box center [646, 295] width 768 height 28
click at [262, 281] on select "Select Item... No Existing System Replacement System Failing System (Cesspool, …" at bounding box center [646, 295] width 768 height 28
select select "8ba21533-2acf-4cc6-95e5-280e4aabd5a3"
click at [347, 394] on select "Select Item... Type I Type II Type III Type IV Type V" at bounding box center [646, 387] width 768 height 28
click at [262, 373] on select "Select Item... Type I Type II Type III Type IV Type V" at bounding box center [646, 387] width 768 height 28
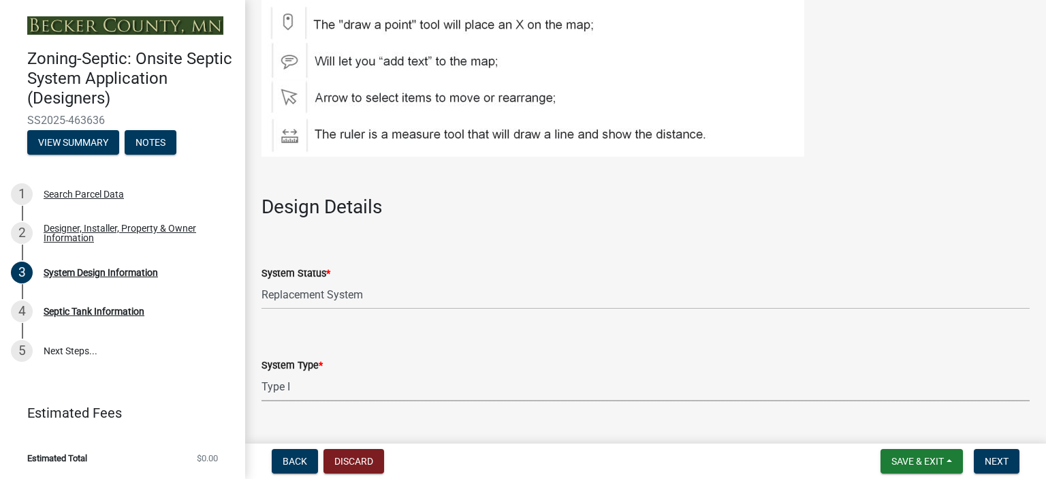
select select "25258e87-3ef9-4f1c-a5f1-75a1d463abfb"
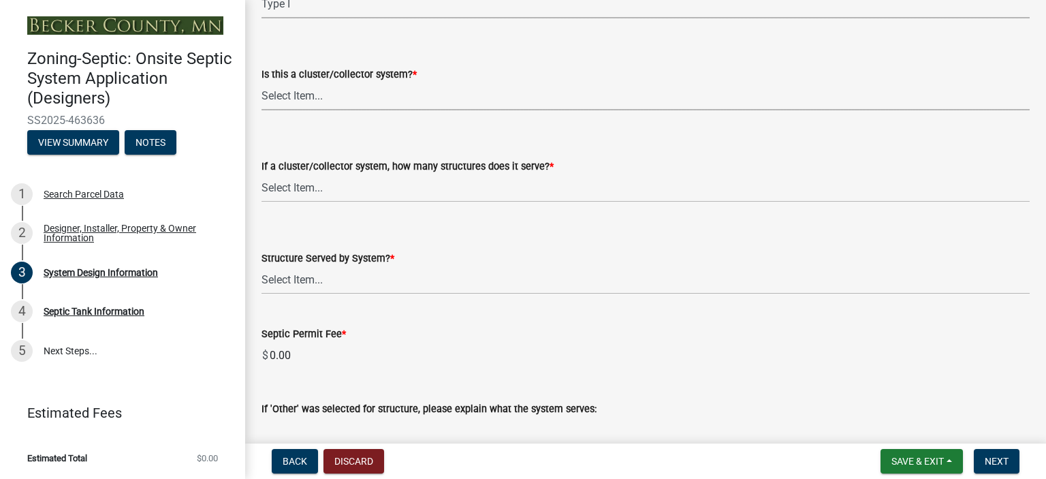
click at [314, 99] on select "Select Item... Yes No" at bounding box center [646, 96] width 768 height 28
click at [262, 82] on select "Select Item... Yes No" at bounding box center [646, 96] width 768 height 28
select select "011fbff4-a41d-4a75-9bd8-71c7e6c69e0d"
click at [324, 178] on select "Select Item... Not a cluster/collector system 1 2 3 4 5 6 7 8 9 10" at bounding box center [646, 188] width 768 height 28
click at [262, 174] on select "Select Item... Not a cluster/collector system 1 2 3 4 5 6 7 8 9 10" at bounding box center [646, 188] width 768 height 28
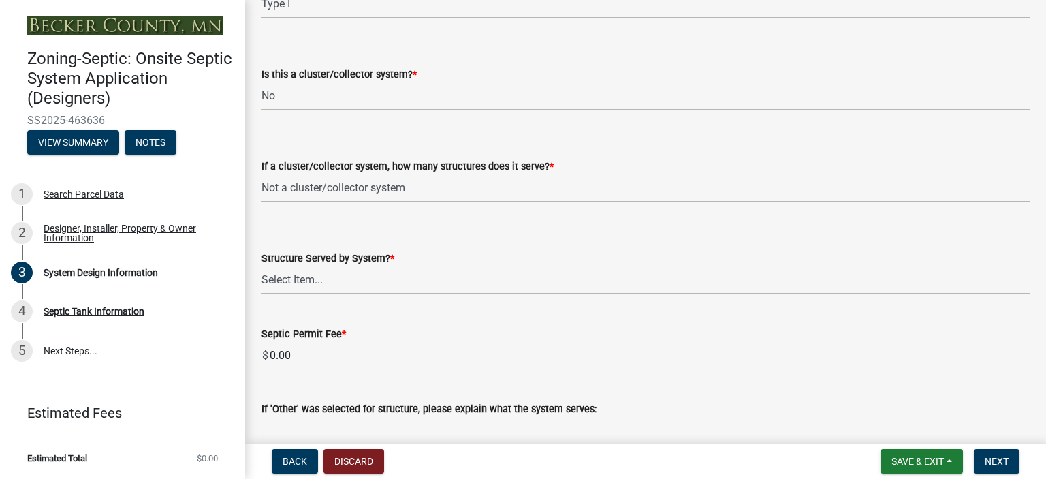
select select "85fdfef2-2683-4311-b5d5-5505f6411127"
click at [319, 276] on select "Select Item... Commercial Resort Commercial - Non Resort Other Full-Time Dwelli…" at bounding box center [646, 280] width 768 height 28
click at [262, 266] on select "Select Item... Commercial Resort Commercial - Non Resort Other Full-Time Dwelli…" at bounding box center [646, 280] width 768 height 28
select select "d95a9312-c8a1-4ec7-8581-25dbcf440a1f"
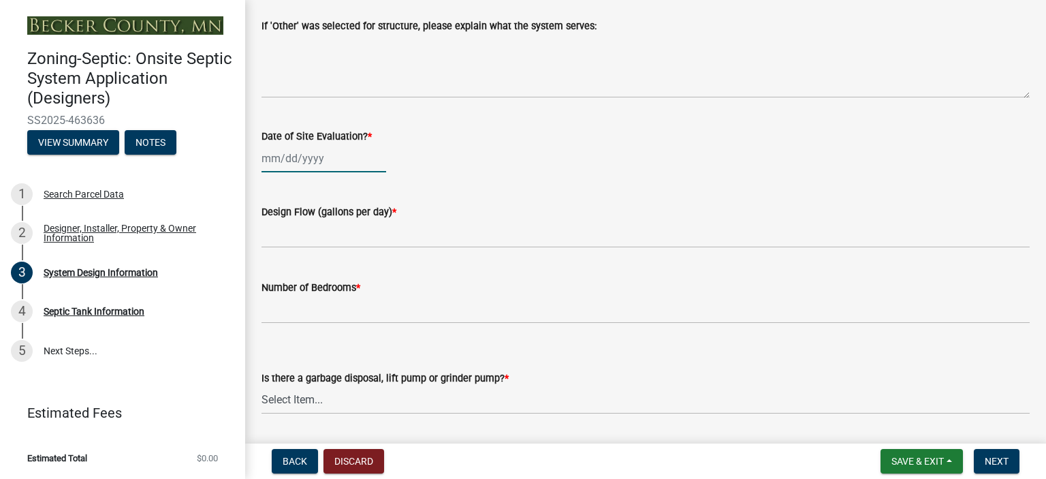
click at [290, 155] on div at bounding box center [324, 158] width 125 height 28
select select "8"
select select "2025"
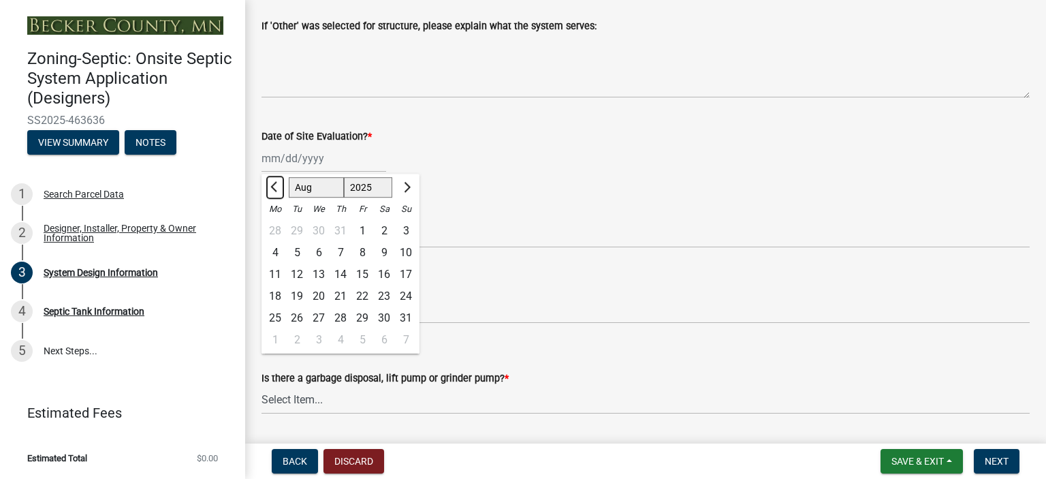
click at [270, 181] on button "Previous month" at bounding box center [275, 187] width 16 height 22
click at [273, 187] on span "Previous month" at bounding box center [275, 187] width 10 height 10
click at [277, 187] on span "Previous month" at bounding box center [275, 187] width 10 height 10
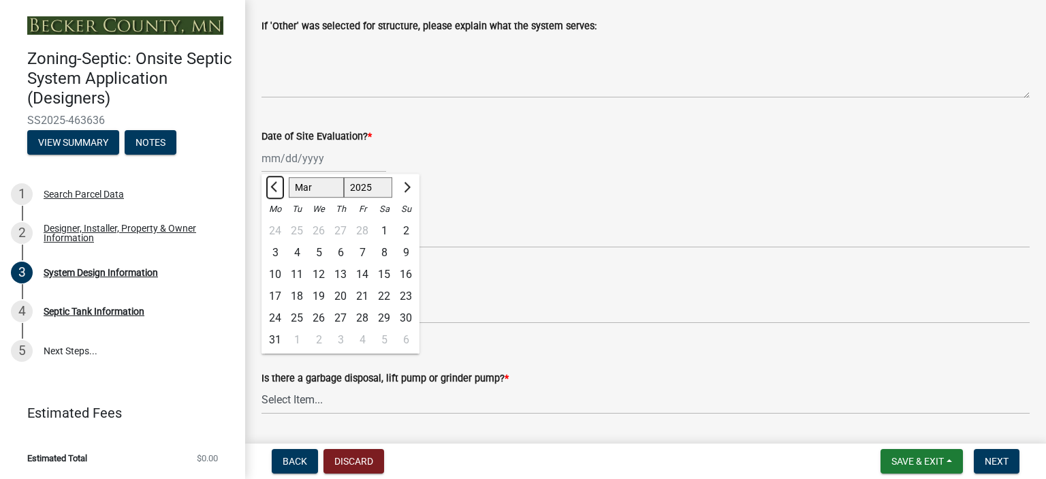
click at [277, 187] on span "Previous month" at bounding box center [275, 187] width 10 height 10
select select "12"
select select "2024"
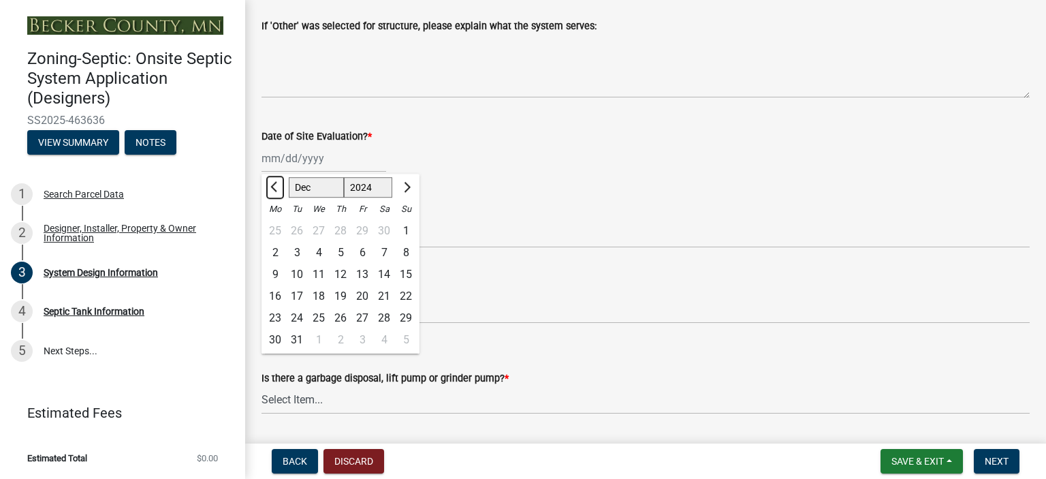
click at [277, 187] on span "Previous month" at bounding box center [275, 187] width 10 height 10
select select "9"
click at [408, 228] on div "1" at bounding box center [406, 231] width 22 height 22
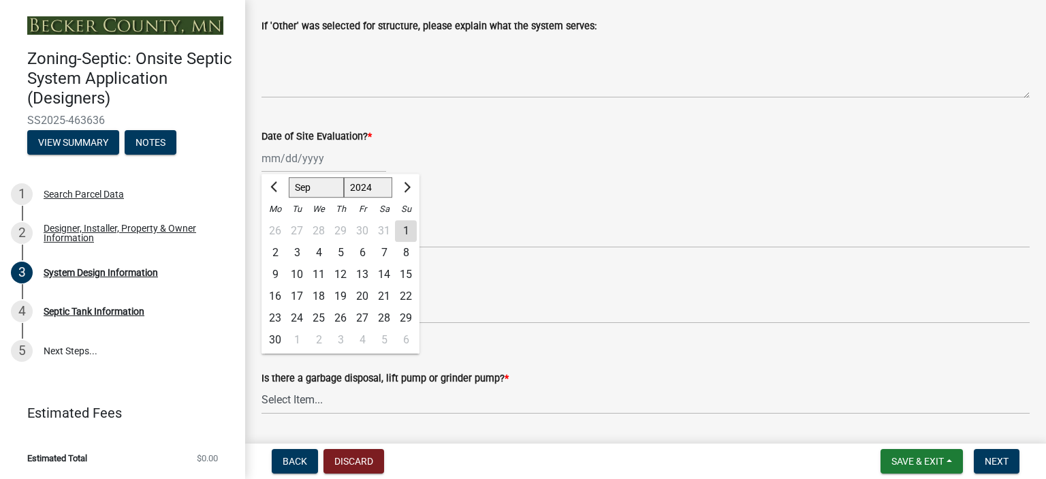
type input "[DATE]"
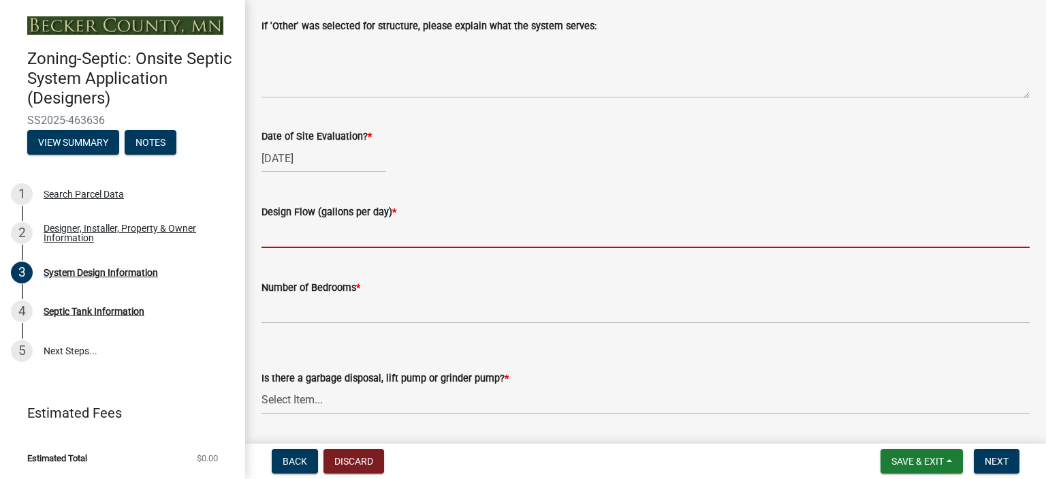
click at [293, 228] on input "text" at bounding box center [646, 234] width 768 height 28
type input "750"
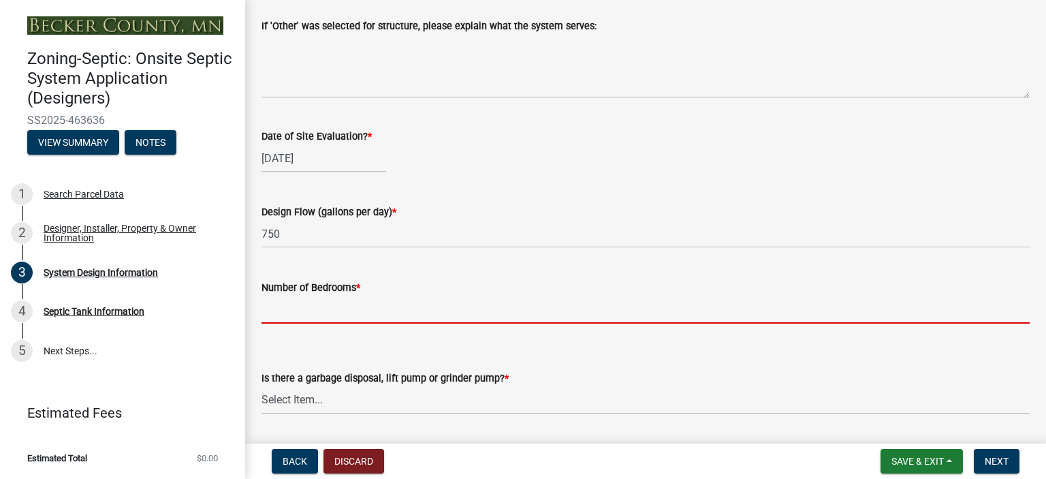
click at [270, 321] on input "Number of Bedrooms *" at bounding box center [646, 310] width 768 height 28
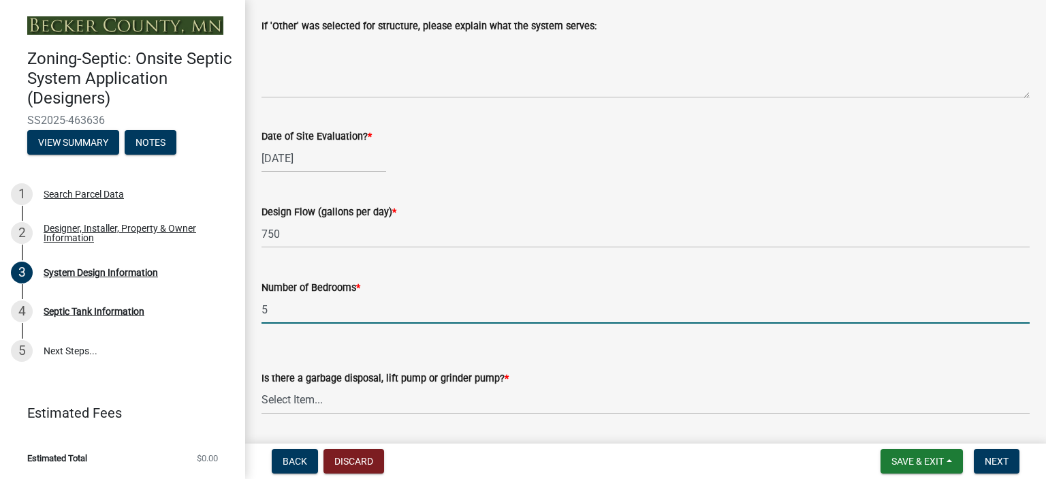
type input "5"
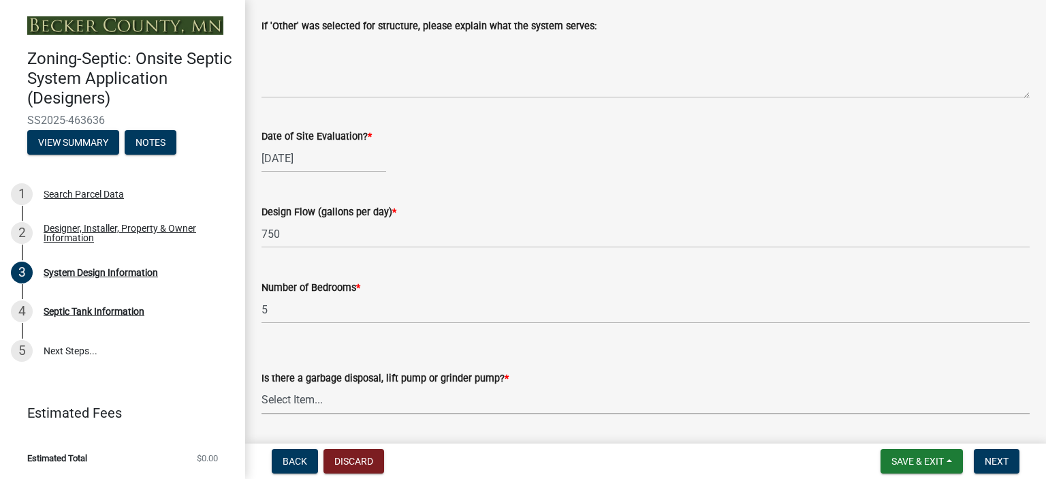
click at [278, 396] on select "Select Item... Yes No" at bounding box center [646, 400] width 768 height 28
click at [262, 386] on select "Select Item... Yes No" at bounding box center [646, 400] width 768 height 28
click at [283, 397] on select "Select Item... Yes No" at bounding box center [646, 400] width 768 height 28
click at [262, 386] on select "Select Item... Yes No" at bounding box center [646, 400] width 768 height 28
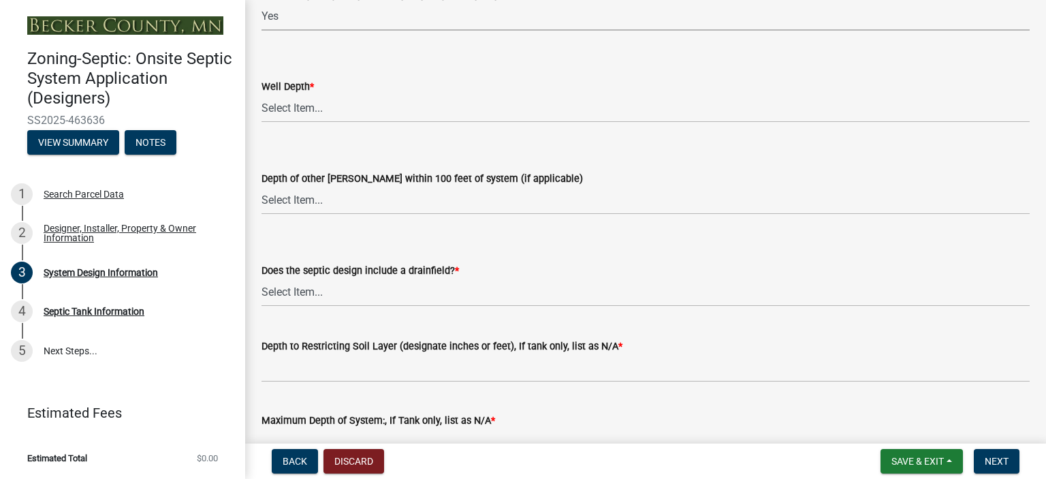
click at [281, 11] on select "Select Item... Yes No" at bounding box center [646, 17] width 768 height 28
click at [262, 3] on select "Select Item... Yes No" at bounding box center [646, 17] width 768 height 28
select select "ba735beb-519e-40f0-ae20-62d65fc4c46b"
click at [300, 115] on select "Select Item... Deep Well Shallow Well Well not yet installed - To be drilled No…" at bounding box center [646, 109] width 768 height 28
click at [262, 95] on select "Select Item... Deep Well Shallow Well Well not yet installed - To be drilled No…" at bounding box center [646, 109] width 768 height 28
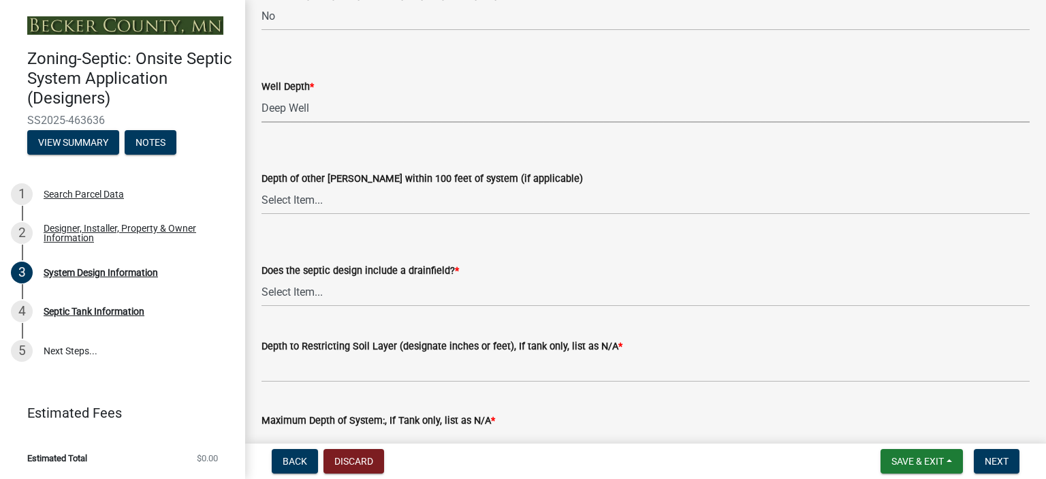
select select "ef698bf5-6172-44c1-9ffb-522c07469aed"
click at [311, 201] on select "Select Item... Deep Well Shallow Well No other [PERSON_NAME]" at bounding box center [646, 201] width 768 height 28
click at [262, 187] on select "Select Item... Deep Well Shallow Well No other [PERSON_NAME]" at bounding box center [646, 201] width 768 height 28
select select "a2b5ca25-65b1-425d-82c5-8881ea380237"
click at [292, 287] on select "Select Item... Yes No Existing - COC must by submitted" at bounding box center [646, 293] width 768 height 28
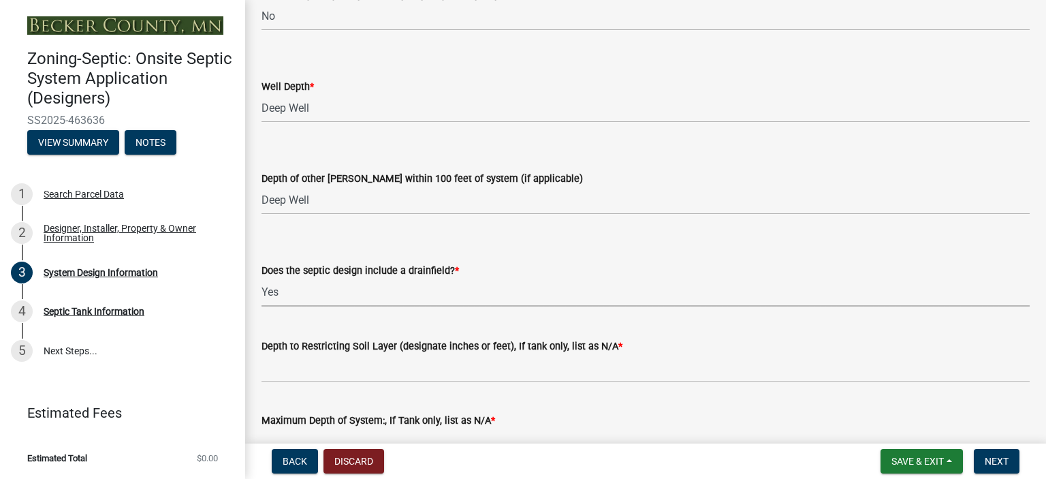
click at [262, 279] on select "Select Item... Yes No Existing - COC must by submitted" at bounding box center [646, 293] width 768 height 28
select select "a0c59fcd-b61c-4c3a-90a8-e70849750c47"
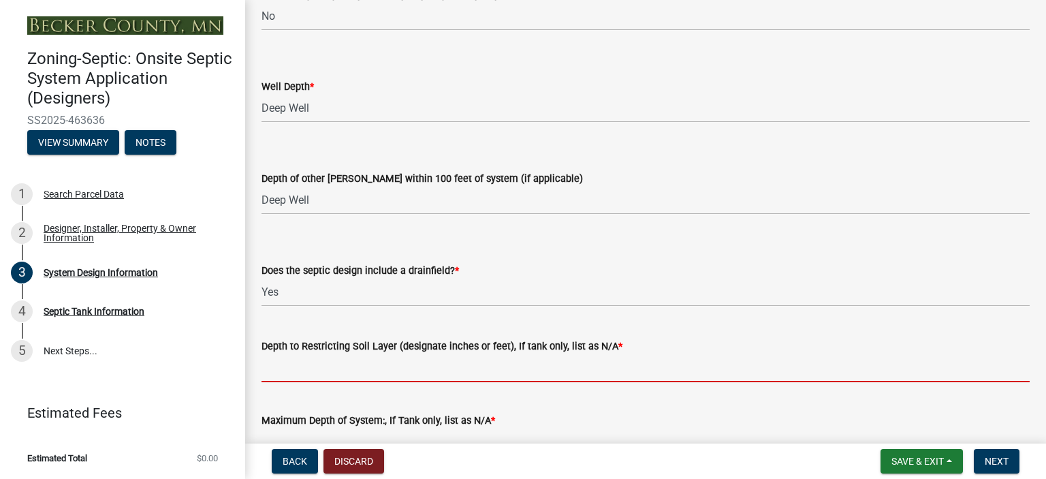
click at [306, 371] on input "Depth to Restricting Soil Layer (designate inches or feet), If tank only, list …" at bounding box center [646, 368] width 768 height 28
type input "18""
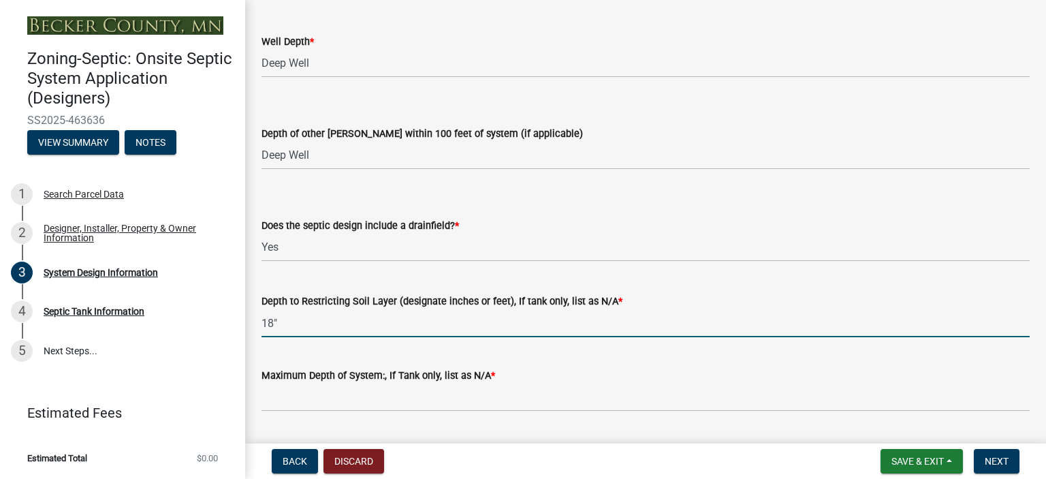
scroll to position [2751, 0]
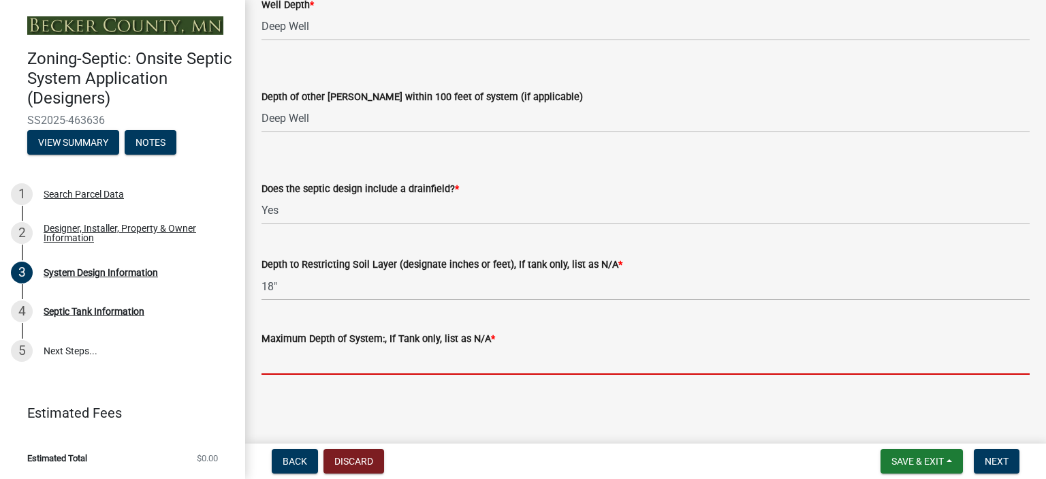
click at [268, 356] on input "Maximum Depth of System:, If Tank only, list as N/A *" at bounding box center [646, 361] width 768 height 28
type input "-18""
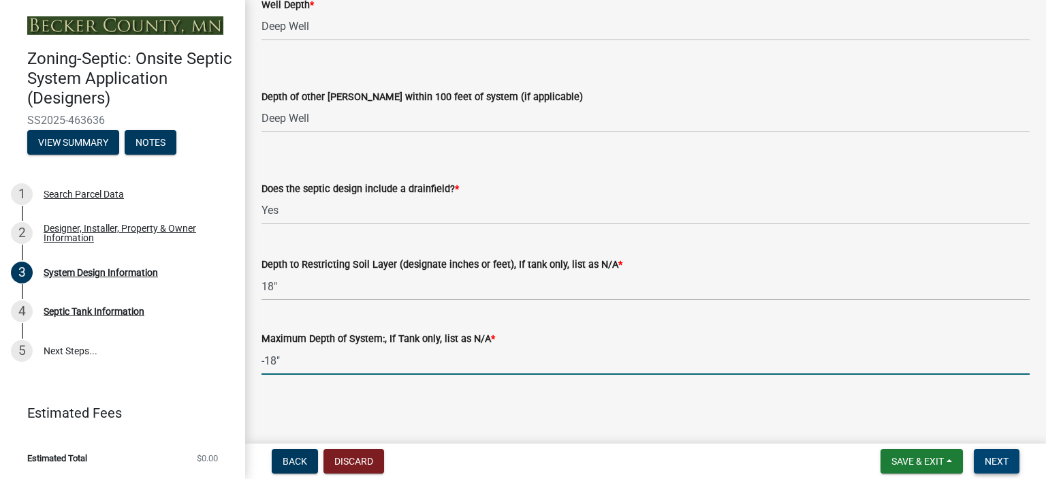
click at [1001, 457] on span "Next" at bounding box center [997, 461] width 24 height 11
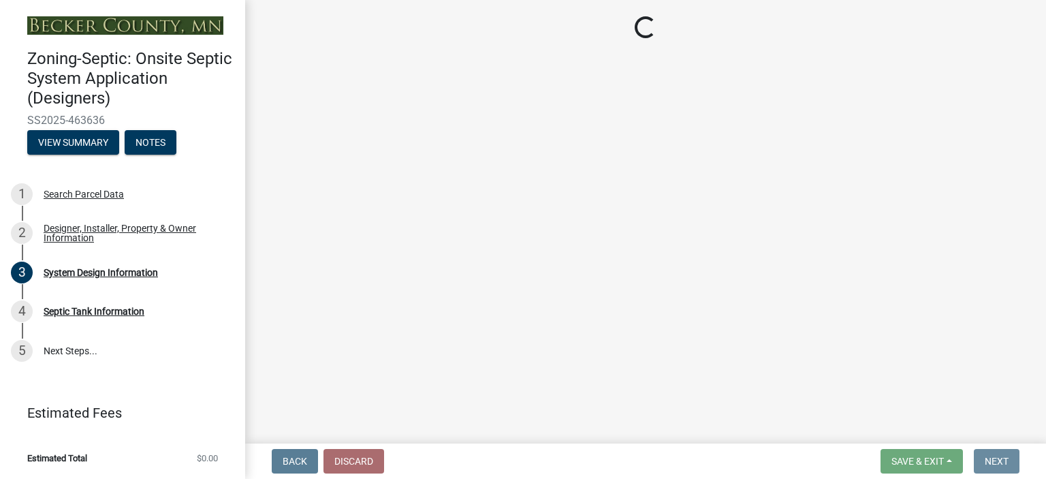
scroll to position [0, 0]
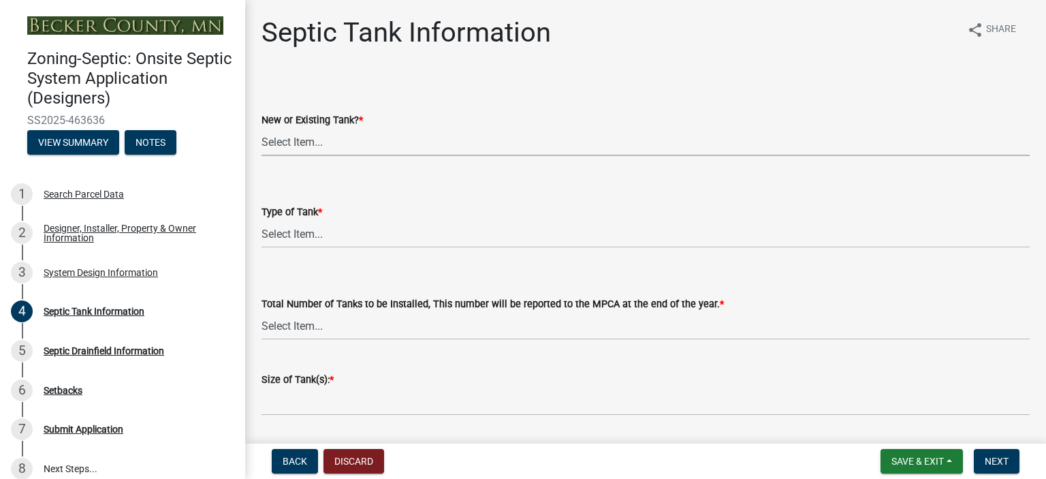
click at [278, 143] on select "Select Item... New Existing Both -New and Existing Tank" at bounding box center [646, 142] width 768 height 28
click at [262, 128] on select "Select Item... New Existing Both -New and Existing Tank" at bounding box center [646, 142] width 768 height 28
select select "f9fbe67c-c1cf-4a63-8ad4-799ce56b7f21"
click at [300, 234] on select "Select Item... Single Septic Tank Compartmented Tank Single Tank plus Compartme…" at bounding box center [646, 234] width 768 height 28
click at [262, 220] on select "Select Item... Single Septic Tank Compartmented Tank Single Tank plus Compartme…" at bounding box center [646, 234] width 768 height 28
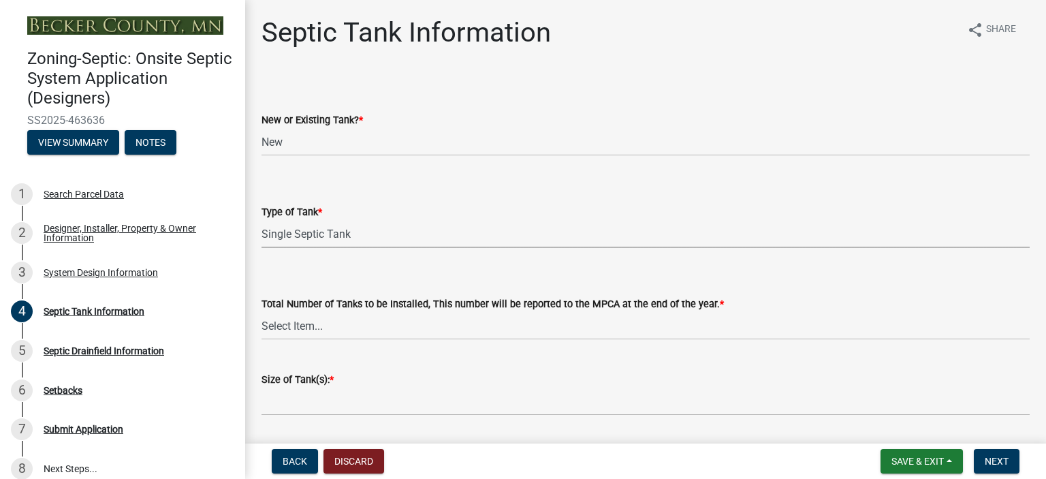
select select "755580e7-6a23-4f31-b987-1fba436fc27e"
click at [298, 231] on select "Select Item... Single Septic Tank Compartmented Tank Single Tank plus Compartme…" at bounding box center [646, 234] width 768 height 28
click at [441, 146] on select "Select Item... New Existing Both -New and Existing Tank" at bounding box center [646, 142] width 768 height 28
click at [328, 322] on select "Select Item... 0 1 2 3 4" at bounding box center [646, 326] width 768 height 28
click at [262, 312] on select "Select Item... 0 1 2 3 4" at bounding box center [646, 326] width 768 height 28
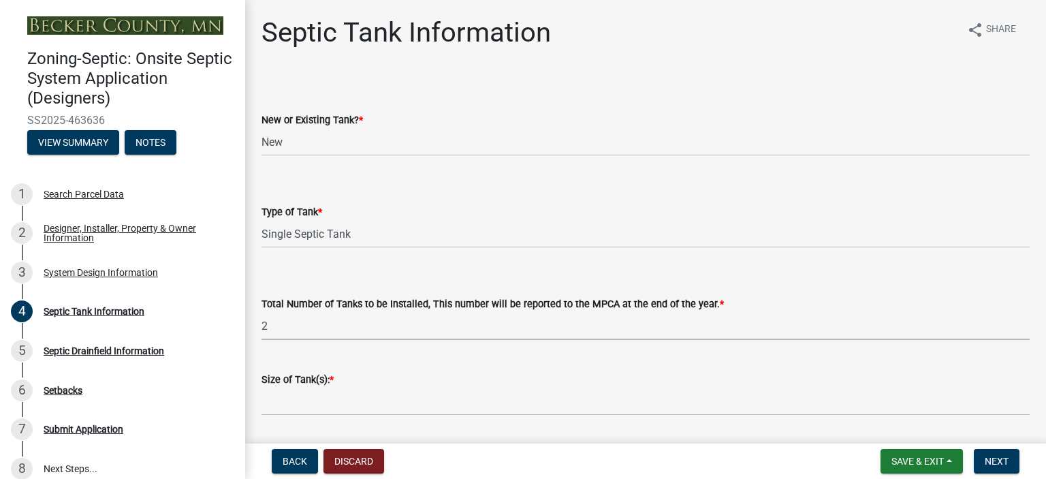
select select "e0ee17af-48b7-4b92-9885-812dbb1428e7"
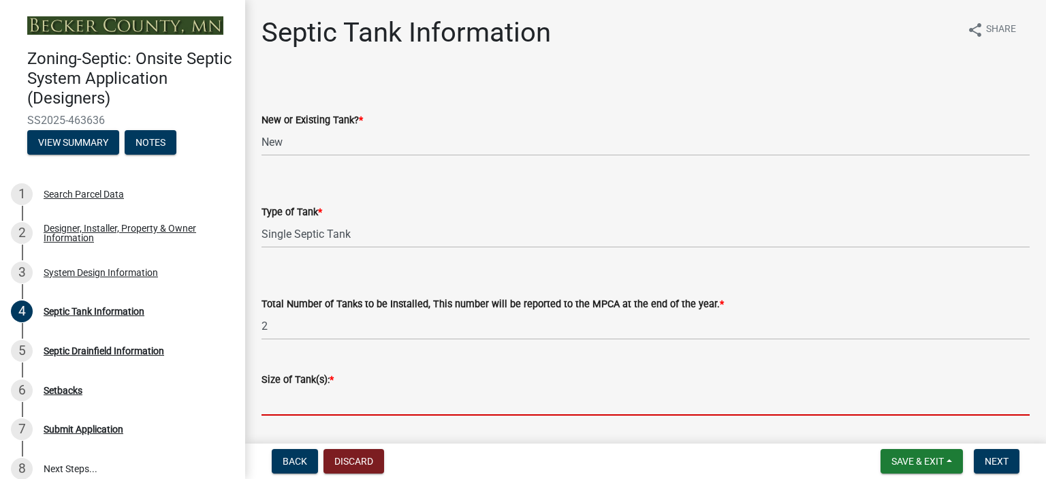
click at [293, 408] on input "Size of Tank(s): *" at bounding box center [646, 402] width 768 height 28
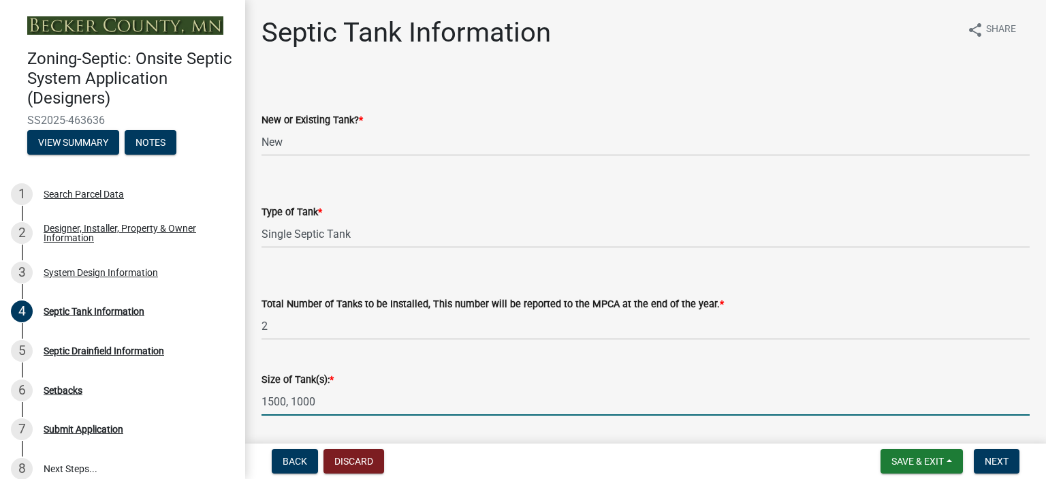
scroll to position [383, 0]
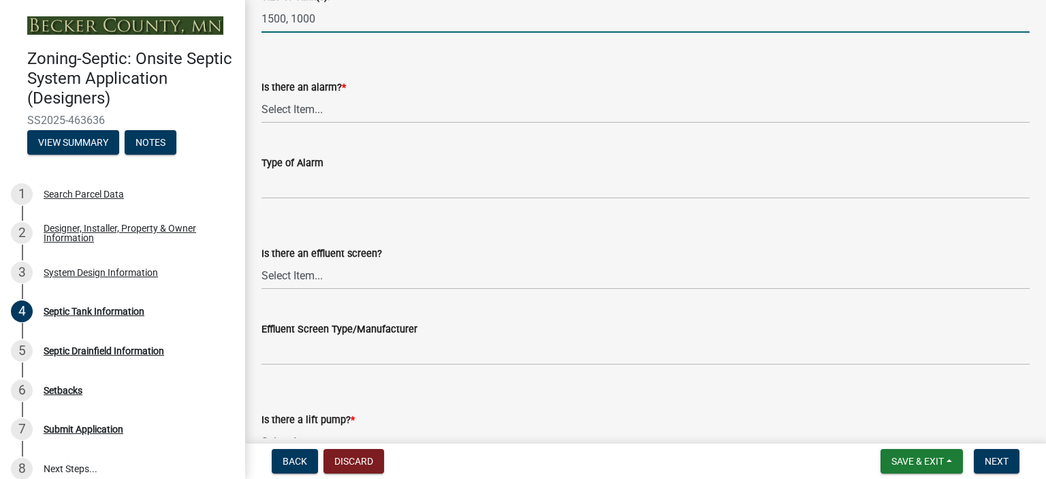
type input "1500, 1000"
click at [326, 114] on select "Select Item... Yes No" at bounding box center [646, 109] width 768 height 28
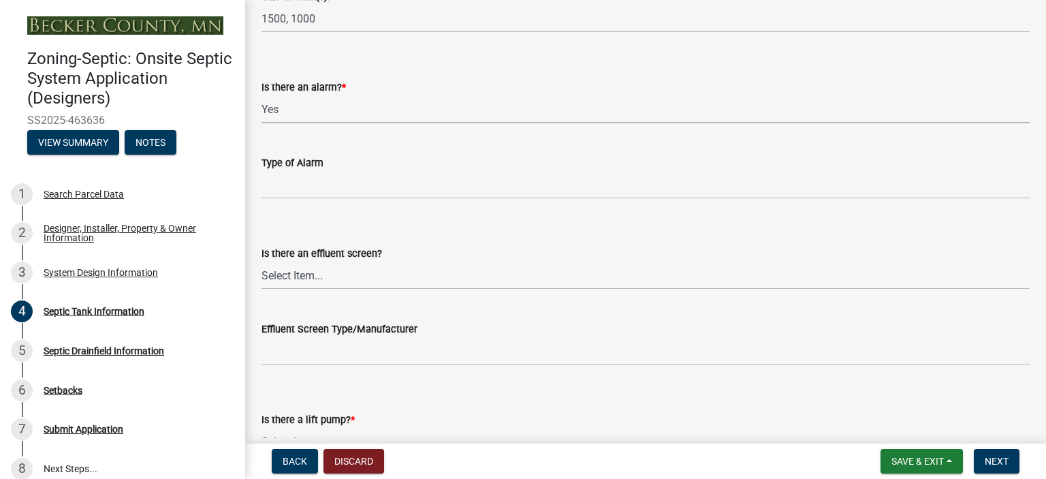
click at [262, 95] on select "Select Item... Yes No" at bounding box center [646, 109] width 768 height 28
select select "c84d9e4c-2287-4d2e-9ef7-9874a7456ee3"
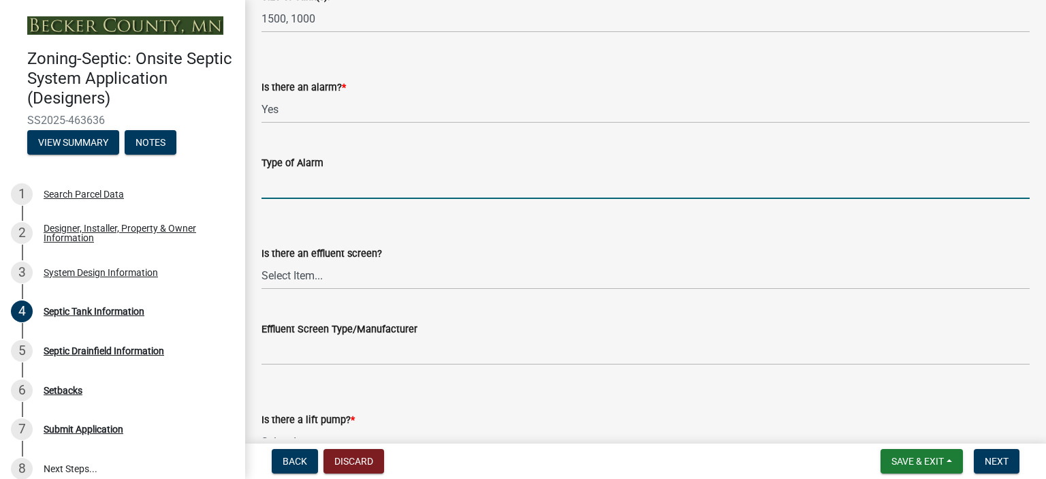
click at [317, 184] on input "Type of Alarm" at bounding box center [646, 185] width 768 height 28
type input "ELECTRIC"
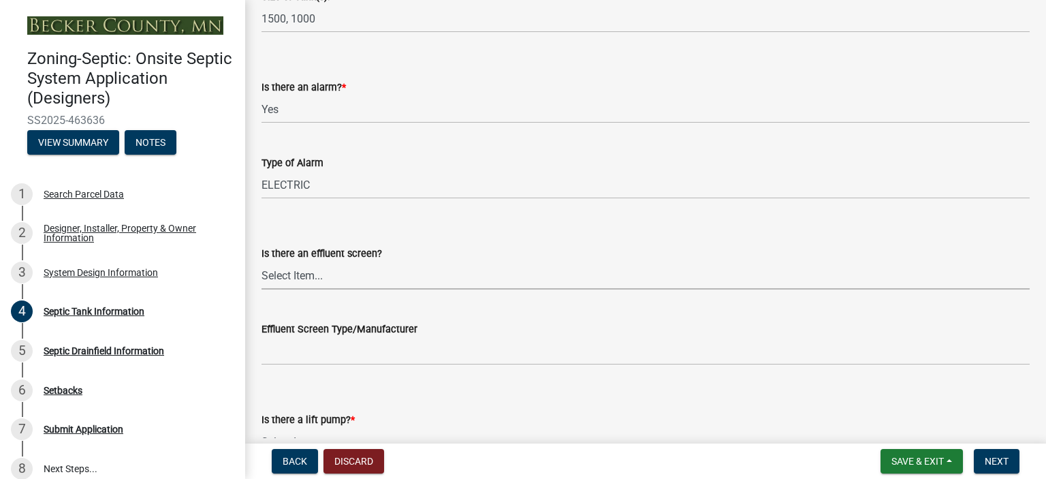
click at [289, 264] on select "Select Item... Yes No" at bounding box center [646, 276] width 768 height 28
click at [262, 262] on select "Select Item... Yes No" at bounding box center [646, 276] width 768 height 28
select select "a956bcdf-8f12-4f61-bfc1-a6e229dc0595"
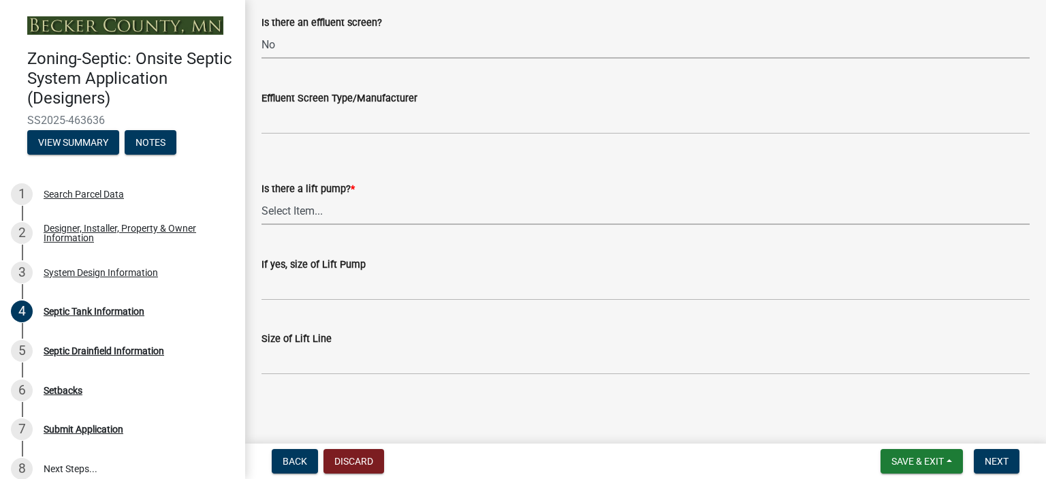
click at [297, 213] on select "Select Item... Yes No" at bounding box center [646, 211] width 768 height 28
click at [262, 197] on select "Select Item... Yes No" at bounding box center [646, 211] width 768 height 28
select select "7b57e397-6881-49c8-9b87-e40bdbeb8239"
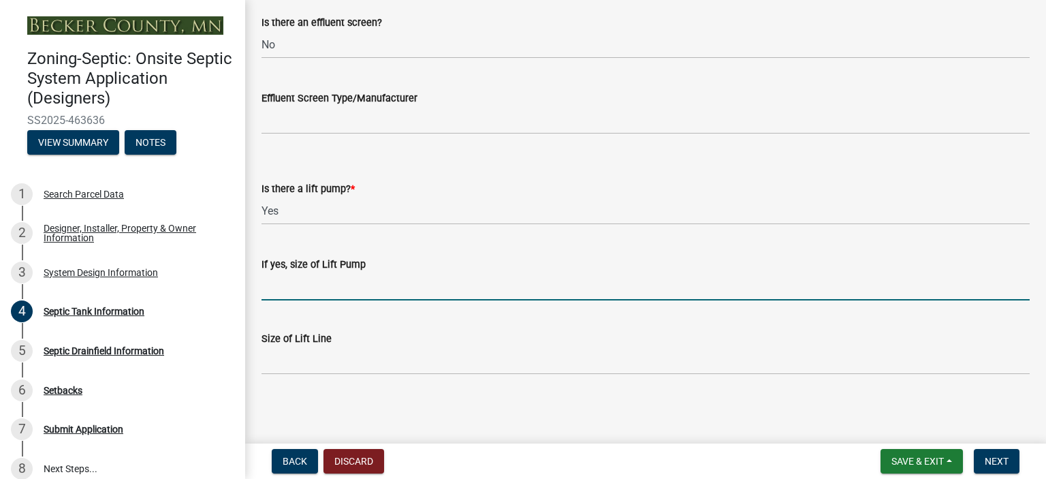
click at [293, 288] on input "If yes, size of Lift Pump" at bounding box center [646, 286] width 768 height 28
type input "56"
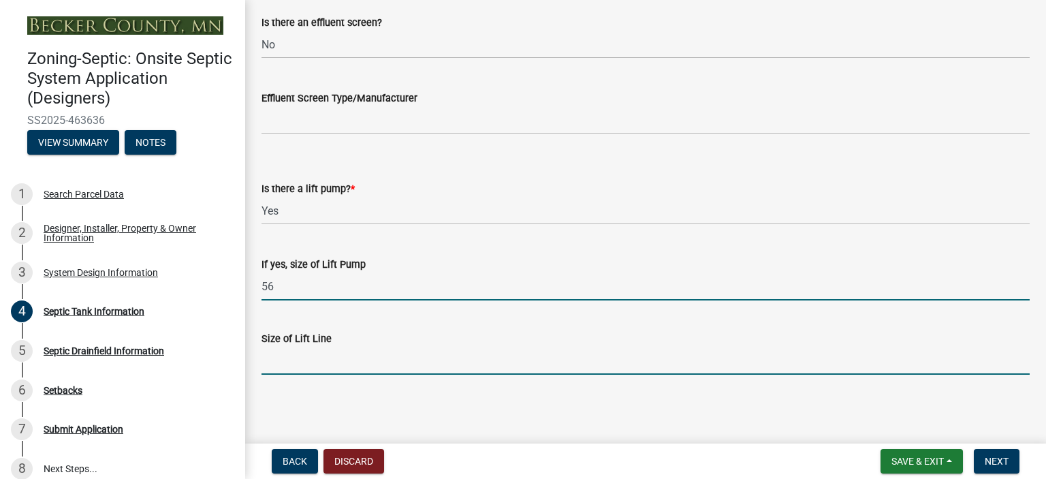
click at [300, 362] on input "Size of Lift Line" at bounding box center [646, 361] width 768 height 28
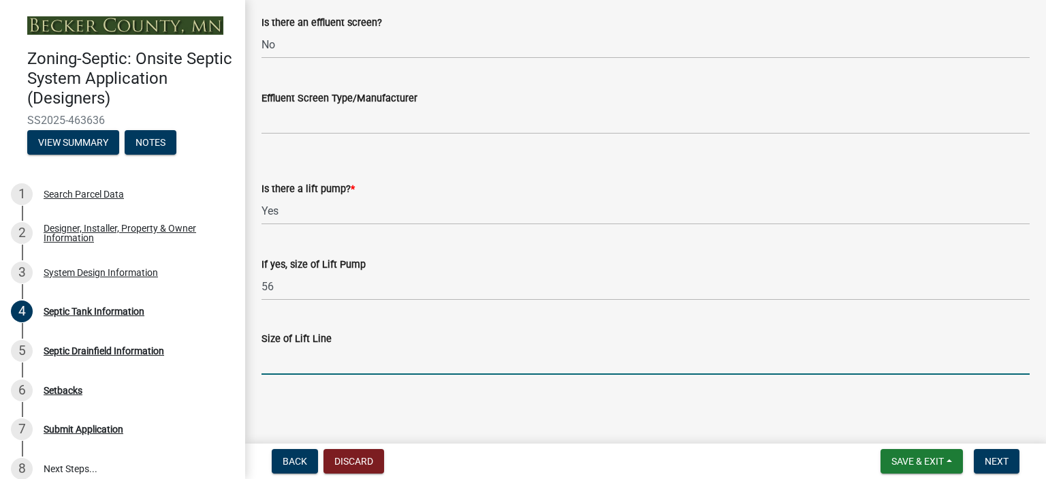
type input "2""
click at [1000, 467] on button "Next" at bounding box center [997, 461] width 46 height 25
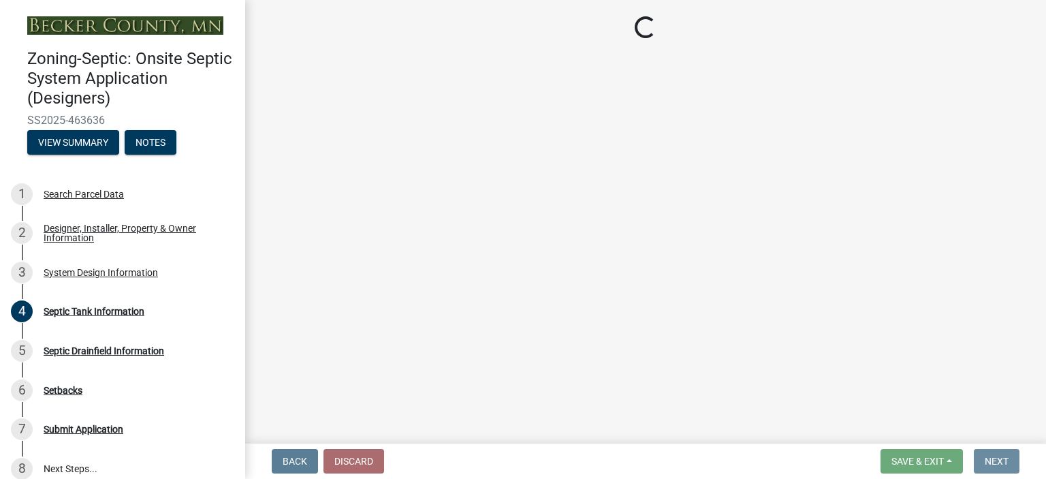
scroll to position [0, 0]
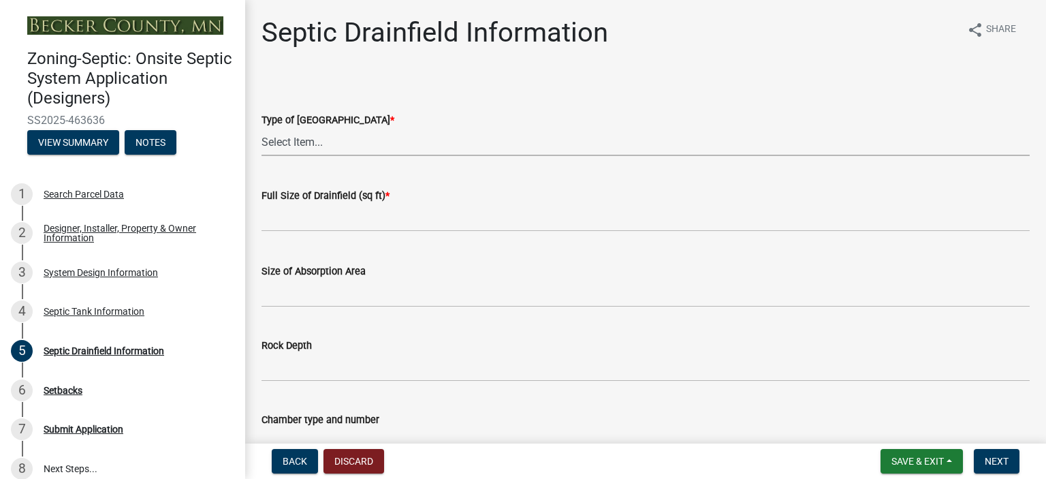
click at [292, 135] on select "Select Item... Chamber Trench Rock Trench Gravelless Mound Pressure Bed Seepage…" at bounding box center [646, 142] width 768 height 28
click at [262, 128] on select "Select Item... Chamber Trench Rock Trench Gravelless Mound Pressure Bed Seepage…" at bounding box center [646, 142] width 768 height 28
select select "757b77d3-357c-421c-8450-4fc78db4eecb"
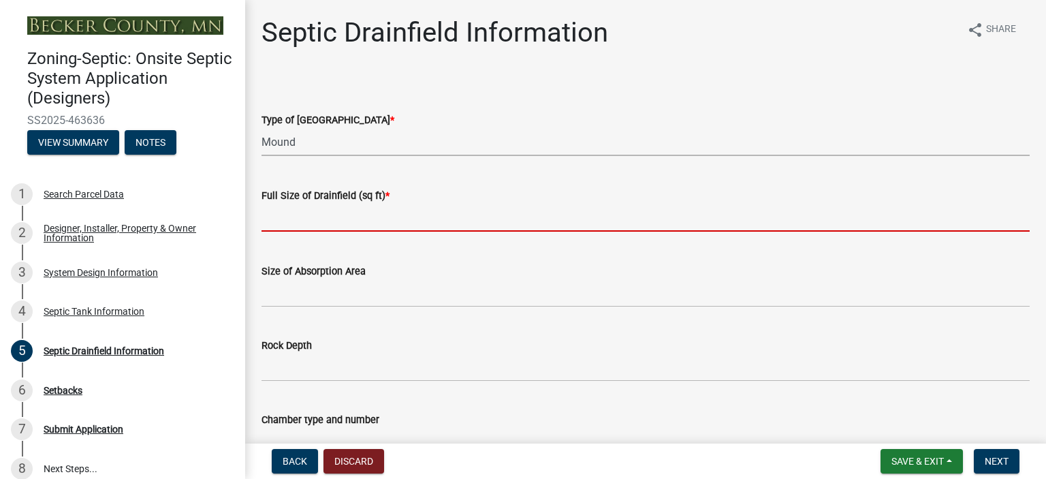
click at [297, 219] on input "text" at bounding box center [646, 218] width 768 height 28
type input "625"
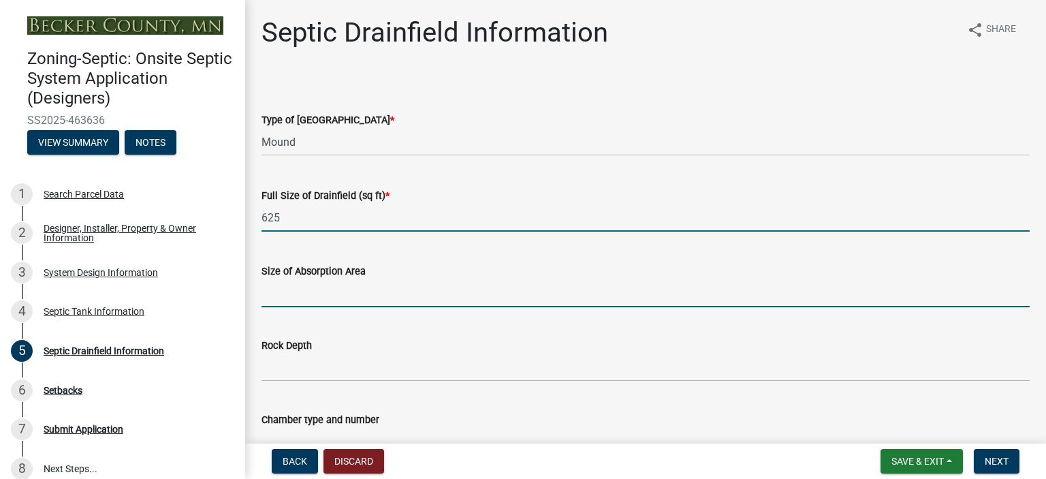
click at [297, 299] on input "Size of Absorption Area" at bounding box center [646, 293] width 768 height 28
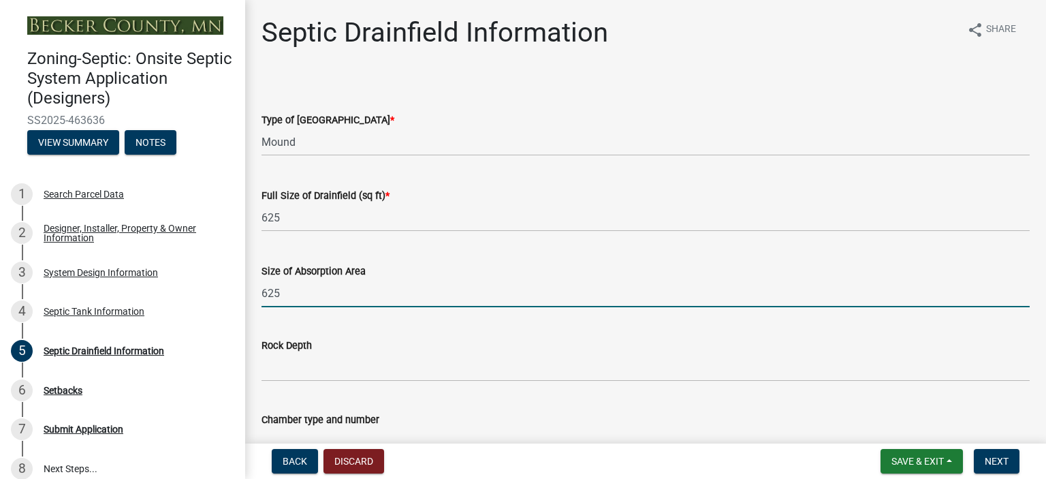
type input "625"
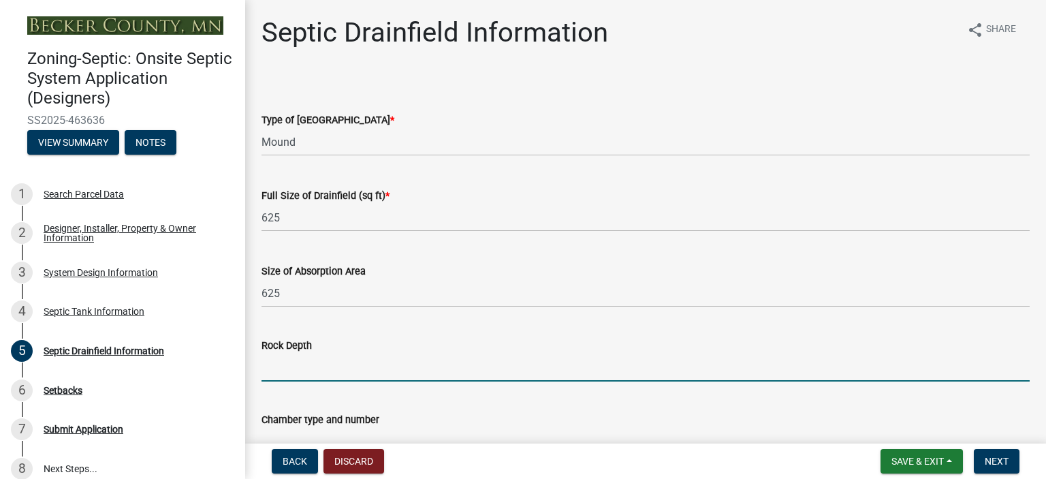
click at [295, 365] on input "Rock Depth" at bounding box center [646, 368] width 768 height 28
type input "6""
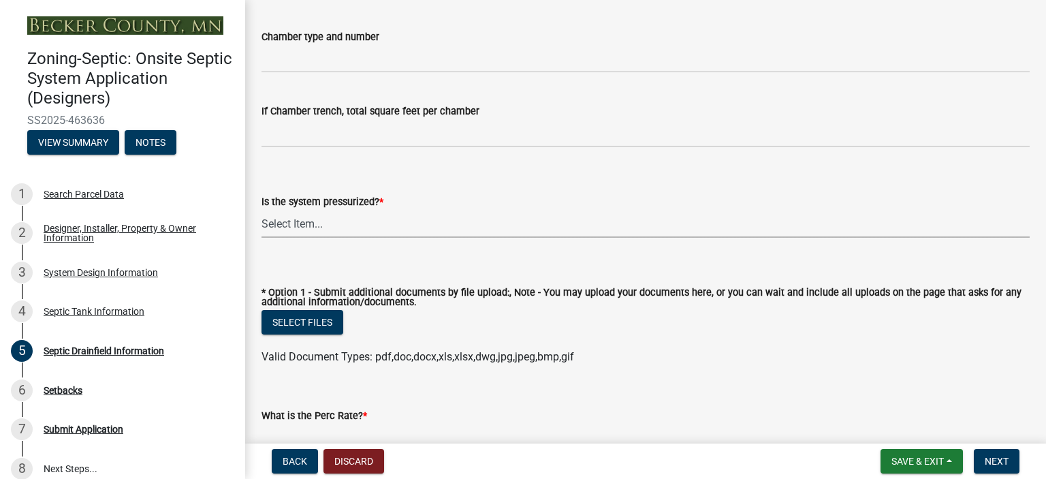
click at [289, 219] on select "Select Item... Yes No" at bounding box center [646, 224] width 768 height 28
click at [262, 210] on select "Select Item... Yes No" at bounding box center [646, 224] width 768 height 28
select select "366d546d-8bc3-42fb-bca7-8a9455861f61"
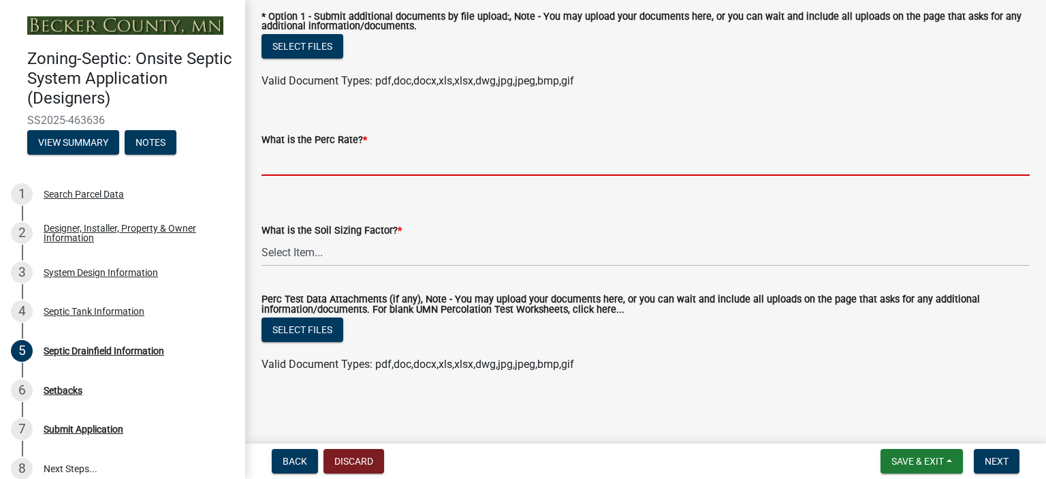
click at [337, 166] on input "What is the Perc Rate? *" at bounding box center [646, 162] width 768 height 28
type input ".1-5"
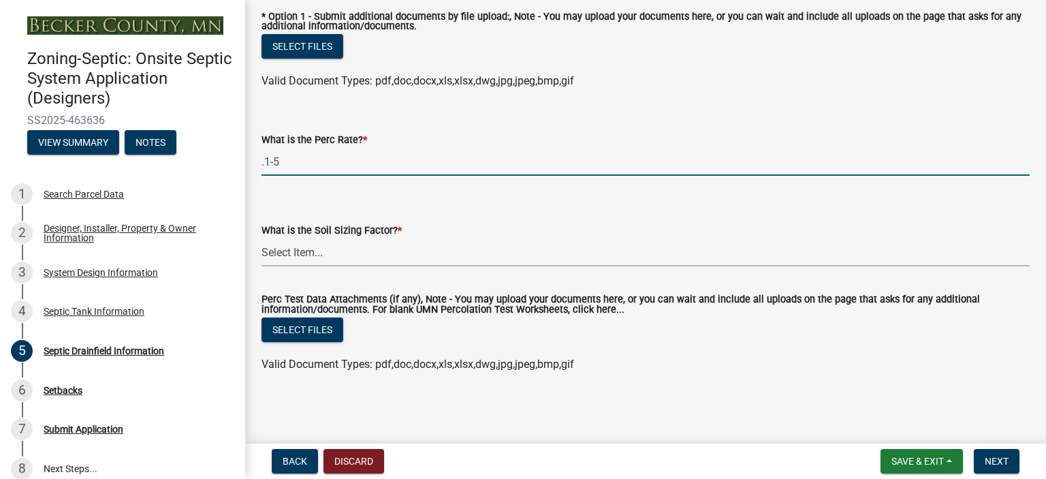
click at [305, 249] on select "Select Item... 0.00 0.24 0.45 0.50 0.60 0.78 .83 1.27 1.67" at bounding box center [646, 252] width 768 height 28
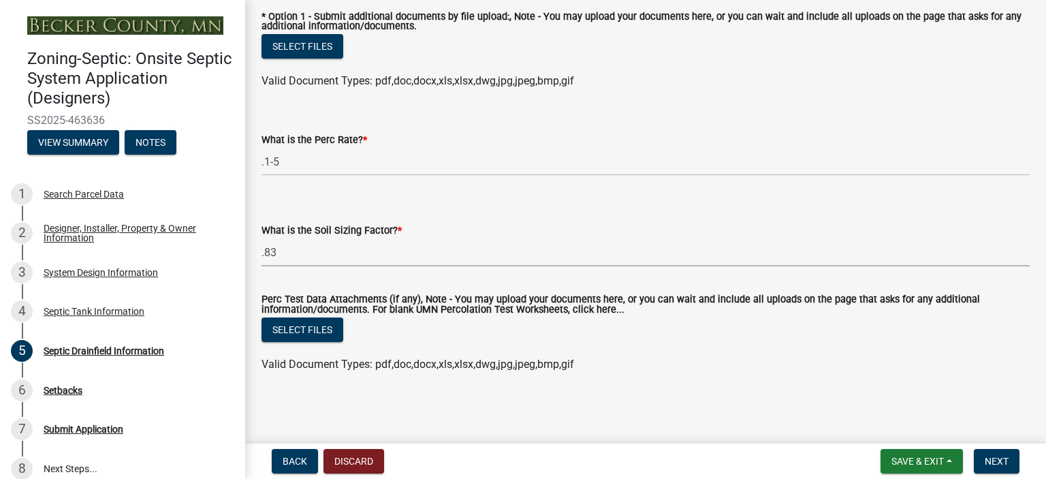
click at [262, 238] on select "Select Item... 0.00 0.24 0.45 0.50 0.60 0.78 .83 1.27 1.67" at bounding box center [646, 252] width 768 height 28
select select "dac4ac35-55b4-499a-b025-a1e3fbf96bb4"
click at [994, 460] on span "Next" at bounding box center [997, 461] width 24 height 11
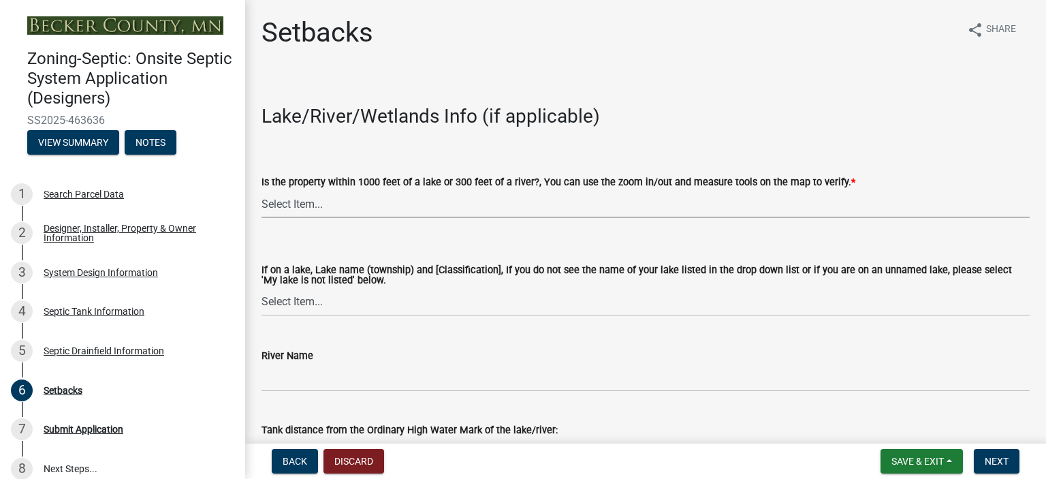
click at [319, 198] on select "Select Item... Yes No" at bounding box center [646, 204] width 768 height 28
click at [262, 190] on select "Select Item... Yes No" at bounding box center [646, 204] width 768 height 28
select select "c245ec0d-8d6f-4710-ab2b-b3aa70611708"
click at [311, 299] on select "Select Item... [GEOGRAPHIC_DATA] is not listed below [GEOGRAPHIC_DATA] ([GEOGRA…" at bounding box center [646, 302] width 768 height 28
click at [262, 288] on select "Select Item... [GEOGRAPHIC_DATA] is not listed below [GEOGRAPHIC_DATA] ([GEOGRA…" at bounding box center [646, 302] width 768 height 28
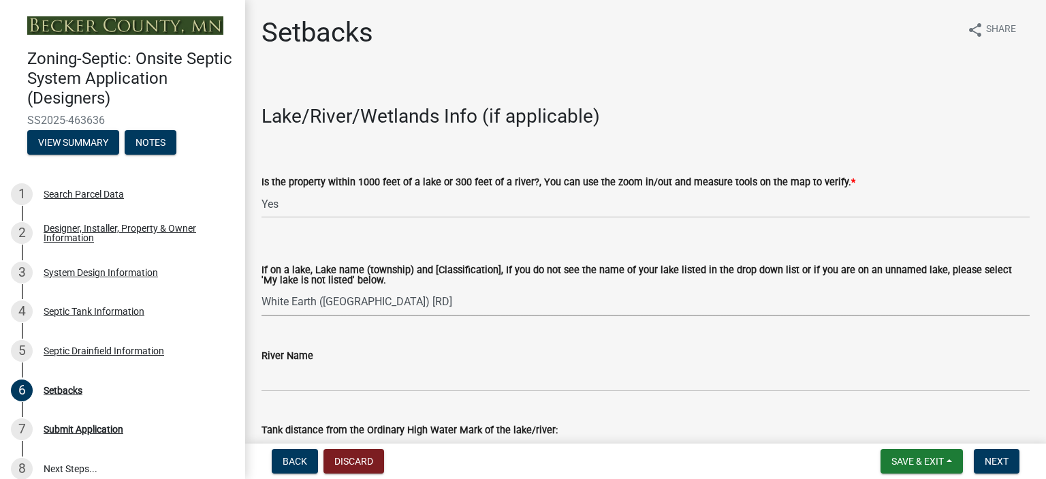
select select "4fd80b23-4f94-4801-992d-64449dc8e32e"
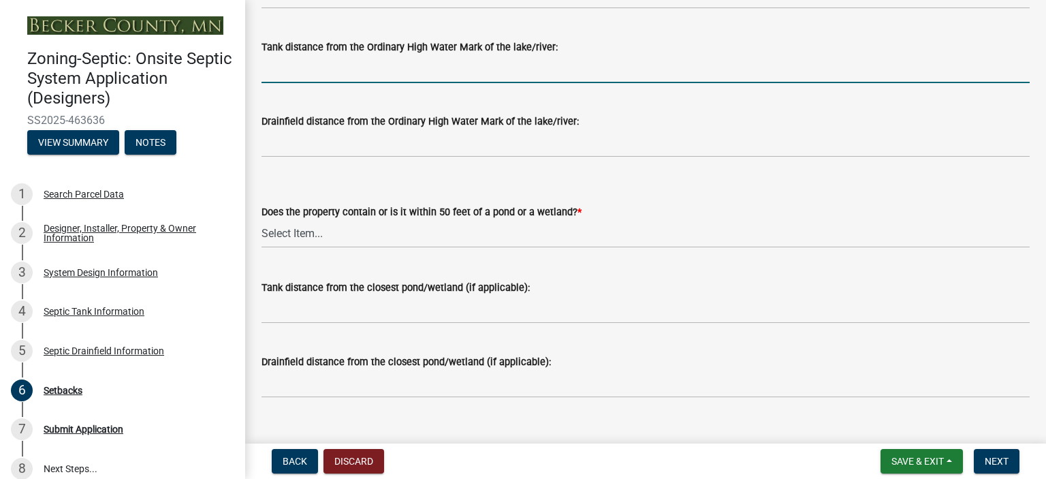
click at [332, 73] on input "Tank distance from the Ordinary High Water Mark of the lake/river:" at bounding box center [646, 69] width 768 height 28
type input "+75'"
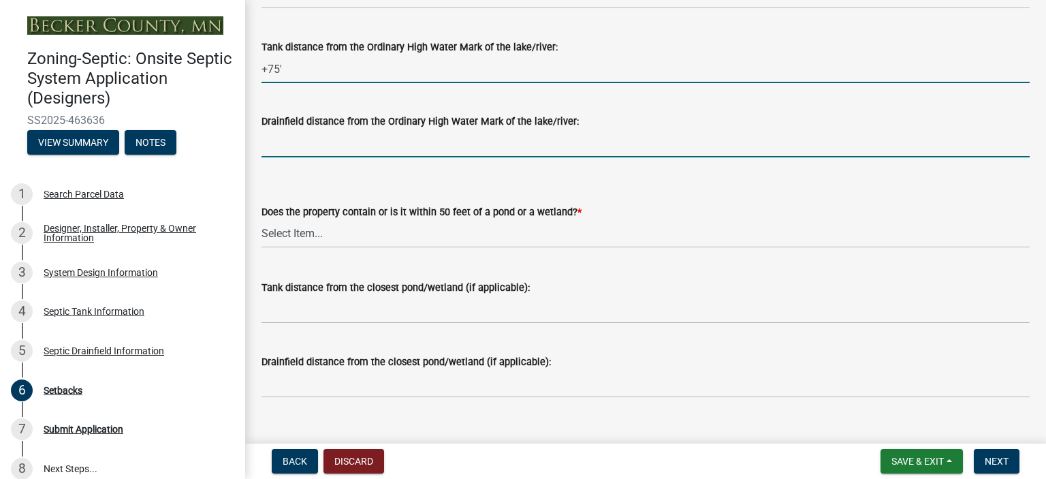
click at [287, 140] on input "Drainfield distance from the Ordinary High Water Mark of the lake/river:" at bounding box center [646, 143] width 768 height 28
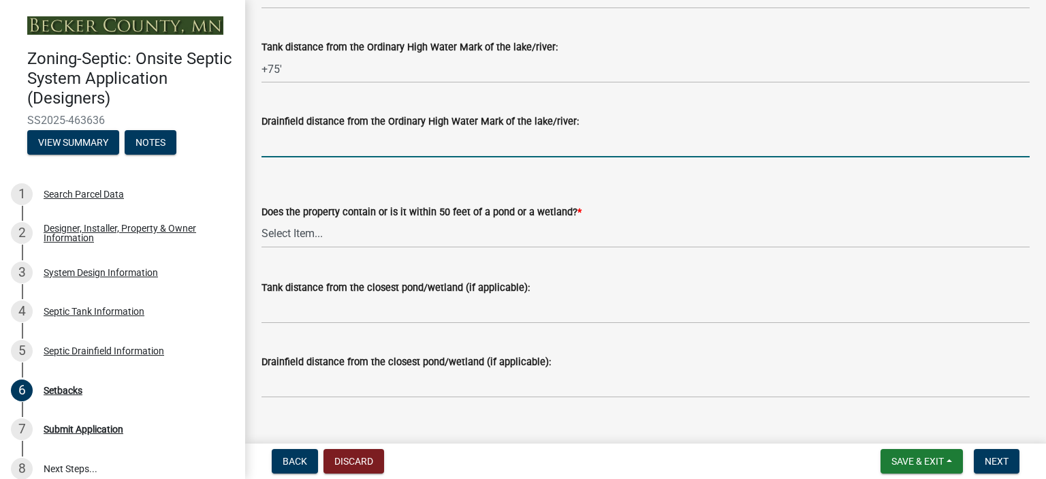
type input "+100'"
click at [303, 236] on select "Select Item... Yes No" at bounding box center [646, 234] width 768 height 28
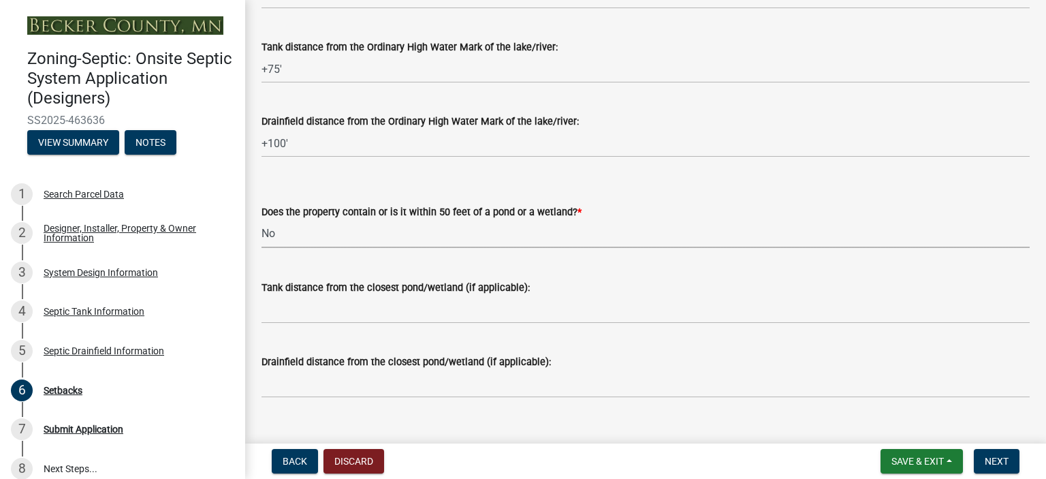
click at [262, 220] on select "Select Item... Yes No" at bounding box center [646, 234] width 768 height 28
select select "23044af5-43bb-4cf5-8aef-2716db2ce5fc"
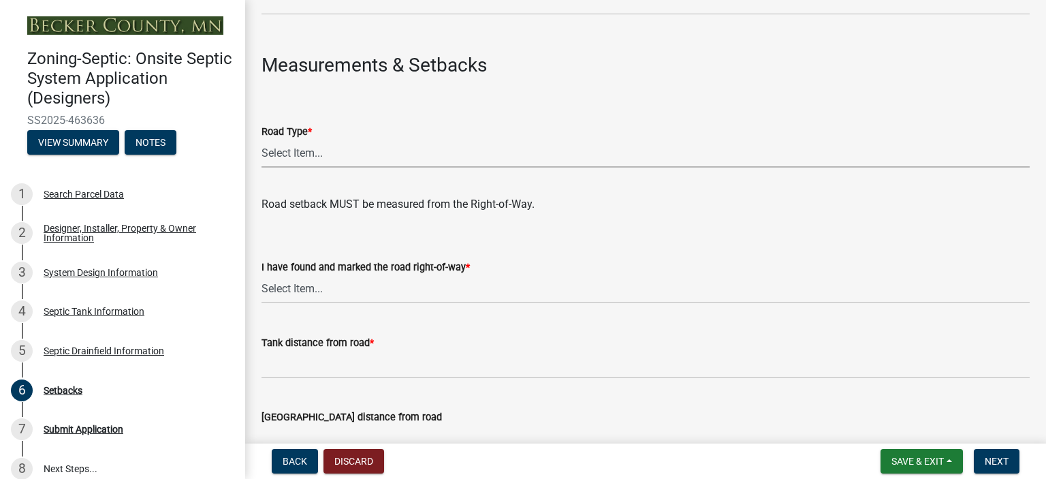
click at [294, 154] on select "Select Item... State County Public / Township Private Easement [GEOGRAPHIC_DATA]" at bounding box center [646, 154] width 768 height 28
click at [262, 140] on select "Select Item... State County Public / Township Private Easement [GEOGRAPHIC_DATA]" at bounding box center [646, 154] width 768 height 28
select select "21af9b93-f494-48c6-91ae-235d36c6c939"
click at [311, 277] on select "Select Item... Yes No" at bounding box center [646, 289] width 768 height 28
click at [262, 275] on select "Select Item... Yes No" at bounding box center [646, 289] width 768 height 28
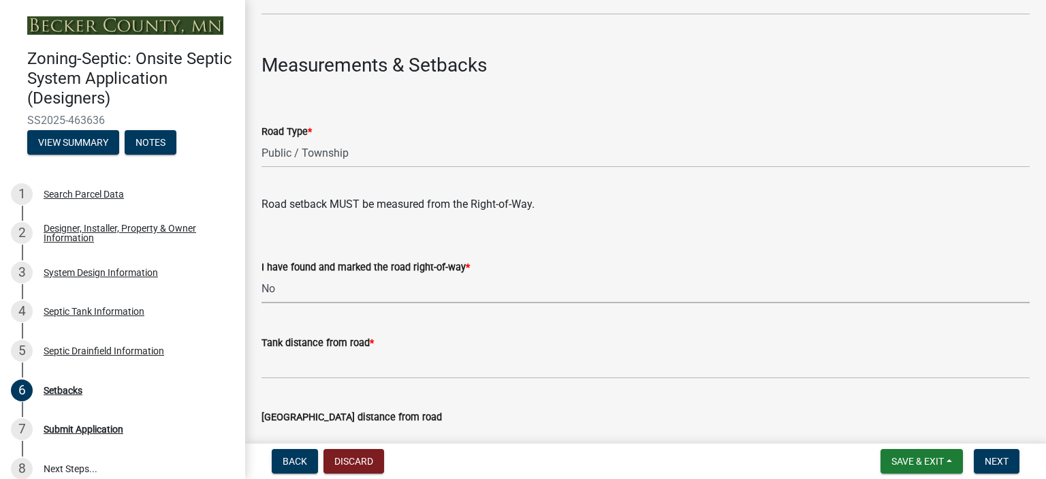
select select "2c0c9673-cfd8-4d5e-8ea6-73593e257713"
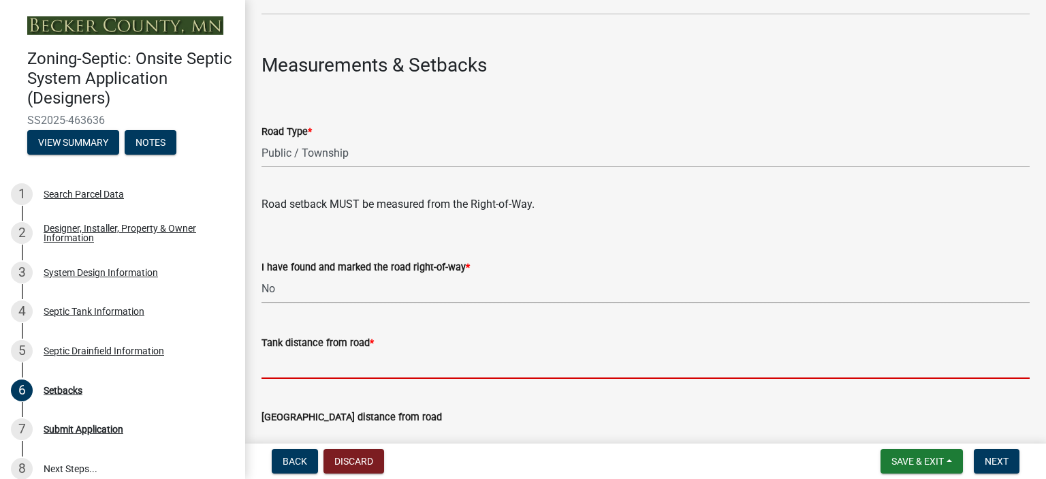
click at [310, 367] on input "Tank distance from road *" at bounding box center [646, 365] width 768 height 28
type input "+50'"
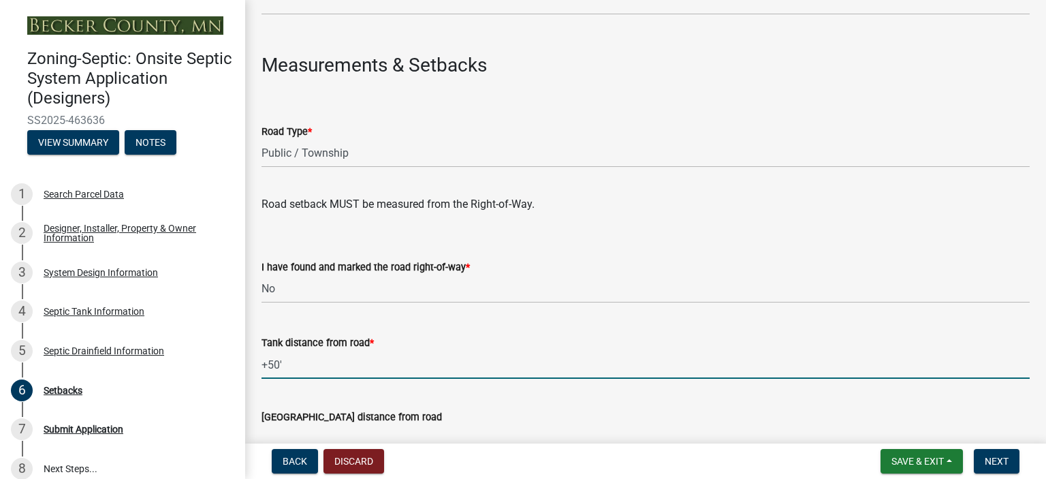
scroll to position [1149, 0]
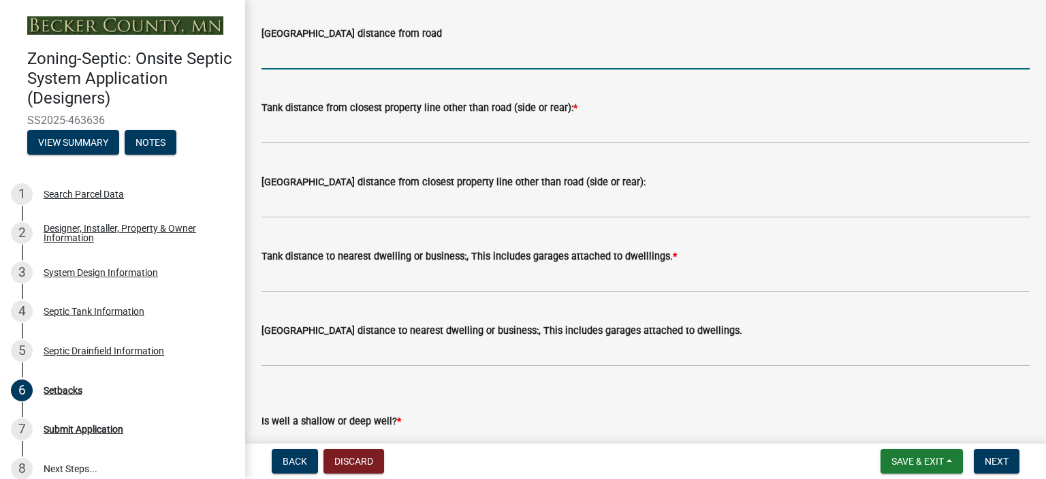
click at [283, 50] on input "[GEOGRAPHIC_DATA] distance from road" at bounding box center [646, 56] width 768 height 28
type input "+10'"
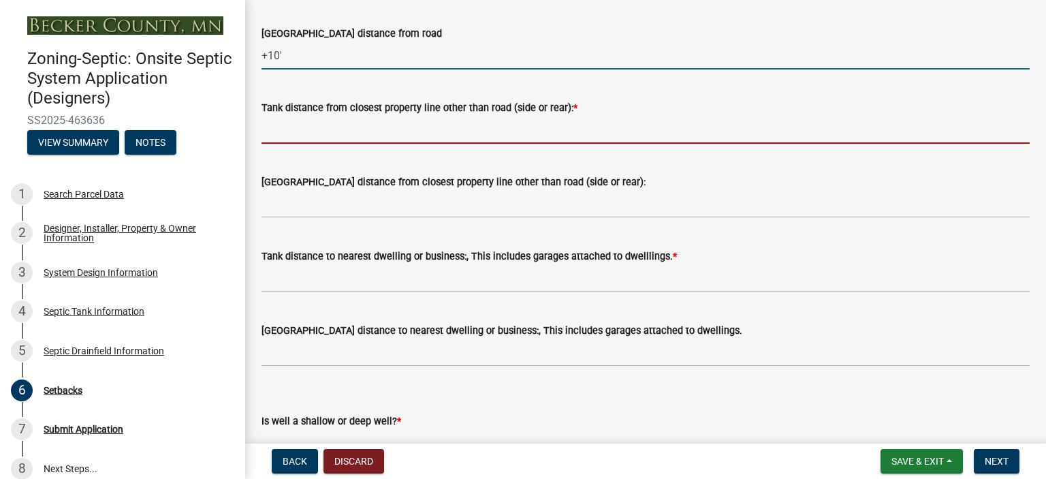
click at [326, 128] on input "Tank distance from closest property line other than road (side or rear): *" at bounding box center [646, 130] width 768 height 28
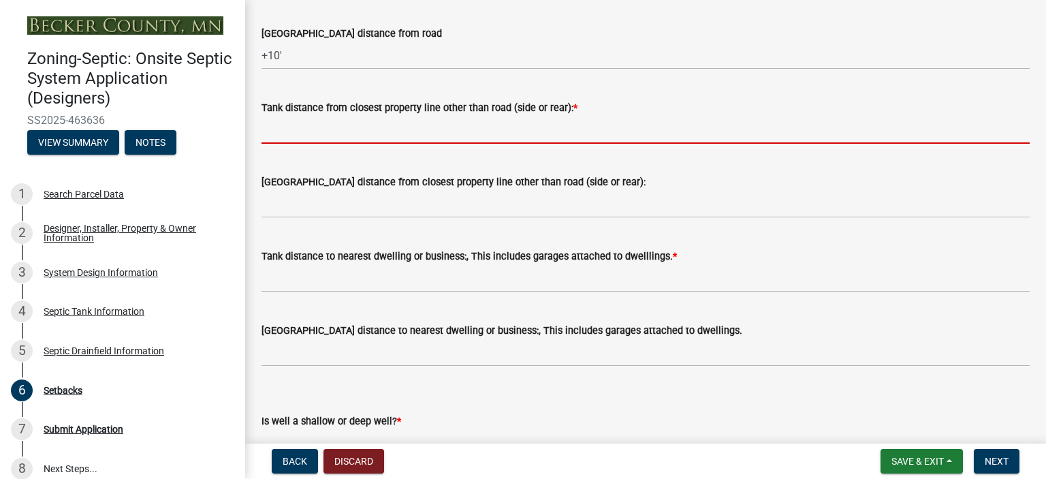
type input "+20'"
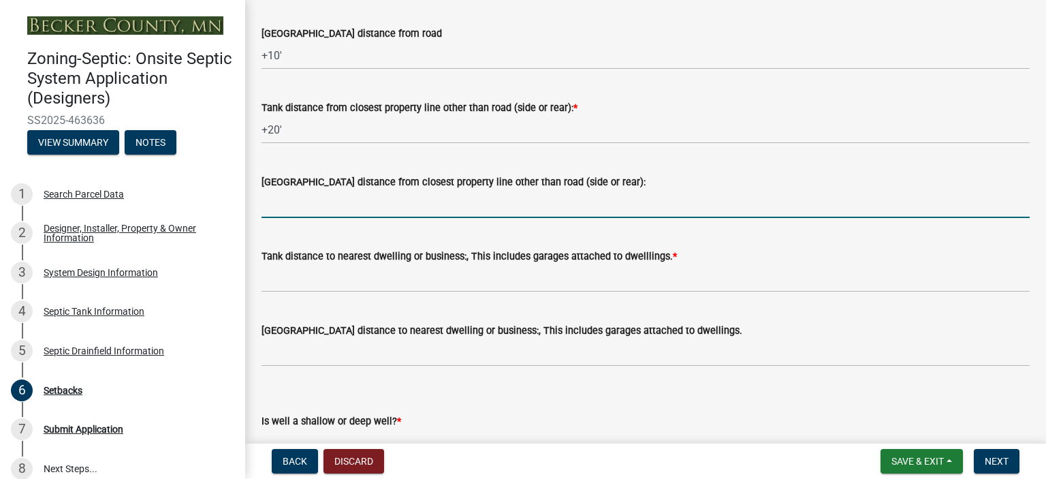
click at [332, 205] on input "[GEOGRAPHIC_DATA] distance from closest property line other than road (side or …" at bounding box center [646, 204] width 768 height 28
type input "5'"
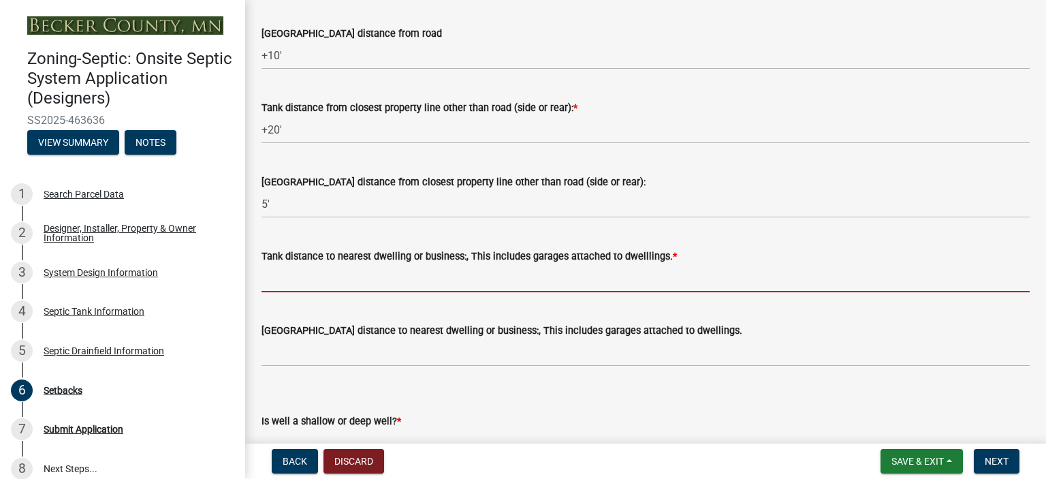
click at [307, 276] on input "Tank distance to nearest dwelling or business:, This includes garages attached …" at bounding box center [646, 278] width 768 height 28
type input "+10'"
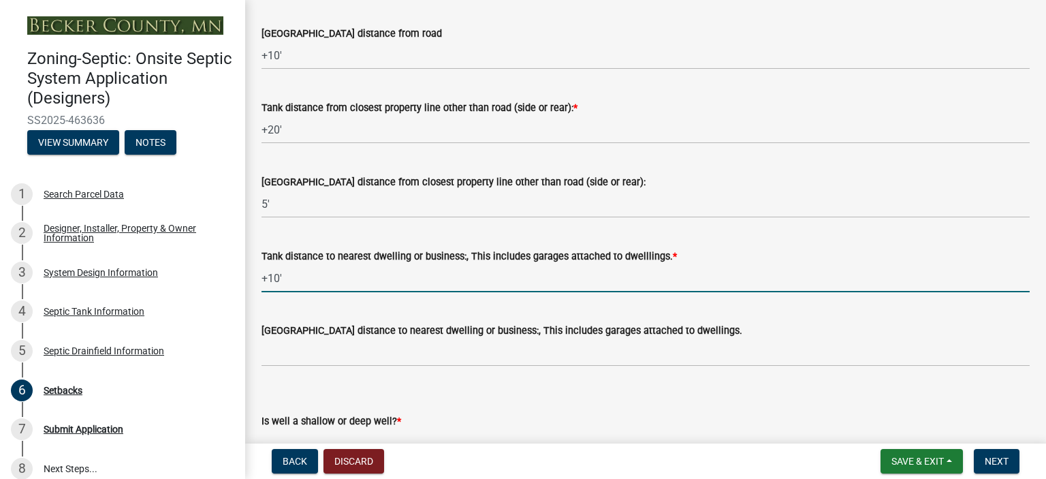
click at [305, 337] on div "[GEOGRAPHIC_DATA] distance to nearest dwelling or business:, This includes gara…" at bounding box center [646, 330] width 768 height 16
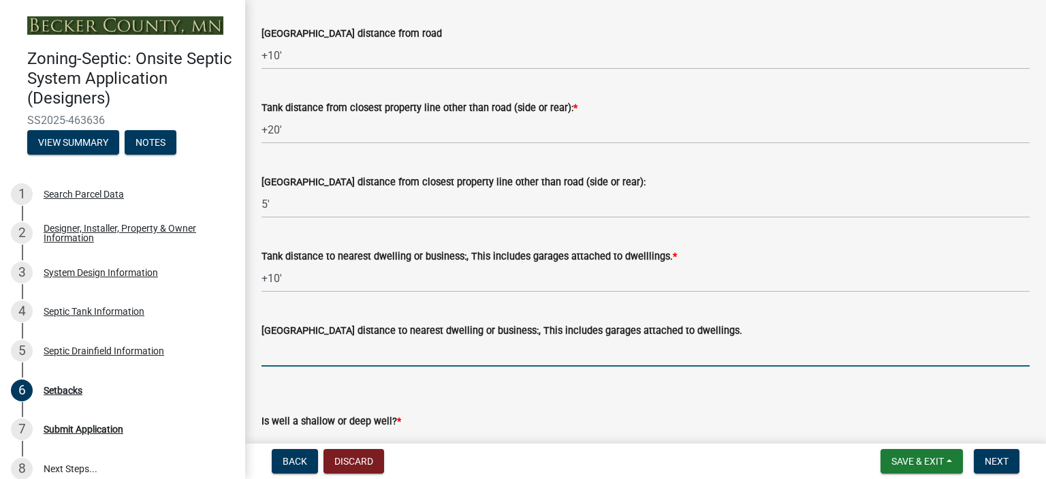
click at [300, 347] on input "[GEOGRAPHIC_DATA] distance to nearest dwelling or business:, This includes gara…" at bounding box center [646, 353] width 768 height 28
type input "+20'"
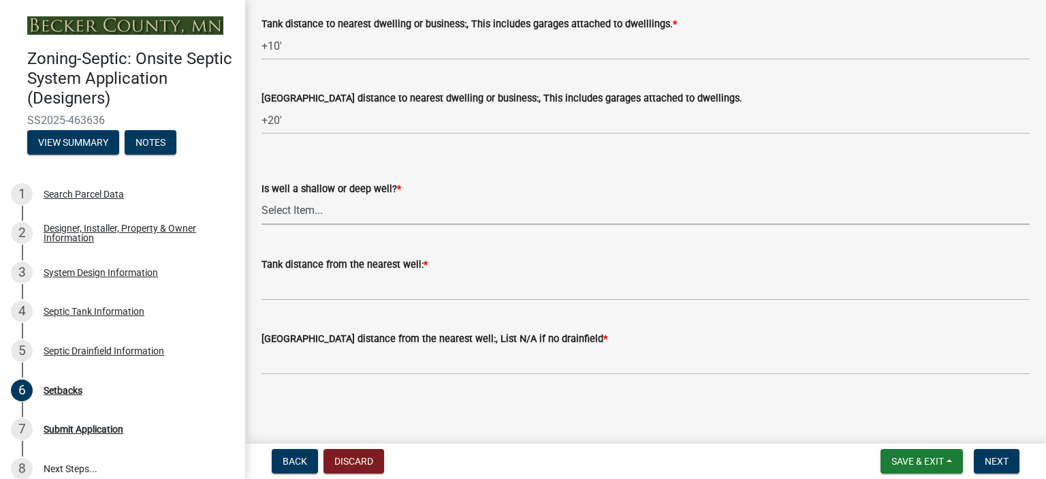
click at [289, 212] on select "Select Item... Deep Well Shallow Well No Well - Connected or to be connected to…" at bounding box center [646, 211] width 768 height 28
click at [262, 197] on select "Select Item... Deep Well Shallow Well No Well - Connected or to be connected to…" at bounding box center [646, 211] width 768 height 28
select select "cf78f1da-f066-4305-88a2-864abad1fa52"
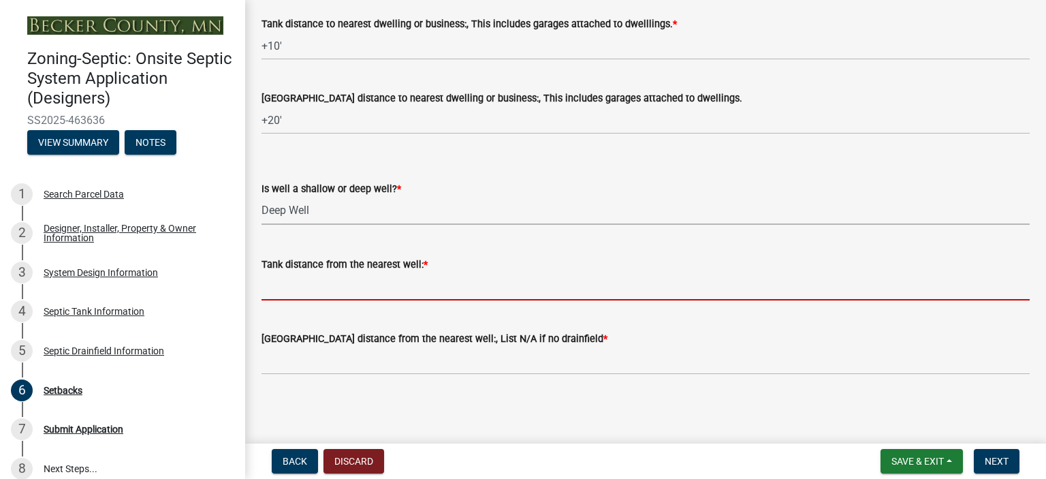
click at [308, 287] on input "Tank distance from the nearest well: *" at bounding box center [646, 286] width 768 height 28
type input "+50'"
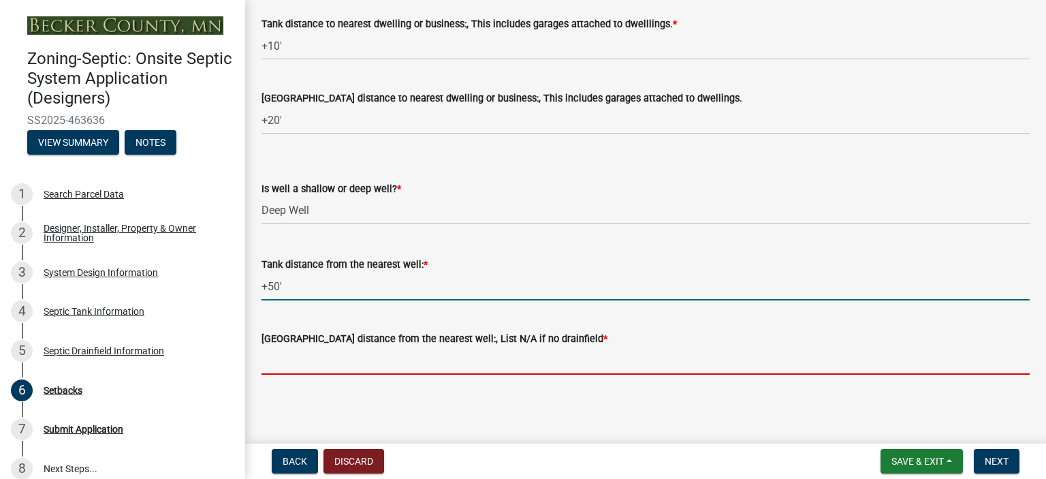
click at [294, 356] on input "[GEOGRAPHIC_DATA] distance from the nearest well:, List N/A if no drainfield *" at bounding box center [646, 361] width 768 height 28
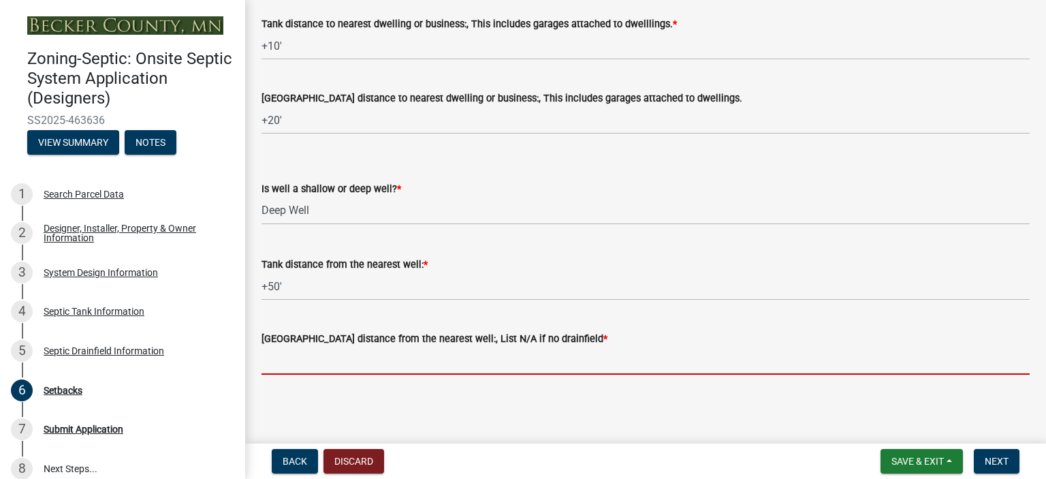
type input "+50'"
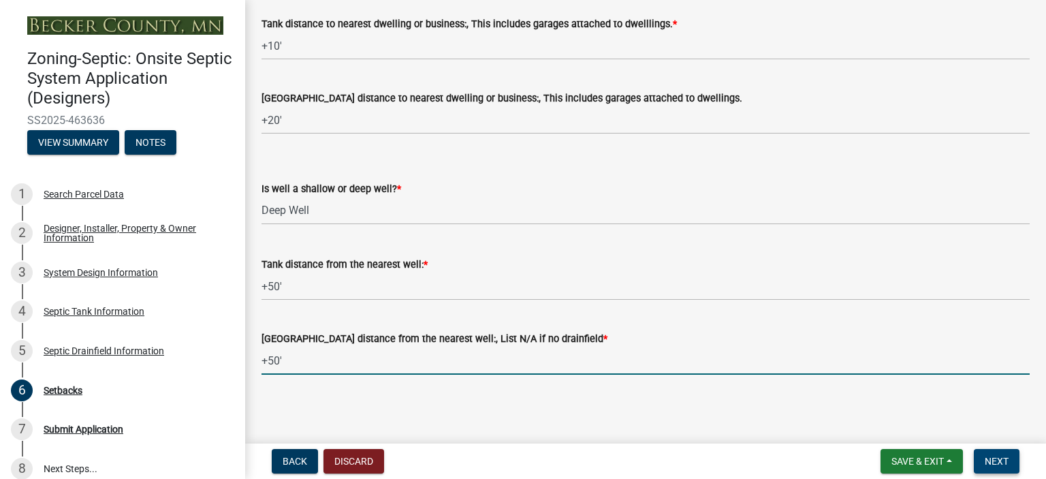
click at [992, 464] on span "Next" at bounding box center [997, 461] width 24 height 11
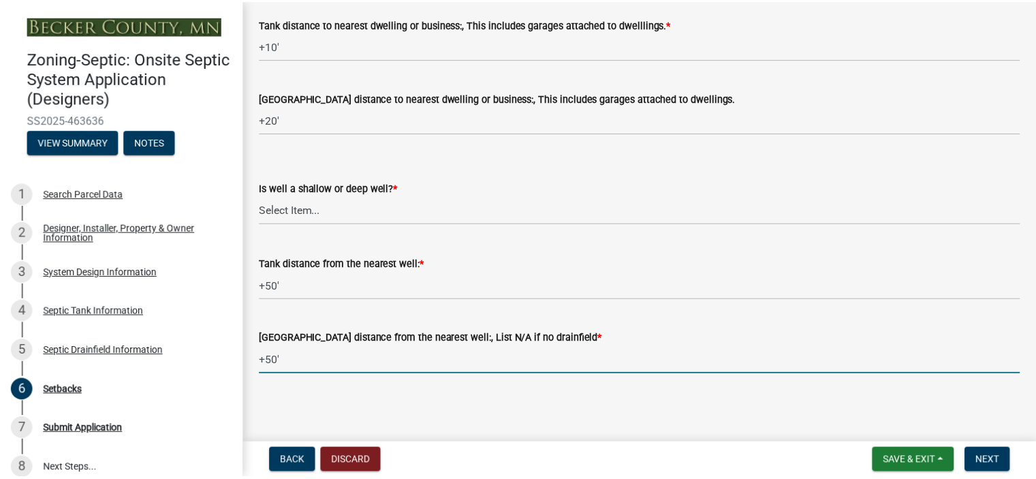
scroll to position [0, 0]
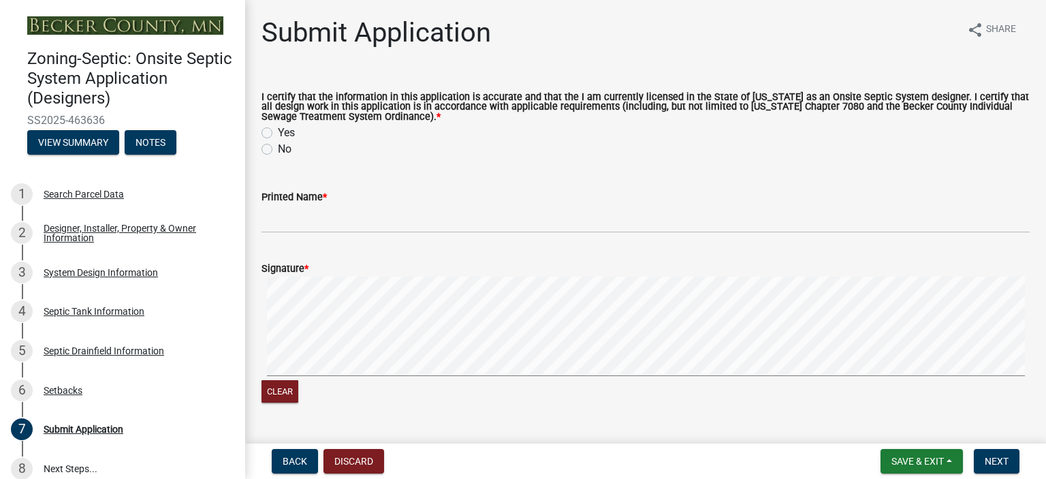
click at [278, 130] on label "Yes" at bounding box center [286, 133] width 17 height 16
click at [278, 130] on input "Yes" at bounding box center [282, 129] width 9 height 9
radio input "true"
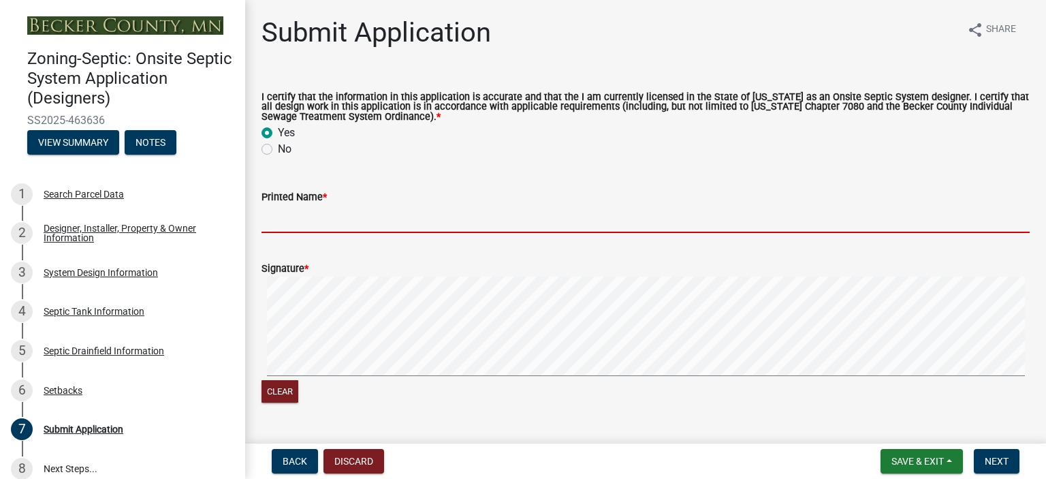
click at [301, 213] on input "Printed Name *" at bounding box center [646, 219] width 768 height 28
type input "[PERSON_NAME]"
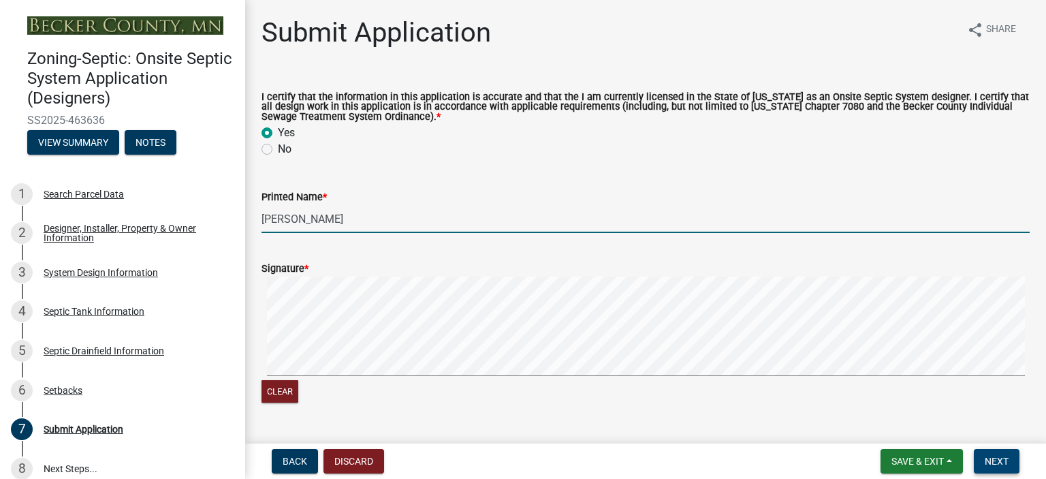
drag, startPoint x: 1039, startPoint y: 324, endPoint x: 1009, endPoint y: 458, distance: 137.6
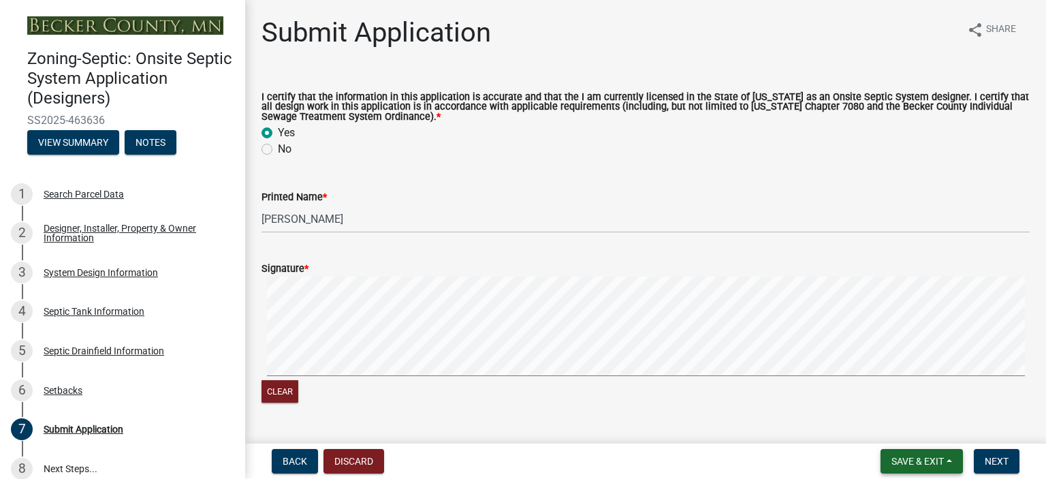
drag, startPoint x: 1009, startPoint y: 458, endPoint x: 948, endPoint y: 463, distance: 60.8
click at [948, 463] on button "Save & Exit" at bounding box center [922, 461] width 82 height 25
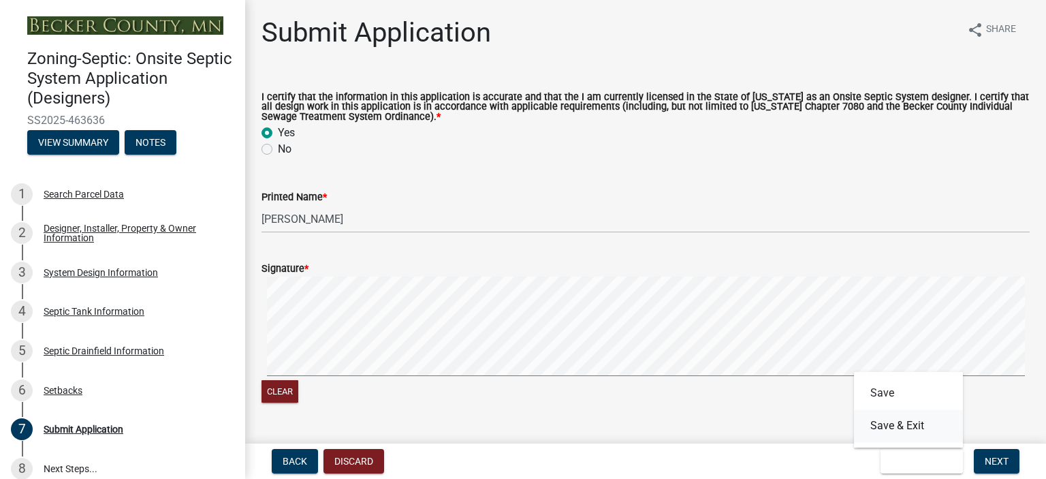
click at [919, 426] on button "Save & Exit" at bounding box center [908, 425] width 109 height 33
